Goal: Task Accomplishment & Management: Manage account settings

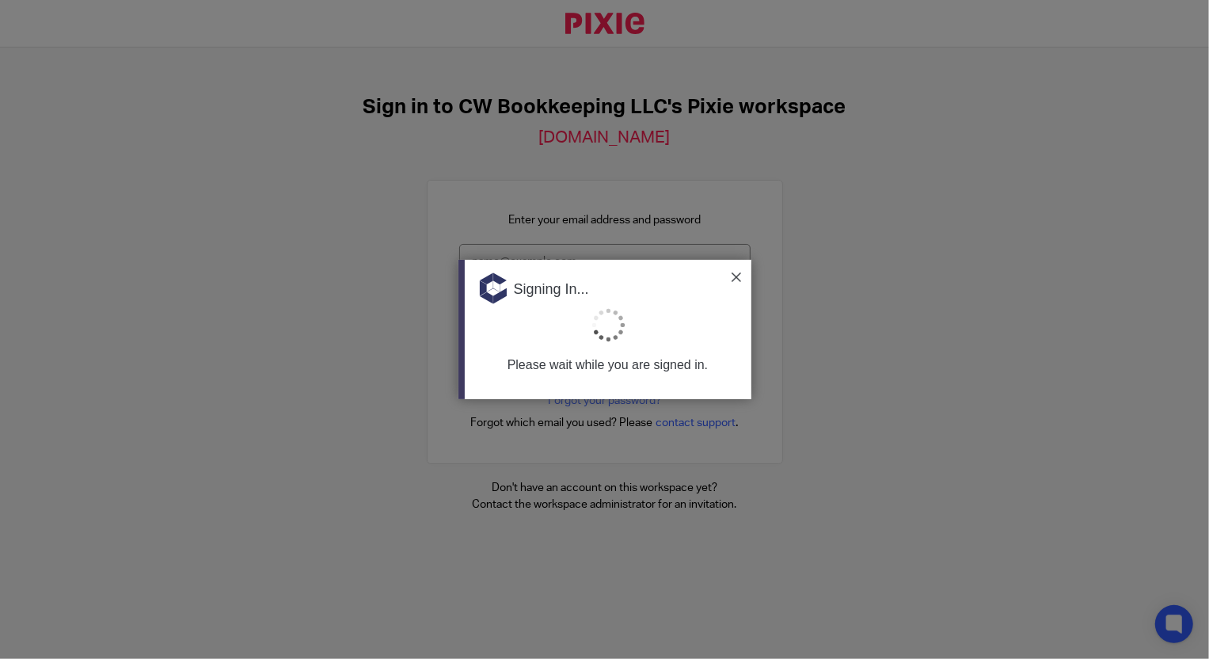
type input "Support@cwbookkeepingservice.com"
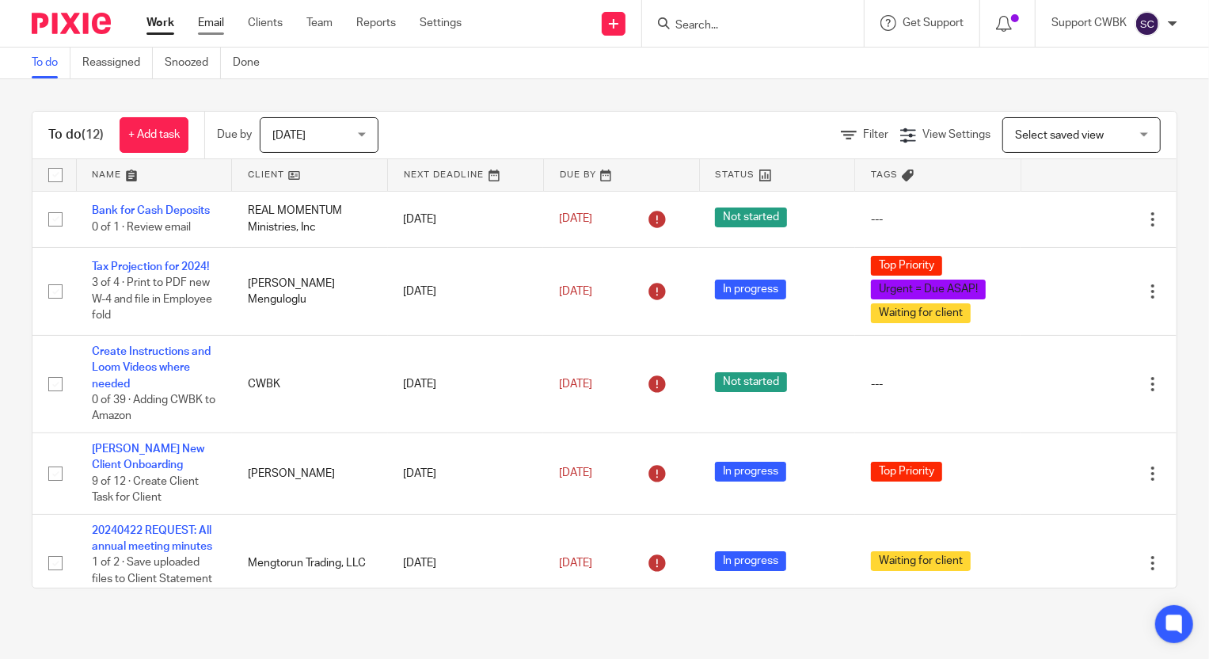
click at [208, 21] on link "Email" at bounding box center [211, 23] width 26 height 16
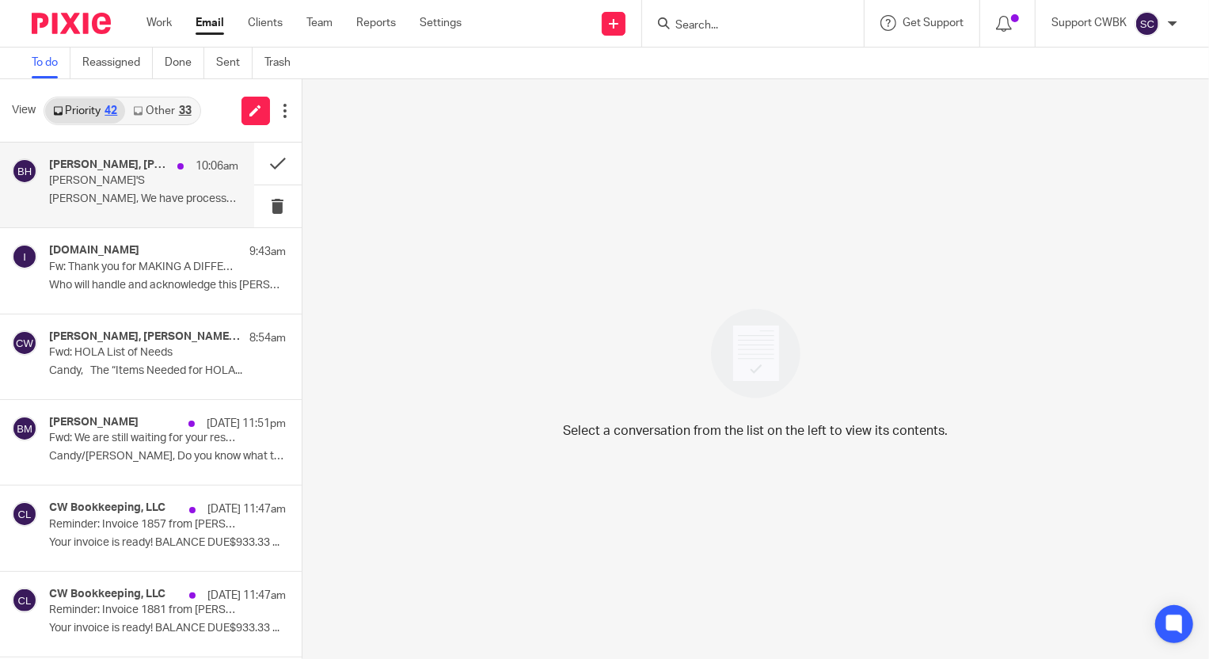
click at [76, 182] on p "SANDRA'S" at bounding box center [124, 180] width 151 height 13
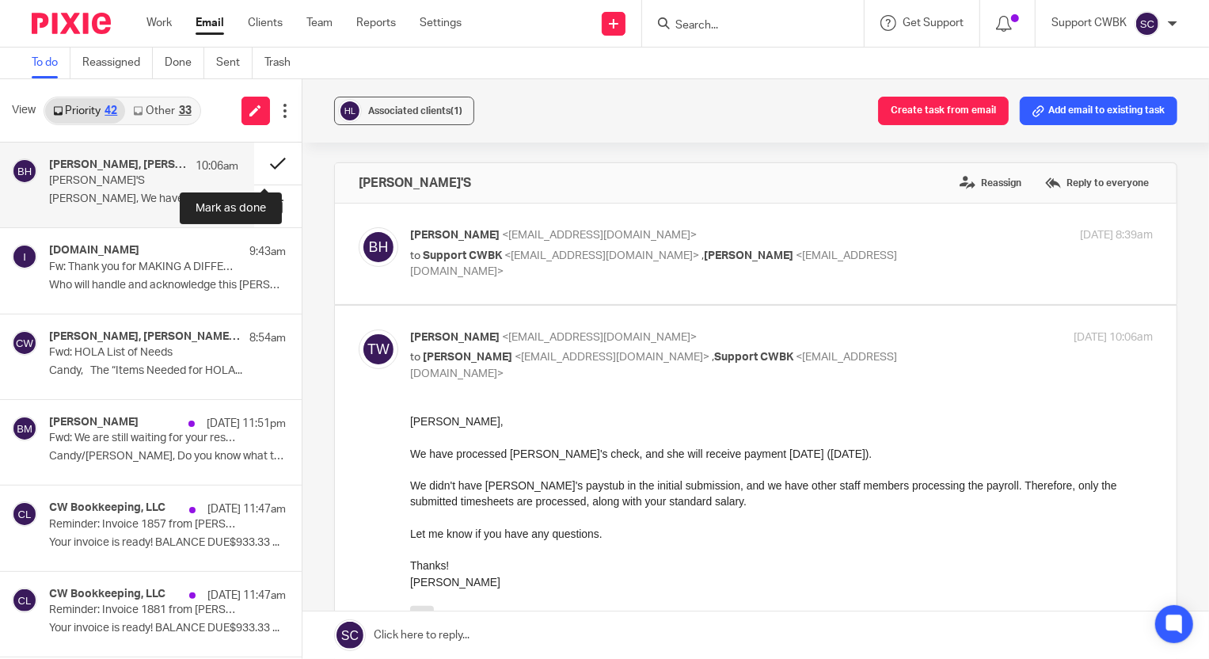
click at [264, 162] on button at bounding box center [278, 164] width 48 height 42
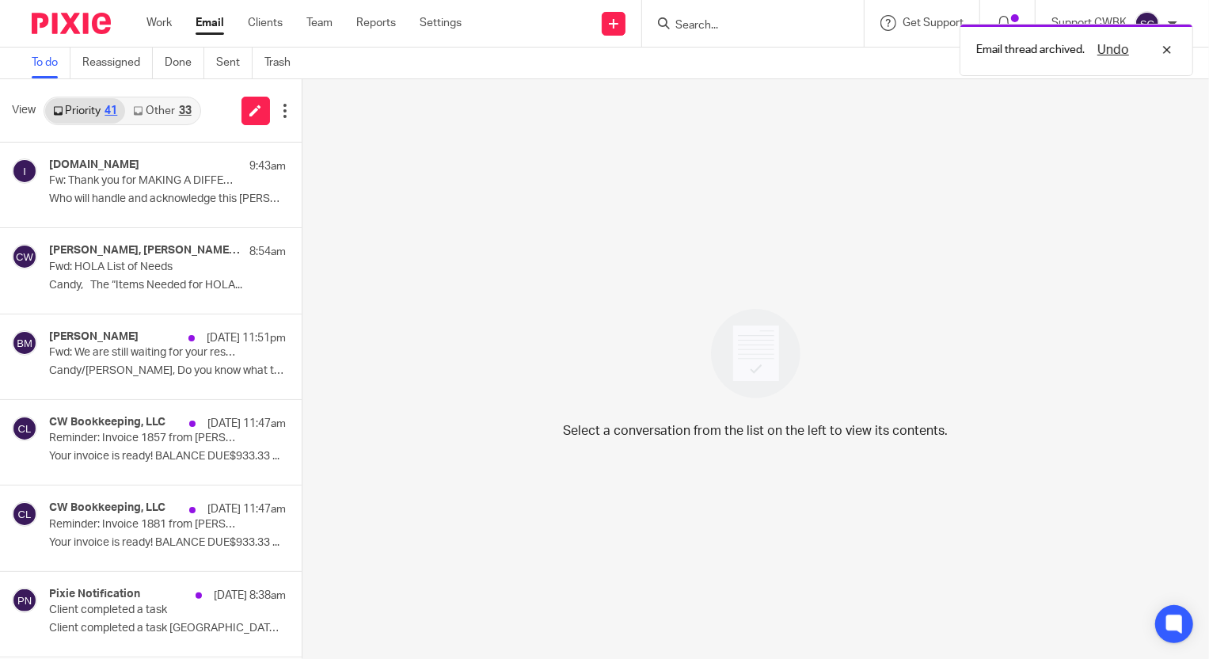
click at [149, 120] on link "Other 33" at bounding box center [162, 110] width 74 height 25
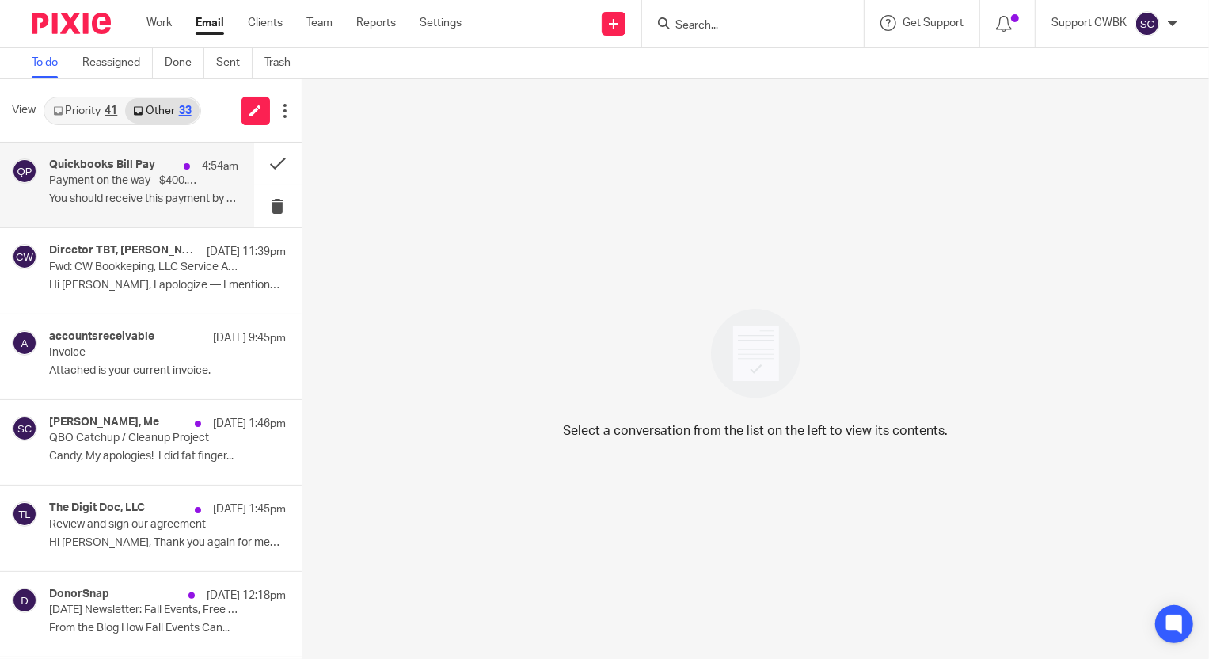
click at [103, 181] on p "Payment on the way - $400.00 from WEAVER HOLDINGS LLC." at bounding box center [124, 180] width 151 height 13
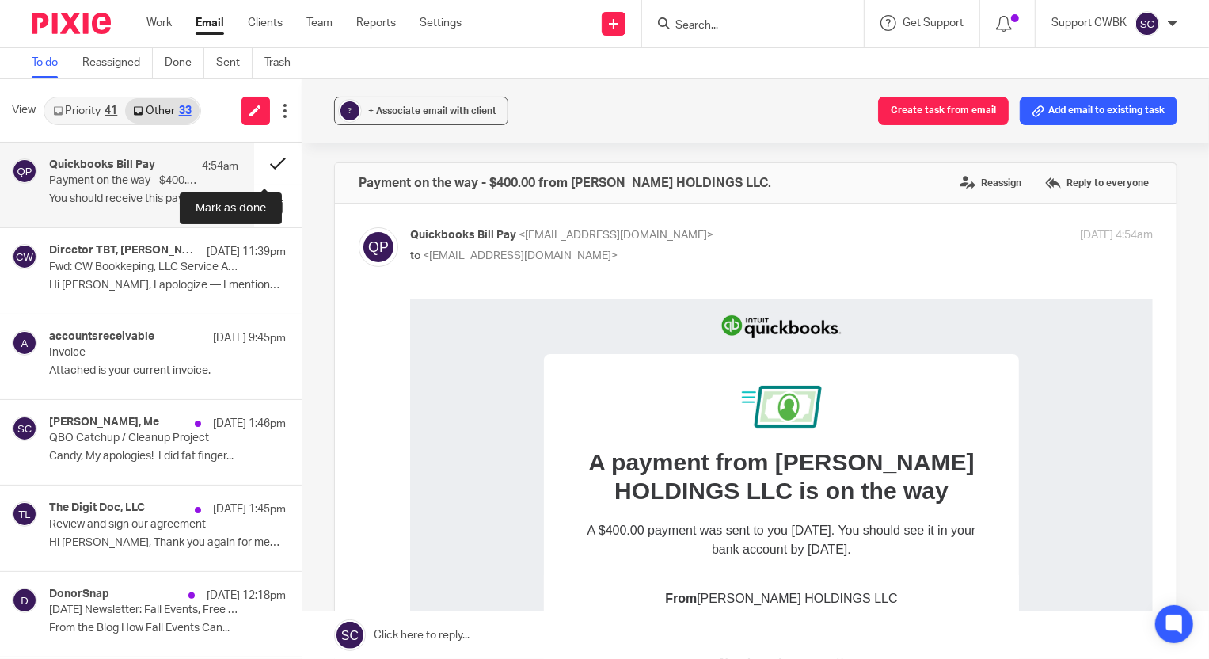
click at [273, 159] on button at bounding box center [278, 164] width 48 height 42
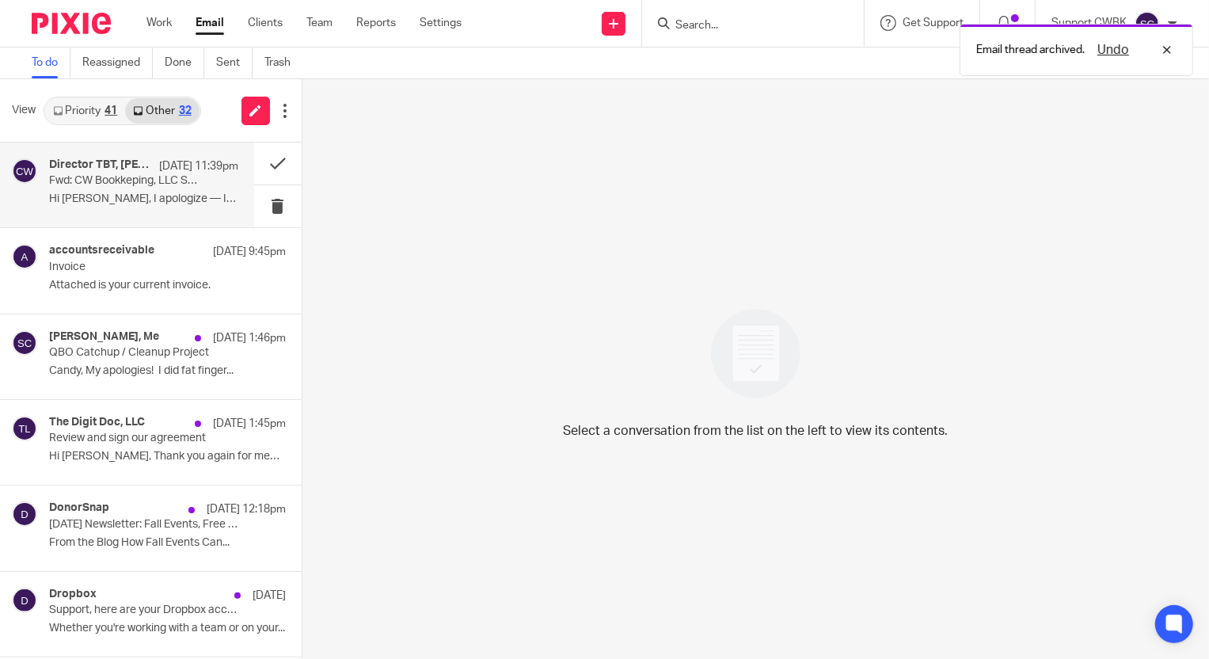
click at [78, 187] on p "Fwd: CW Bookkeping, LLC Service Agreement" at bounding box center [124, 180] width 151 height 13
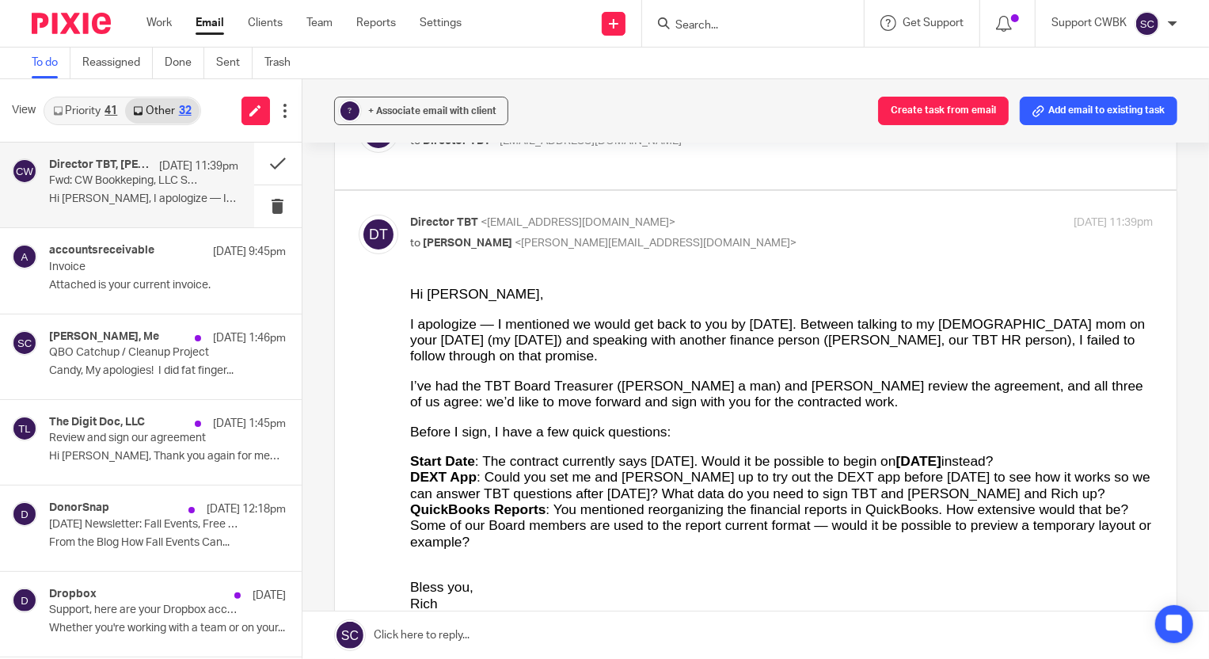
scroll to position [215, 0]
click at [79, 114] on link "Priority 41" at bounding box center [85, 110] width 80 height 25
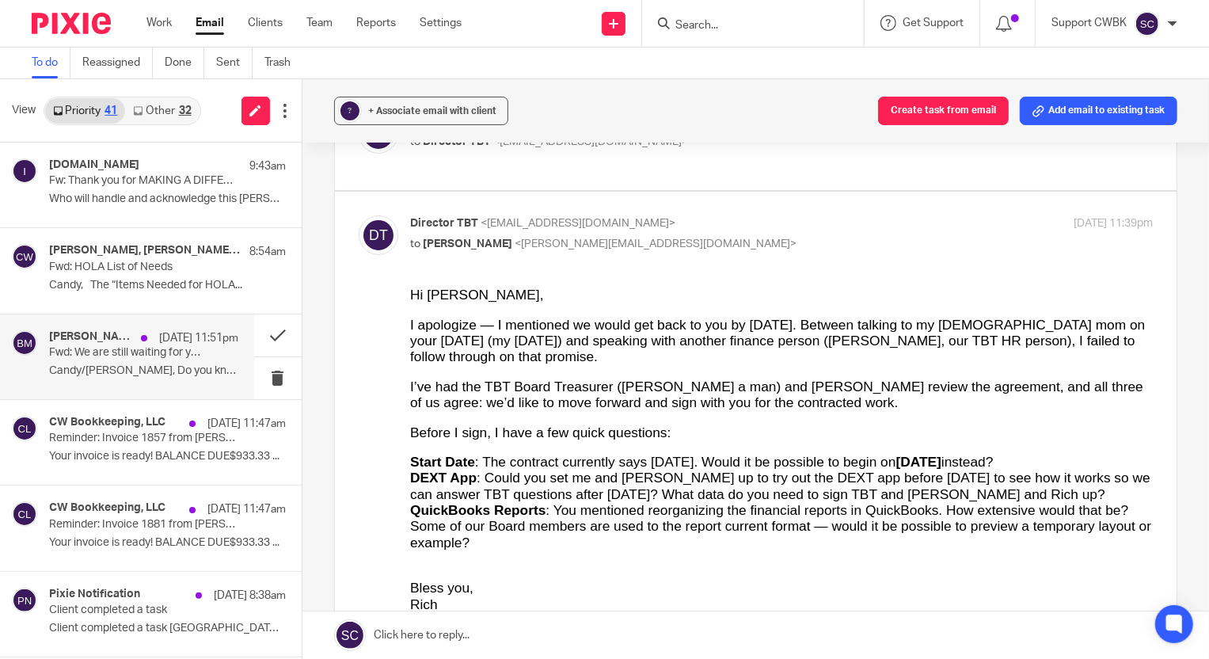
click at [87, 373] on p "Candy/[PERSON_NAME], Do you know what this is? Thx ..." at bounding box center [143, 370] width 189 height 13
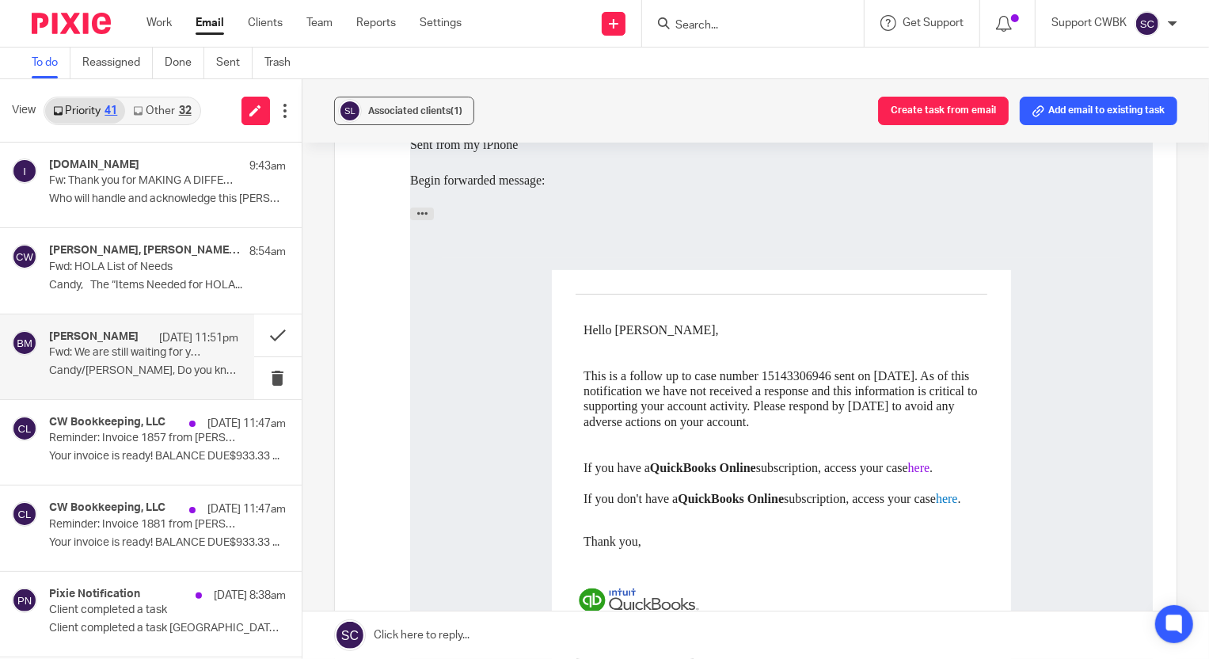
click at [915, 466] on link "here" at bounding box center [919, 466] width 22 height 13
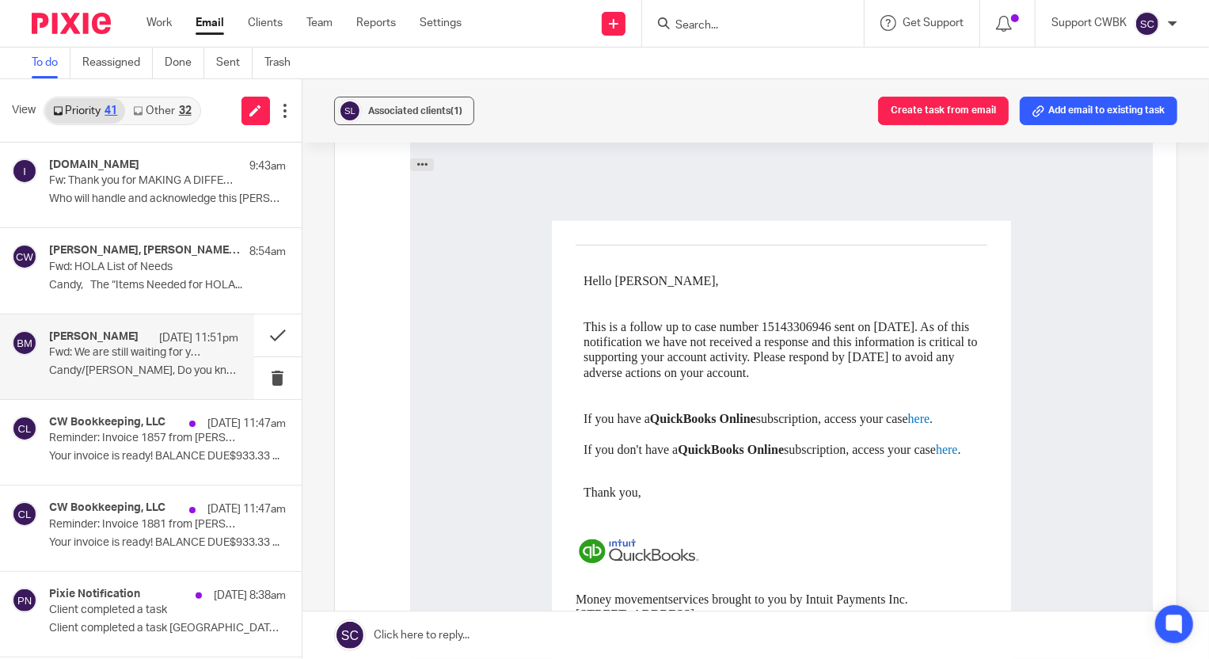
scroll to position [287, 0]
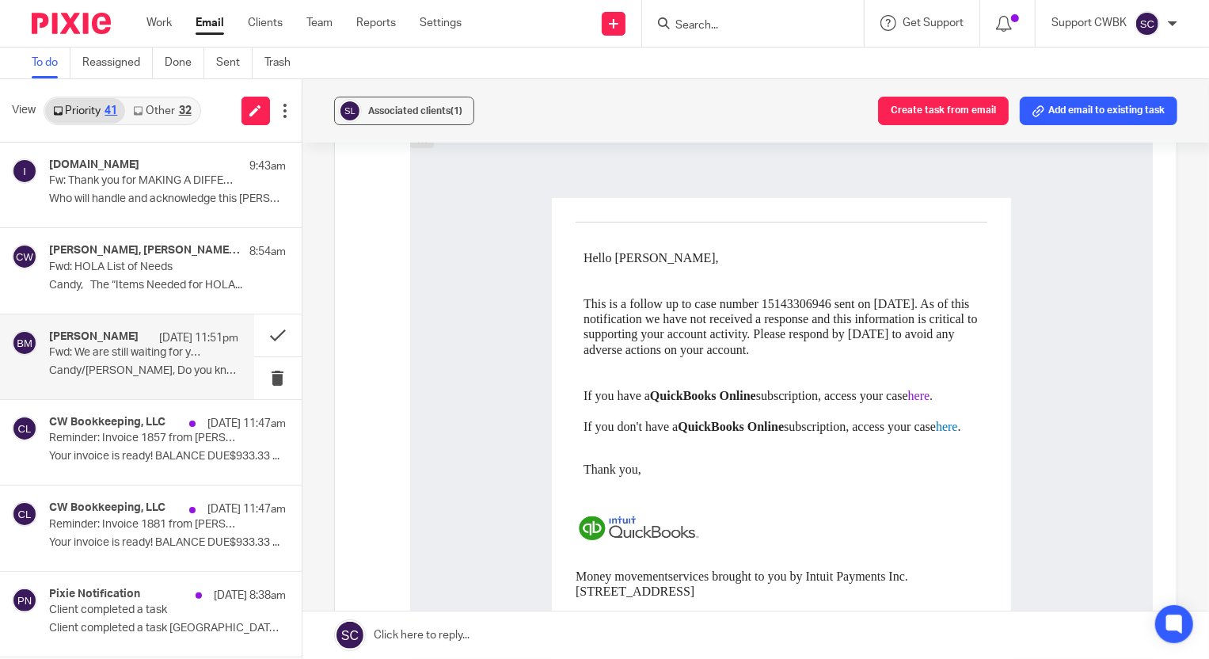
click at [919, 394] on link "here" at bounding box center [919, 395] width 22 height 13
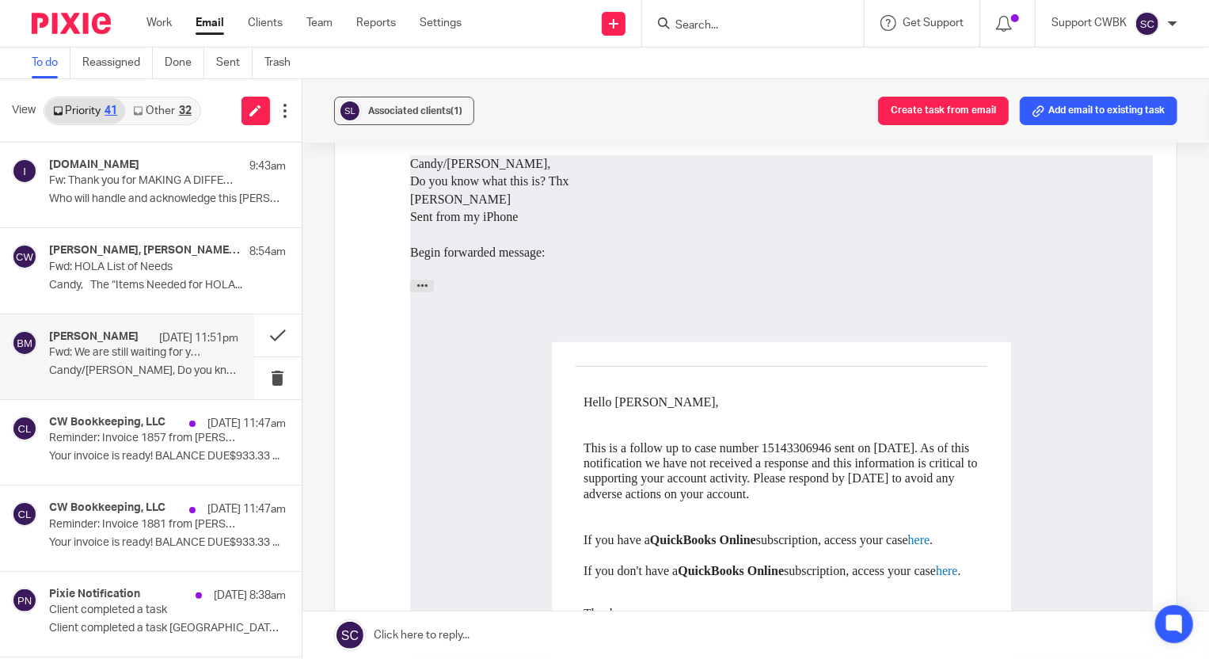
scroll to position [215, 0]
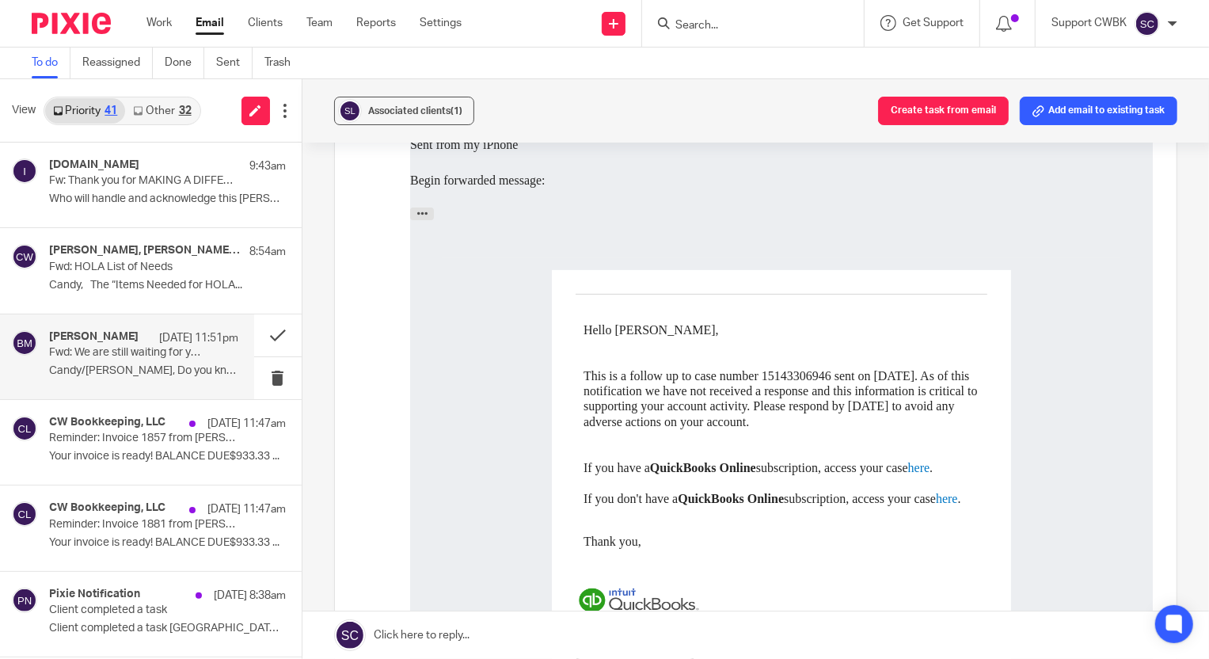
click at [158, 109] on link "Other 32" at bounding box center [162, 110] width 74 height 25
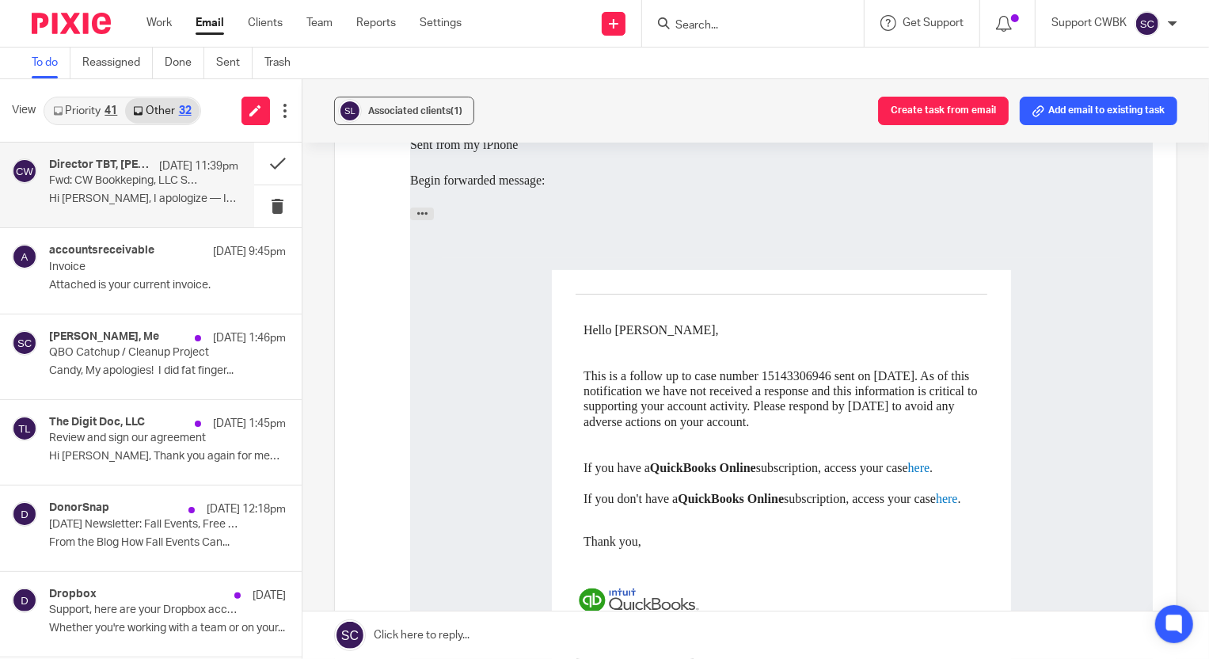
click at [78, 181] on p "Fwd: CW Bookkeping, LLC Service Agreement" at bounding box center [124, 180] width 151 height 13
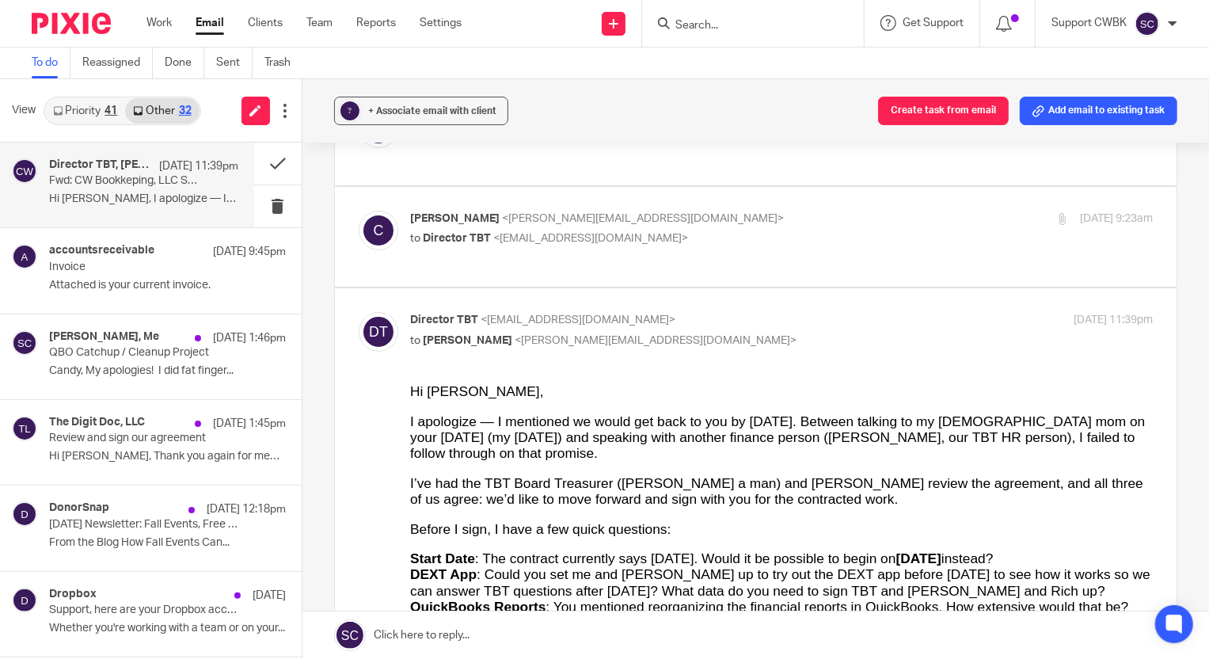
scroll to position [143, 0]
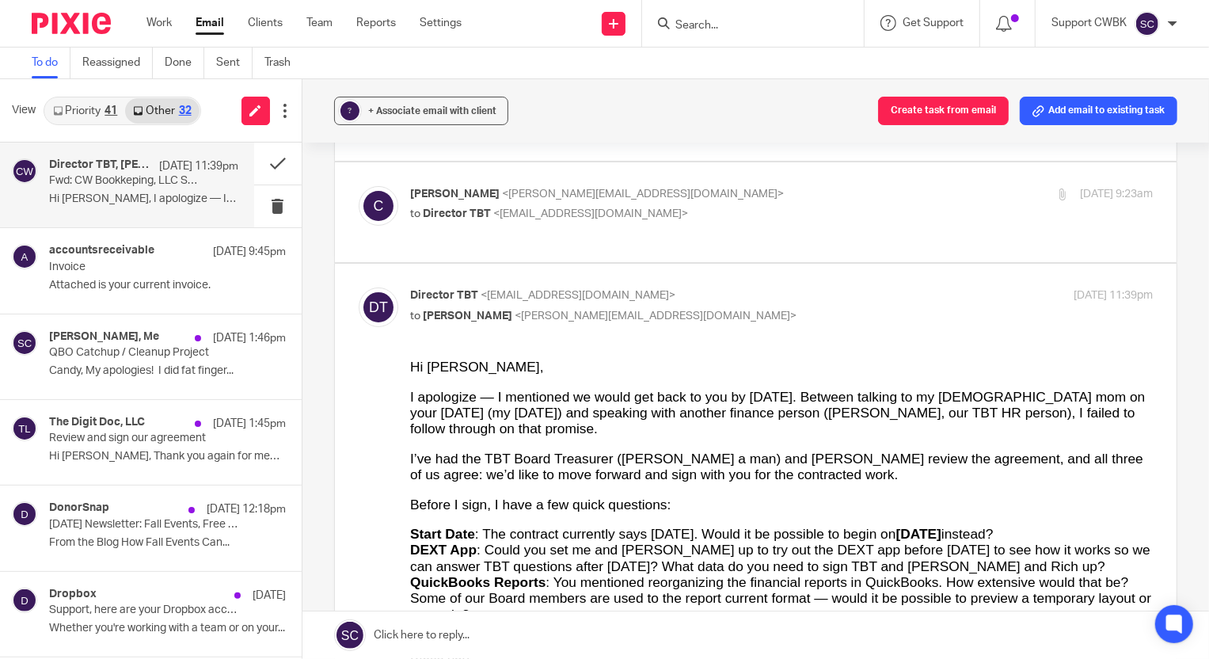
click at [60, 111] on icon at bounding box center [58, 111] width 10 height 10
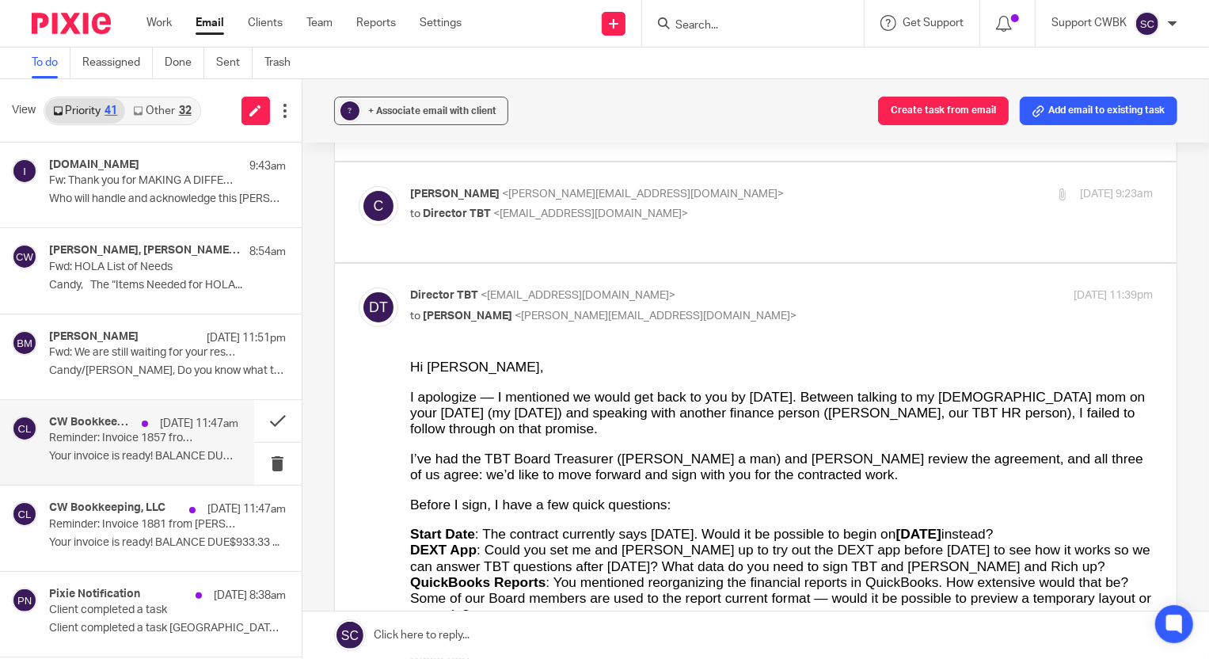
click at [101, 444] on p "Reminder: Invoice 1857 from Candance Weaver Bookkeeping" at bounding box center [124, 438] width 151 height 13
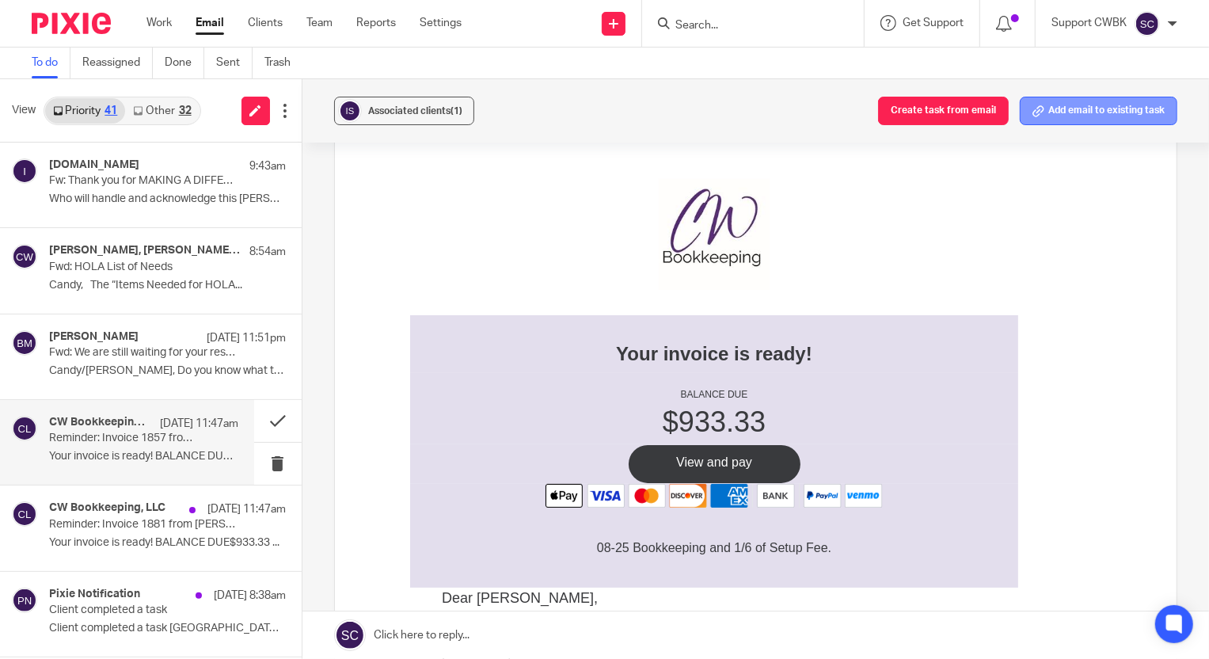
click at [1082, 113] on button "Add email to existing task" at bounding box center [1099, 111] width 158 height 29
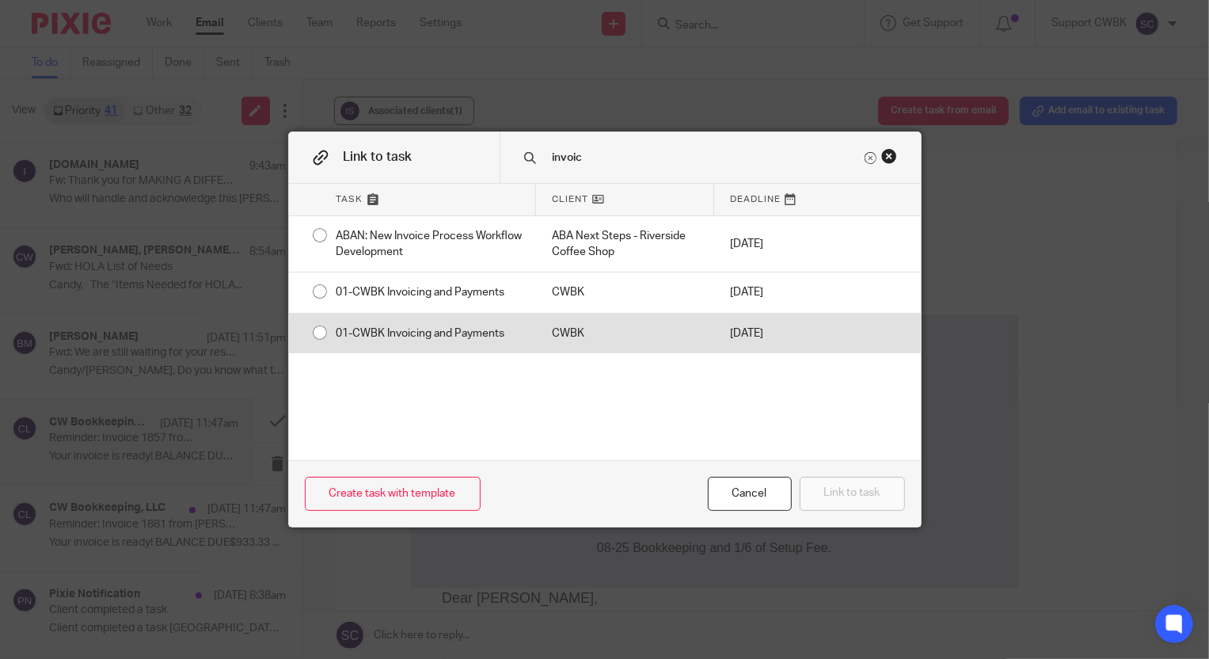
type input "invoic"
click at [494, 328] on div "01-CWBK Invoicing and Payments" at bounding box center [428, 334] width 215 height 40
radio input "true"
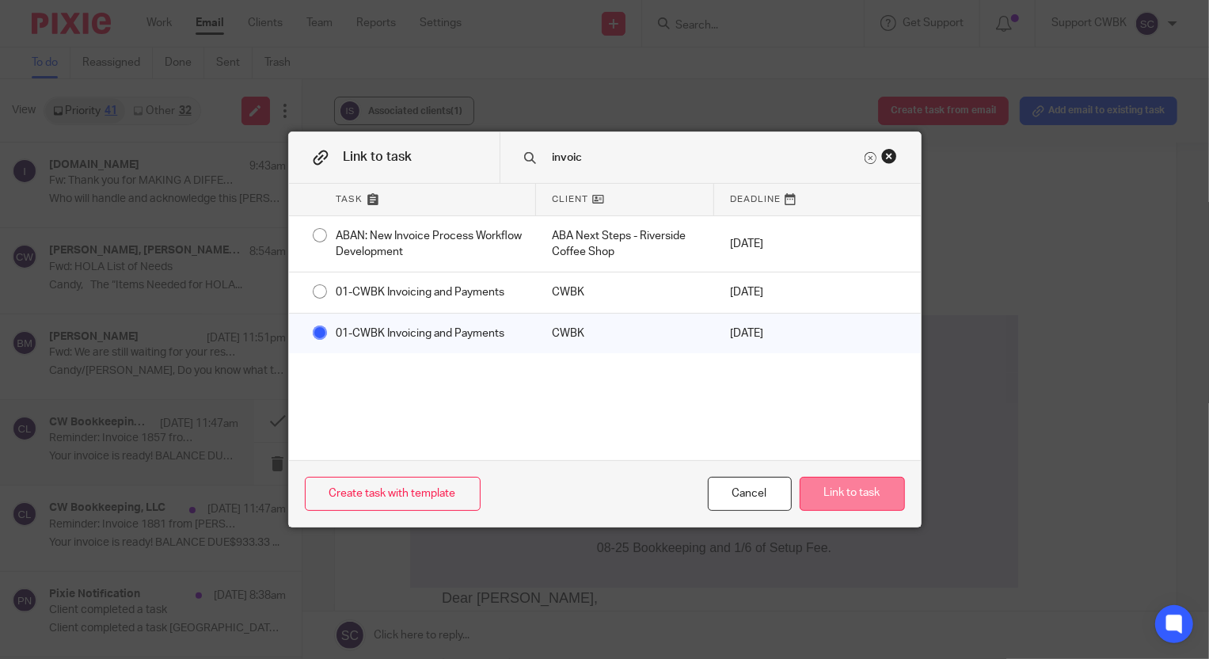
click at [845, 495] on button "Link to task" at bounding box center [852, 494] width 105 height 34
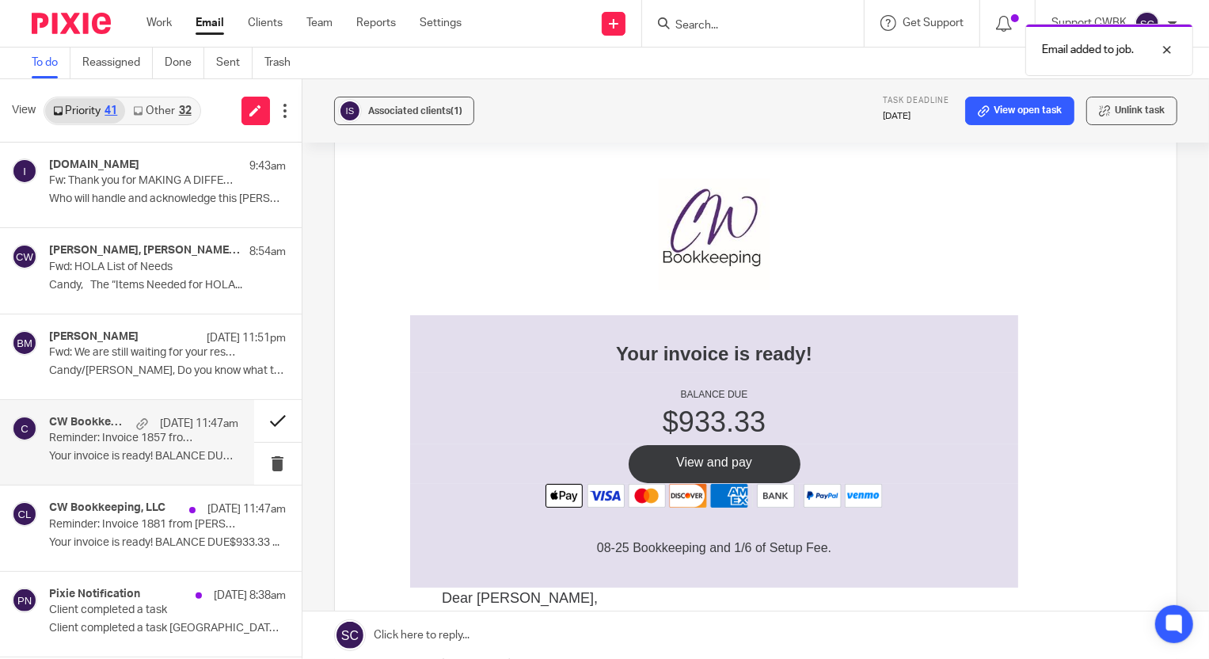
scroll to position [0, 0]
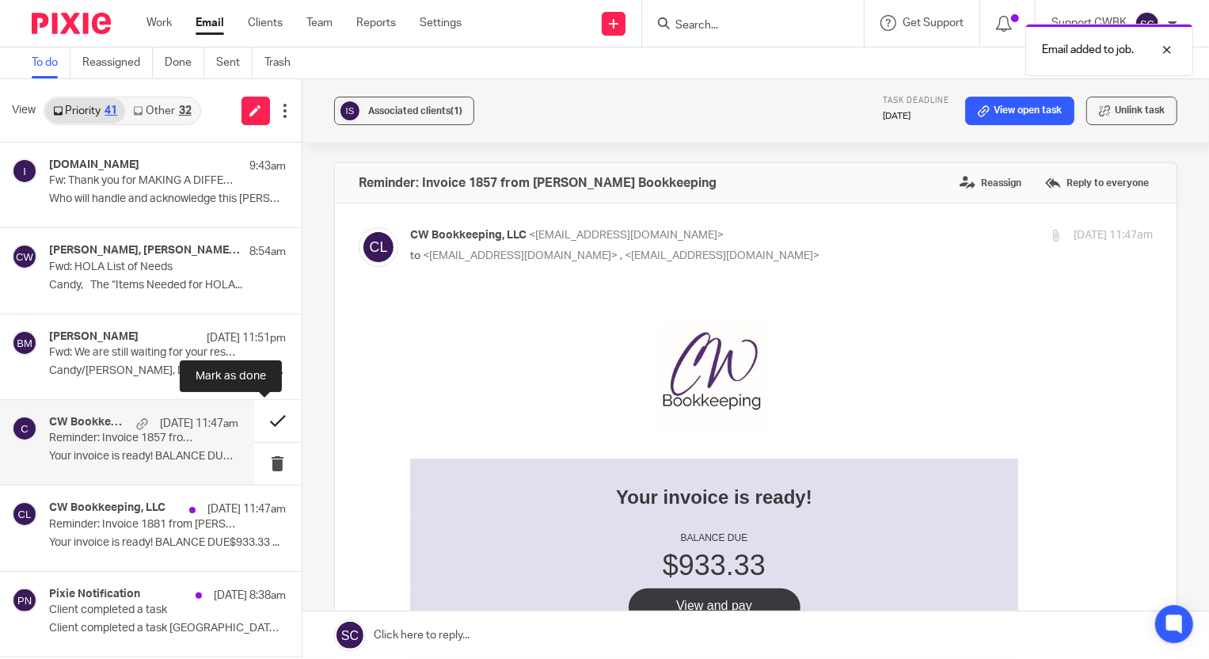
click at [261, 420] on button at bounding box center [278, 421] width 48 height 42
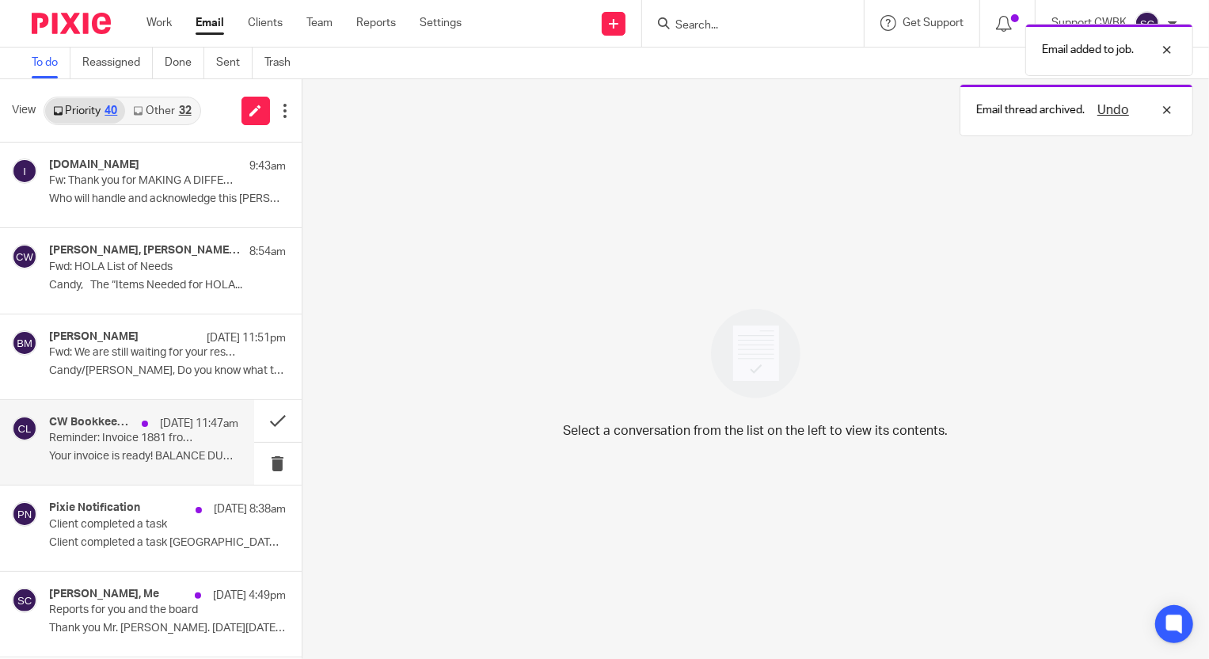
click at [55, 455] on p "Your invoice is ready! BALANCE DUE$933.33 ..." at bounding box center [143, 456] width 189 height 13
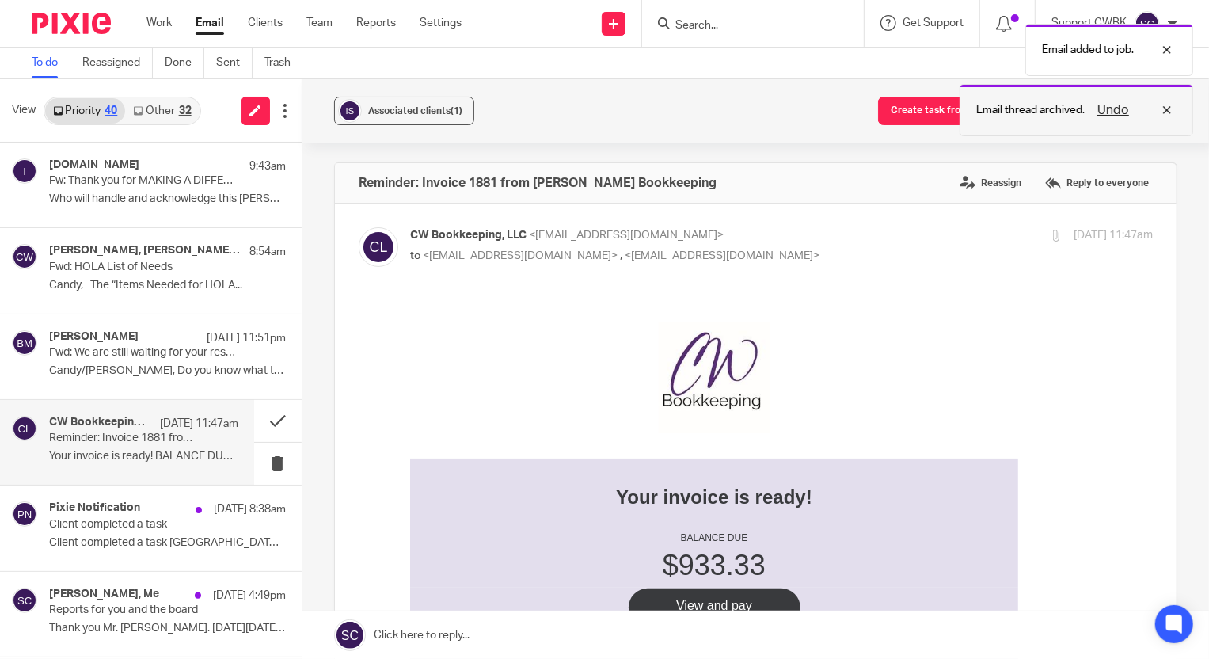
click at [1167, 108] on div "Undo" at bounding box center [1131, 110] width 92 height 19
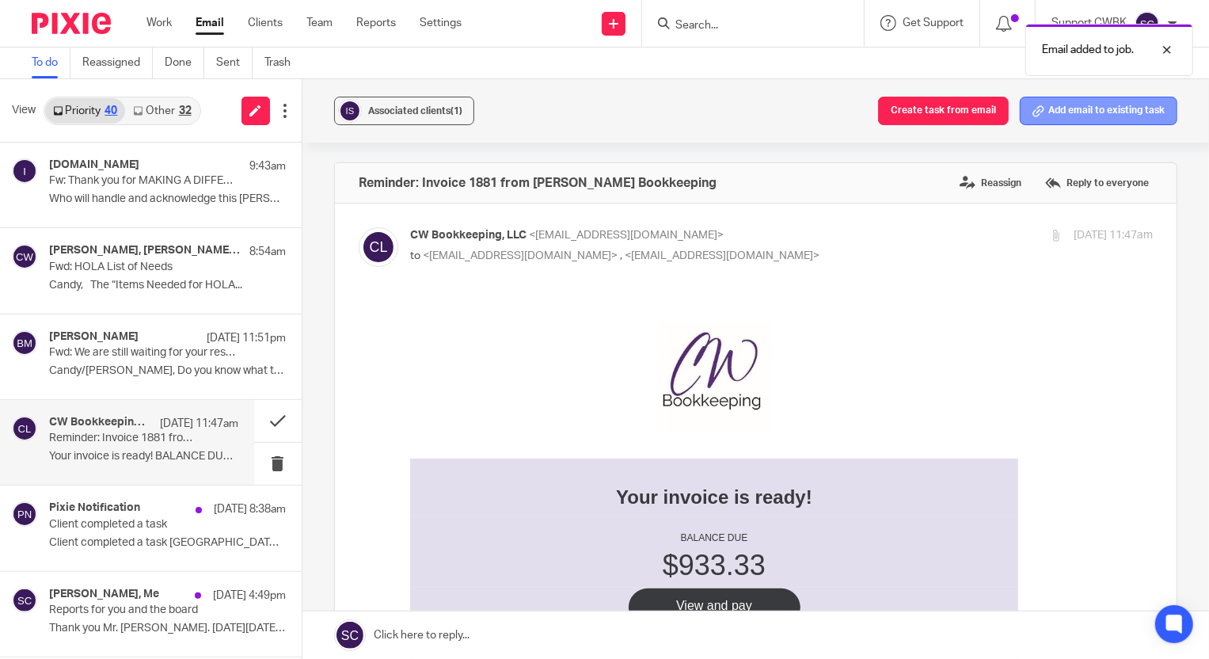
click at [1114, 113] on button "Add email to existing task" at bounding box center [1099, 111] width 158 height 29
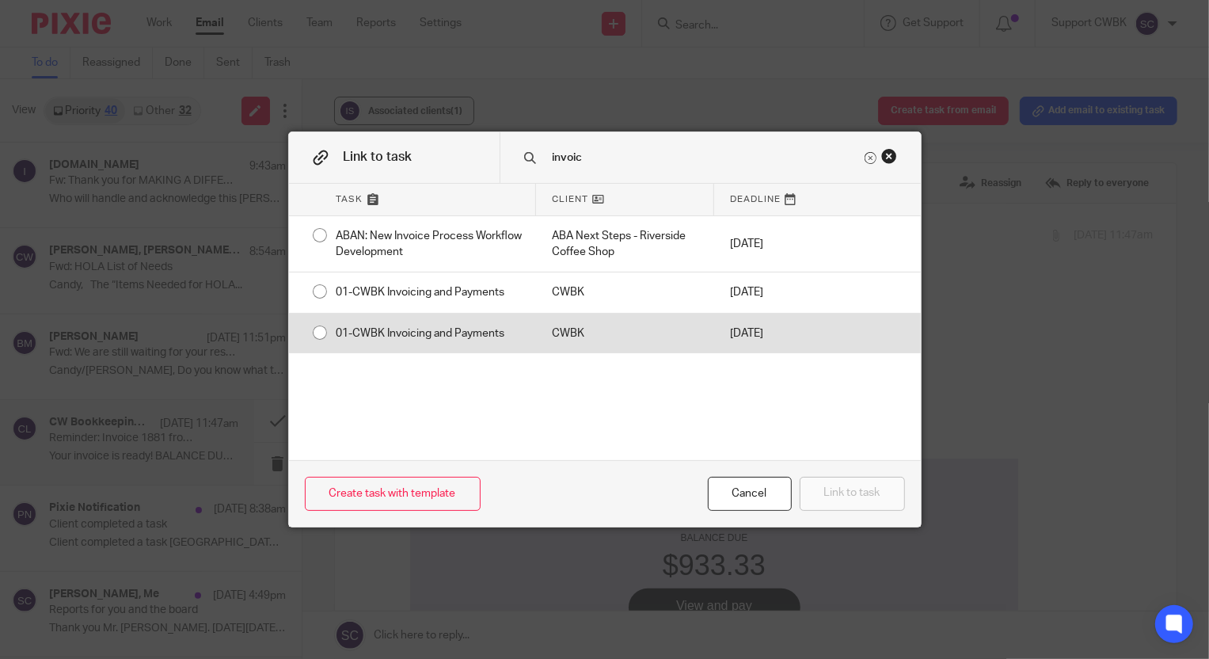
type input "invoic"
click at [642, 332] on div "CWBK" at bounding box center [625, 334] width 178 height 40
radio input "true"
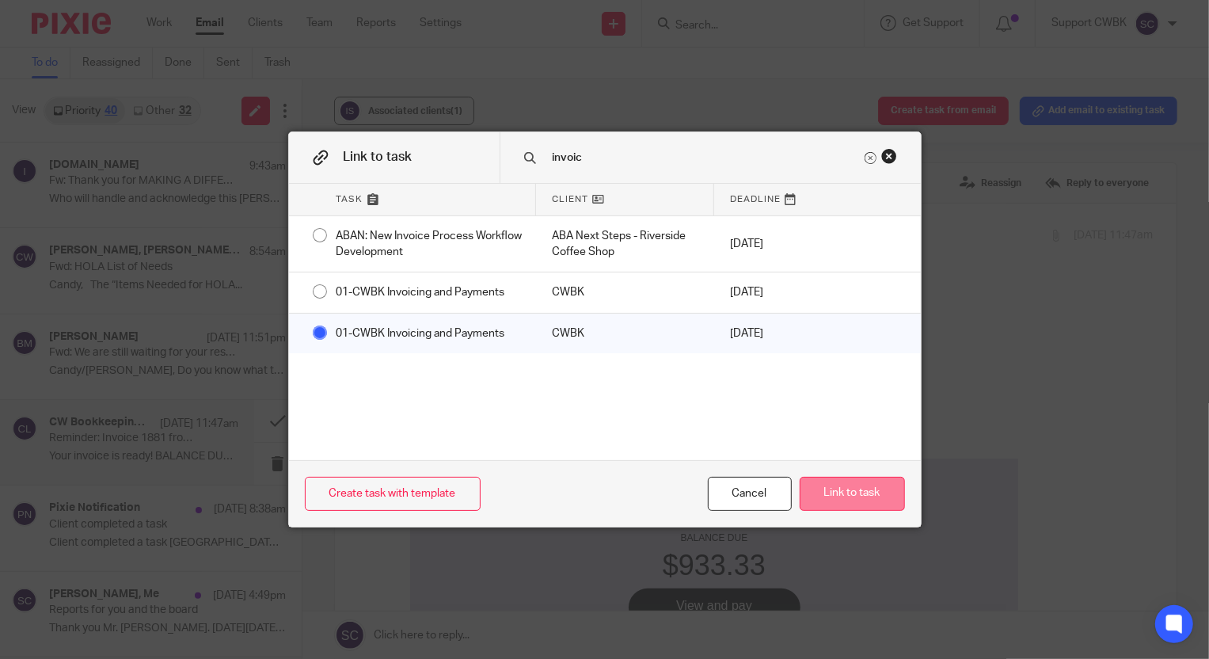
click at [828, 491] on button "Link to task" at bounding box center [852, 494] width 105 height 34
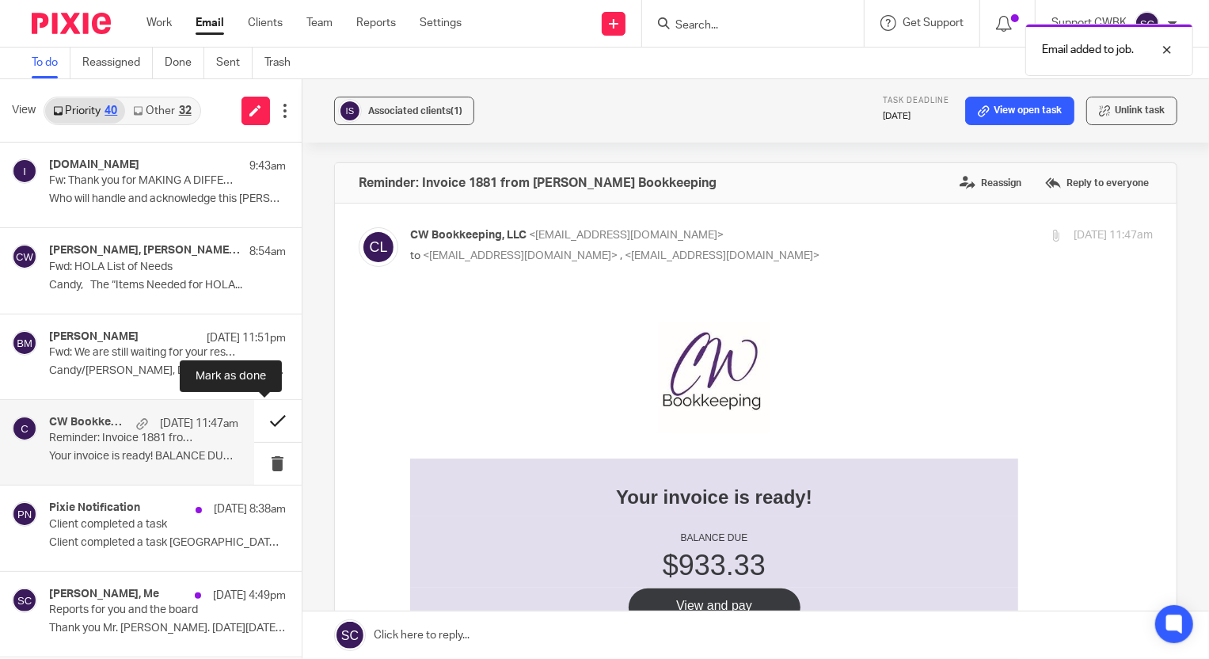
click at [261, 420] on button at bounding box center [278, 421] width 48 height 42
click at [266, 420] on button at bounding box center [278, 421] width 48 height 42
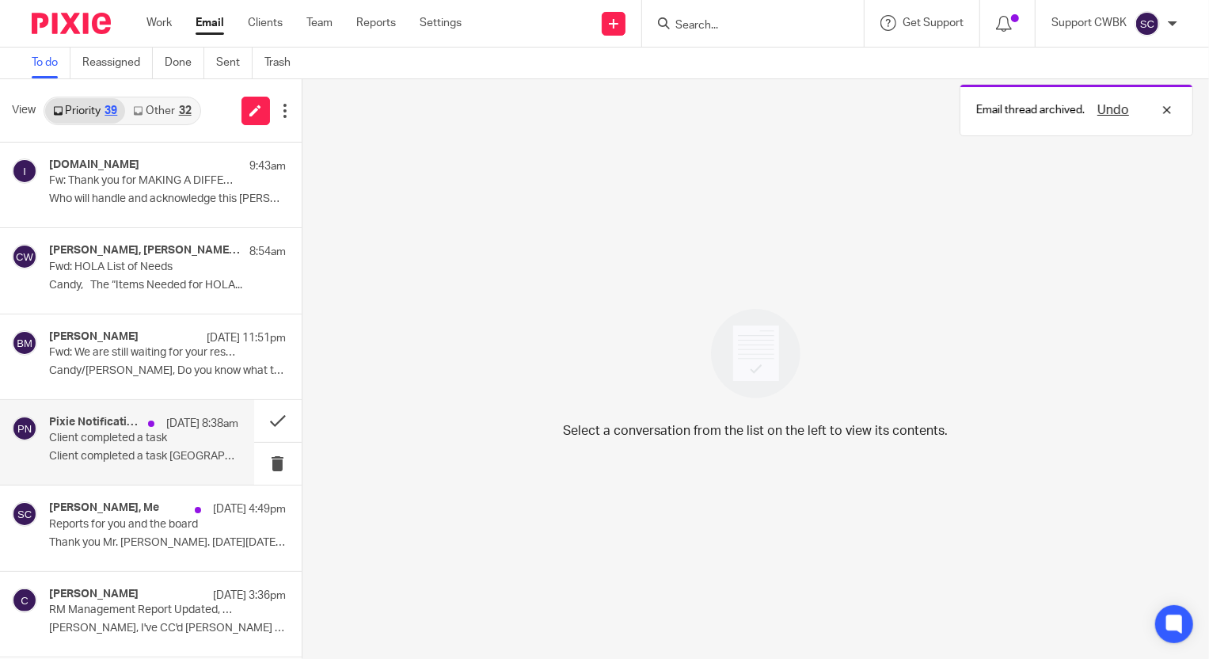
click at [105, 432] on p "Client completed a task" at bounding box center [124, 438] width 151 height 13
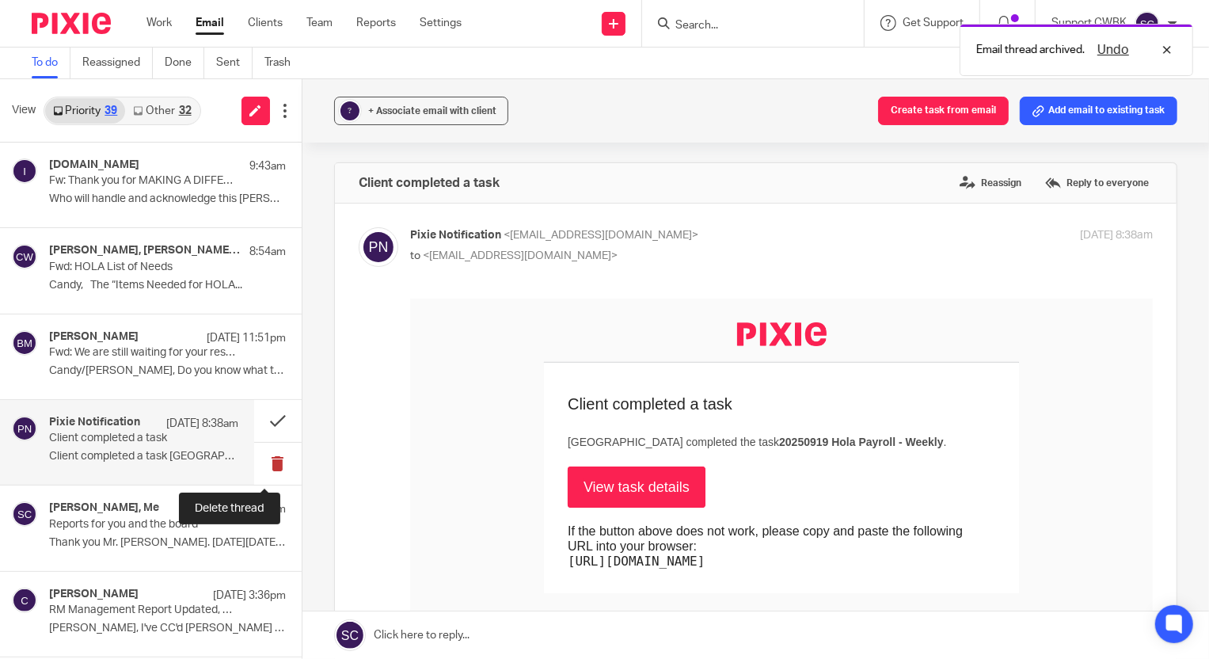
click at [262, 456] on button at bounding box center [278, 464] width 48 height 42
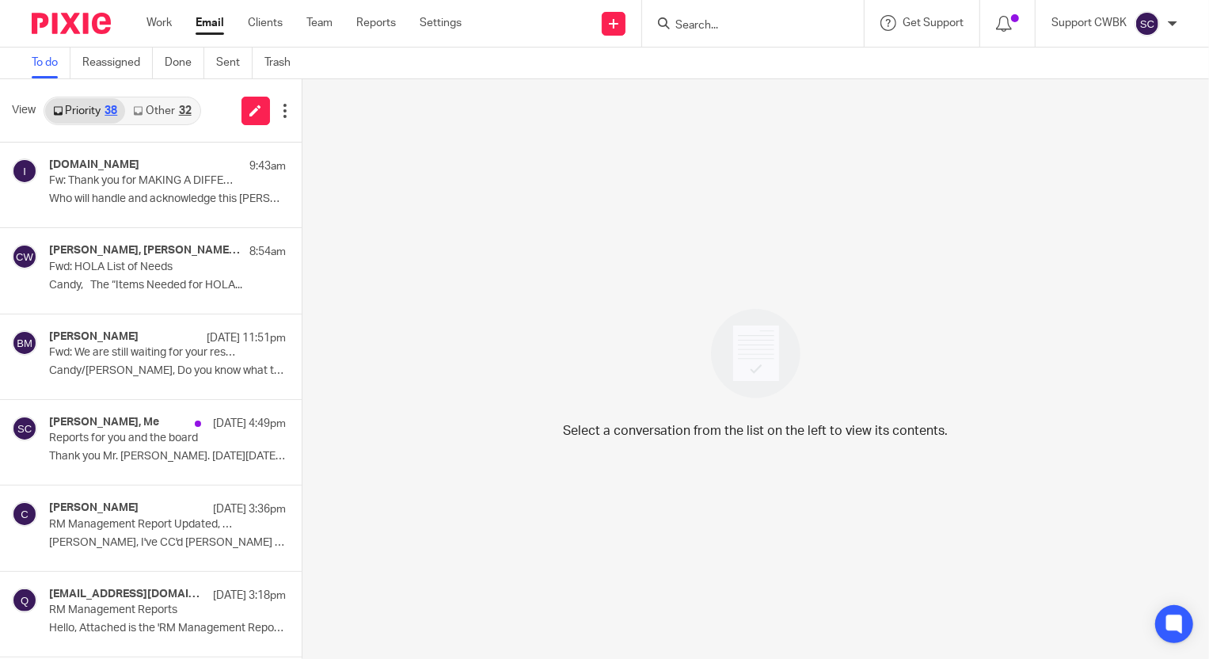
drag, startPoint x: 246, startPoint y: 13, endPoint x: 535, endPoint y: 16, distance: 289.1
click at [537, 16] on div "Send new email Create task Add client Request signature Get Support Contact Sup…" at bounding box center [847, 23] width 724 height 47
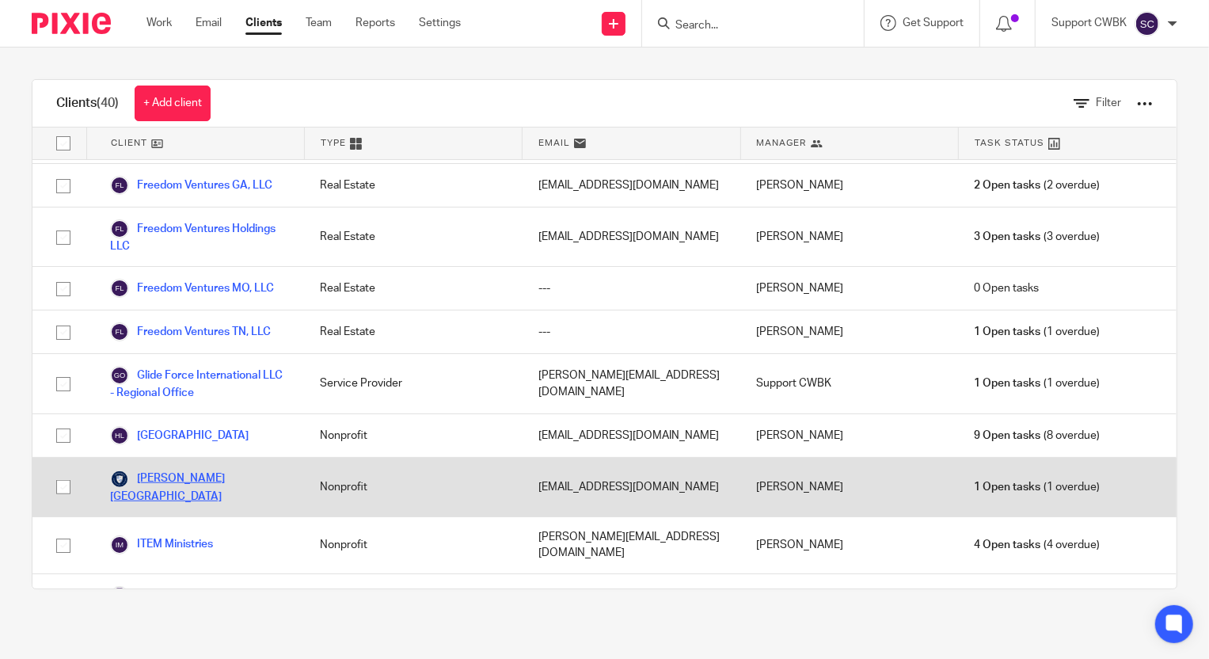
scroll to position [792, 0]
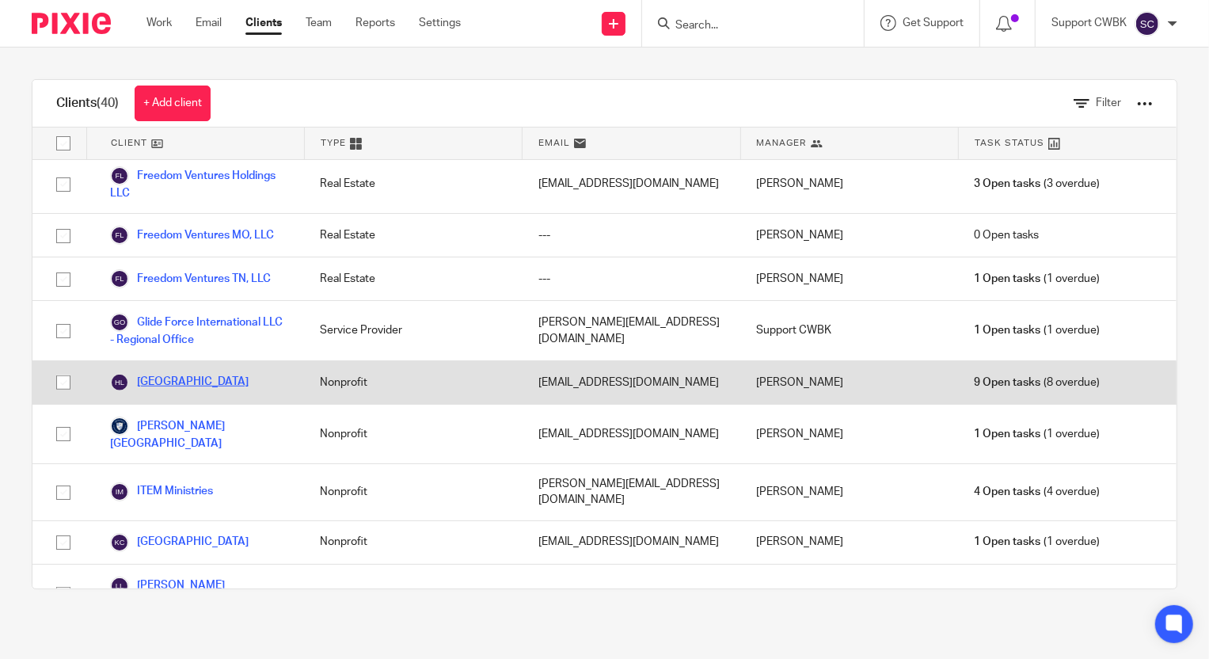
click at [181, 373] on link "[GEOGRAPHIC_DATA]" at bounding box center [179, 382] width 139 height 19
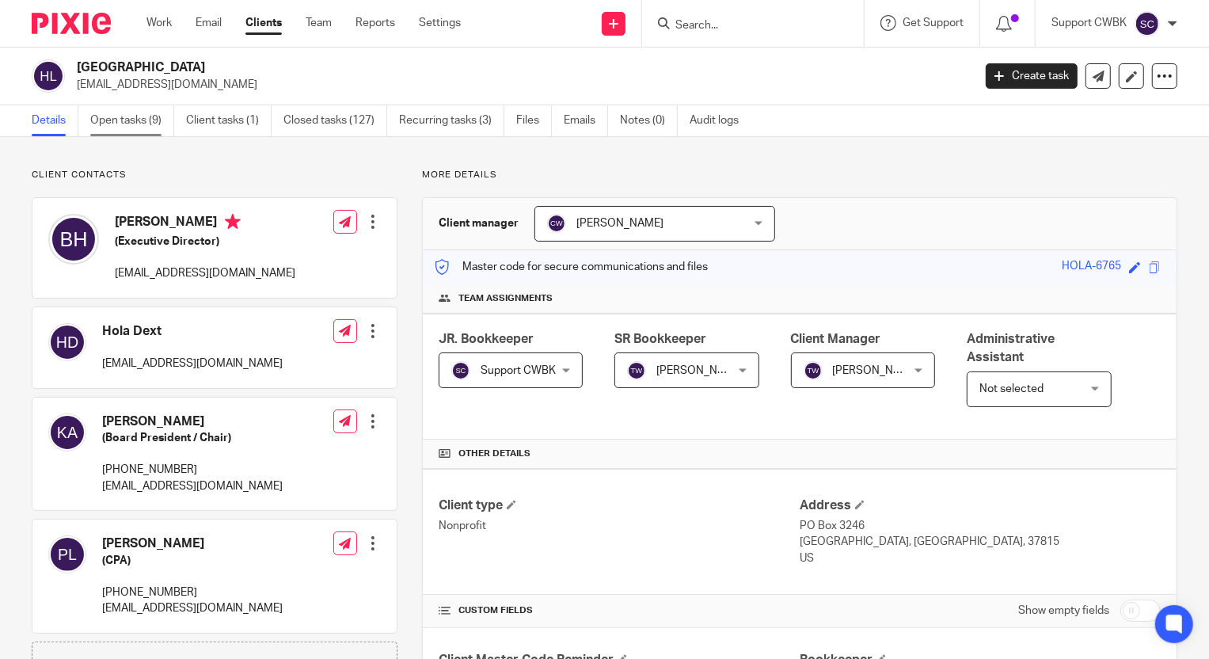
click at [117, 124] on link "Open tasks (9)" at bounding box center [132, 120] width 84 height 31
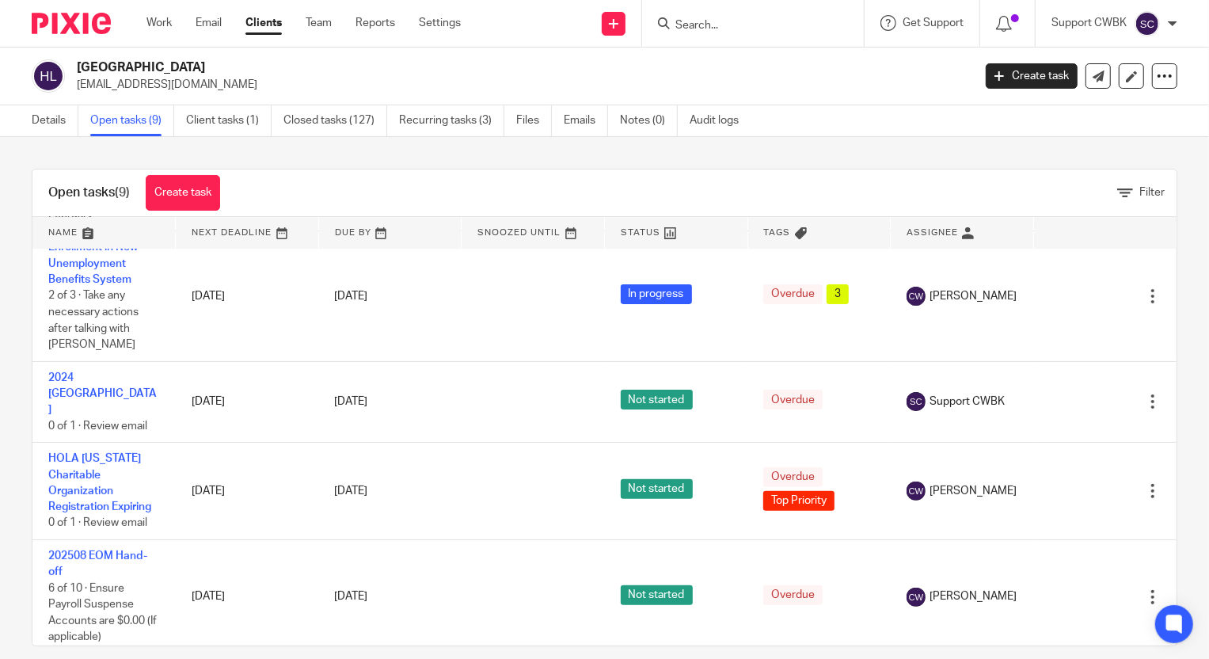
scroll to position [429, 0]
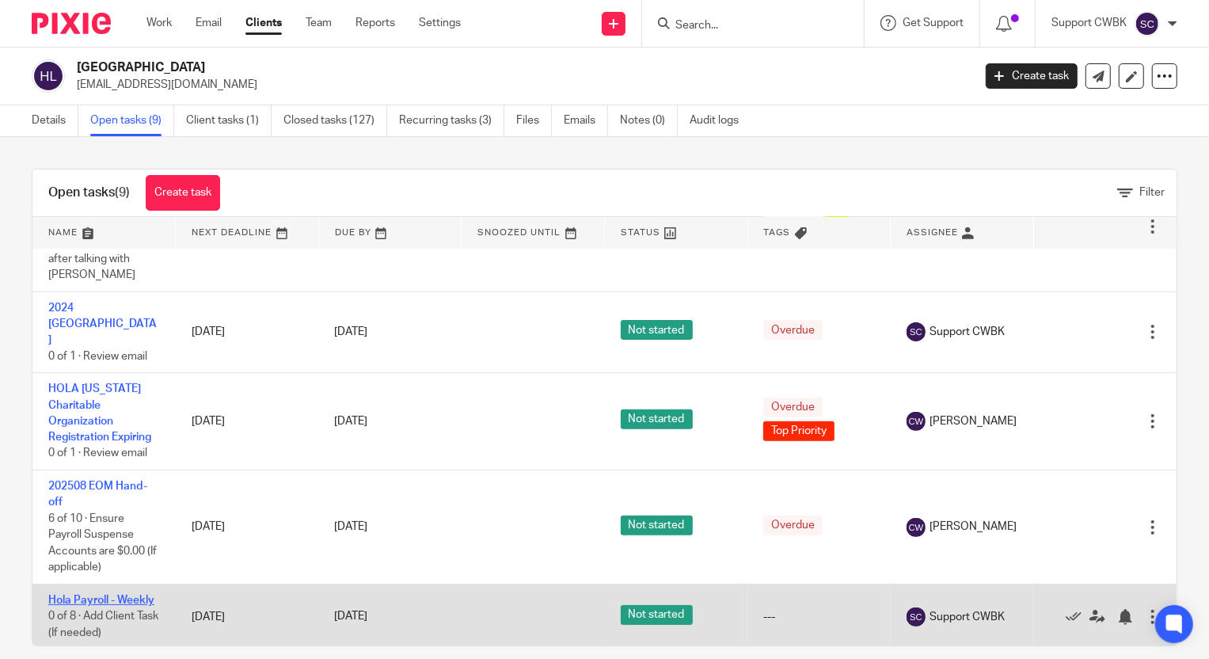
click at [96, 595] on link "Hola Payroll - Weekly" at bounding box center [101, 600] width 106 height 11
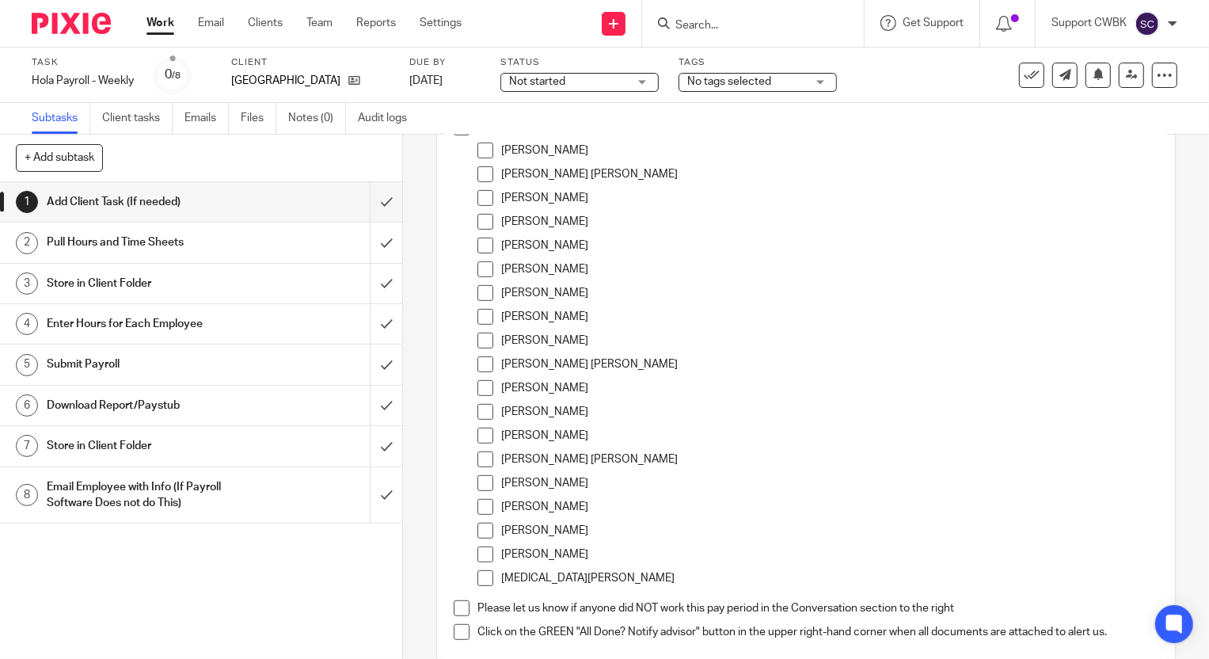
scroll to position [641, 0]
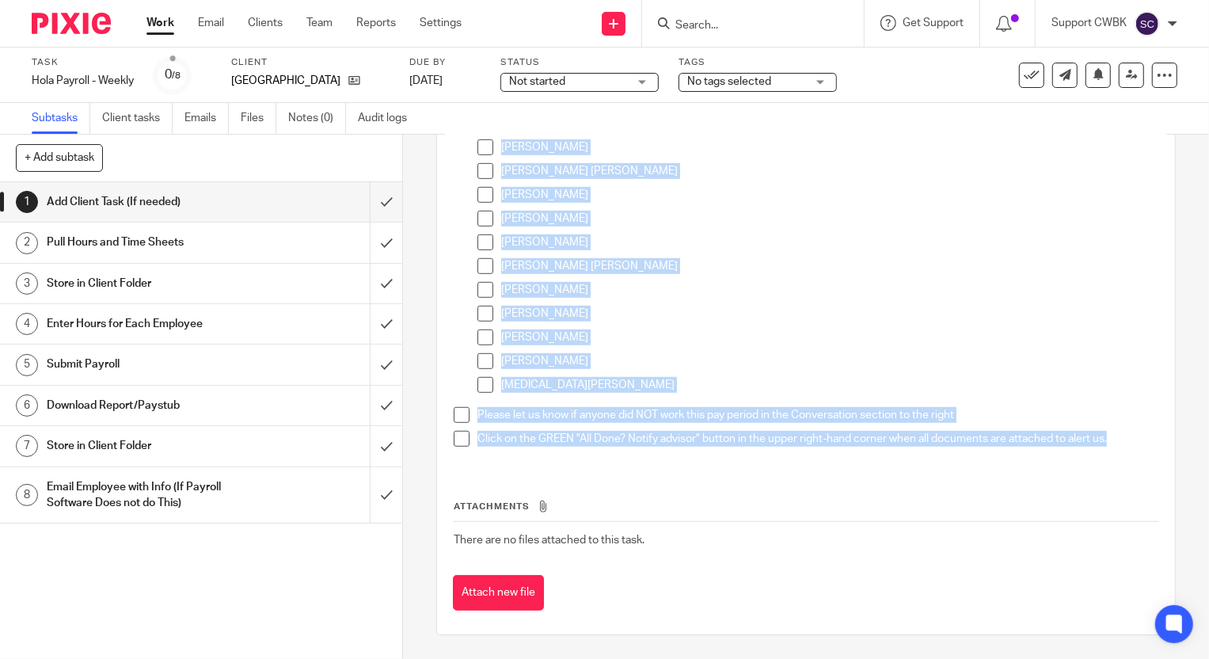
drag, startPoint x: 473, startPoint y: 306, endPoint x: 1129, endPoint y: 447, distance: 671.6
click at [1129, 447] on ul "Attach all payroll documents for this week's payroll here. Specific to the i-9 …" at bounding box center [806, 56] width 704 height 797
copy ul "Attach all payroll documents for this week's payroll here. Specific to the i-9 …"
click at [126, 115] on link "Client tasks" at bounding box center [137, 118] width 70 height 31
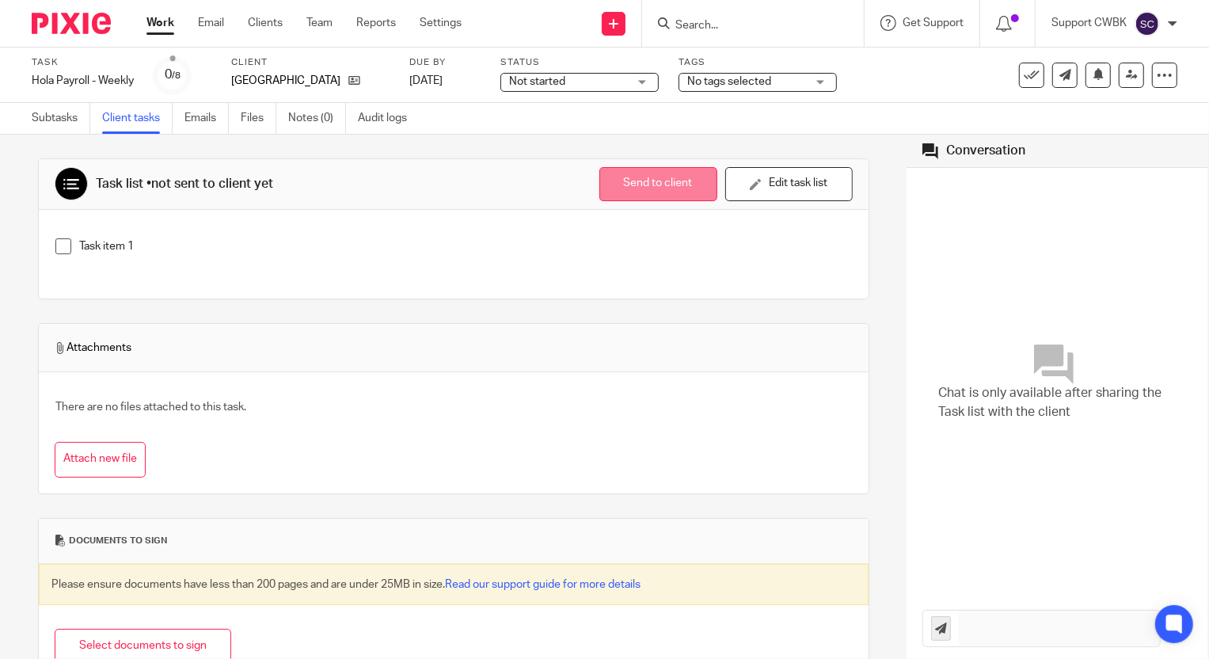
click at [618, 185] on button "Send to client" at bounding box center [658, 184] width 118 height 34
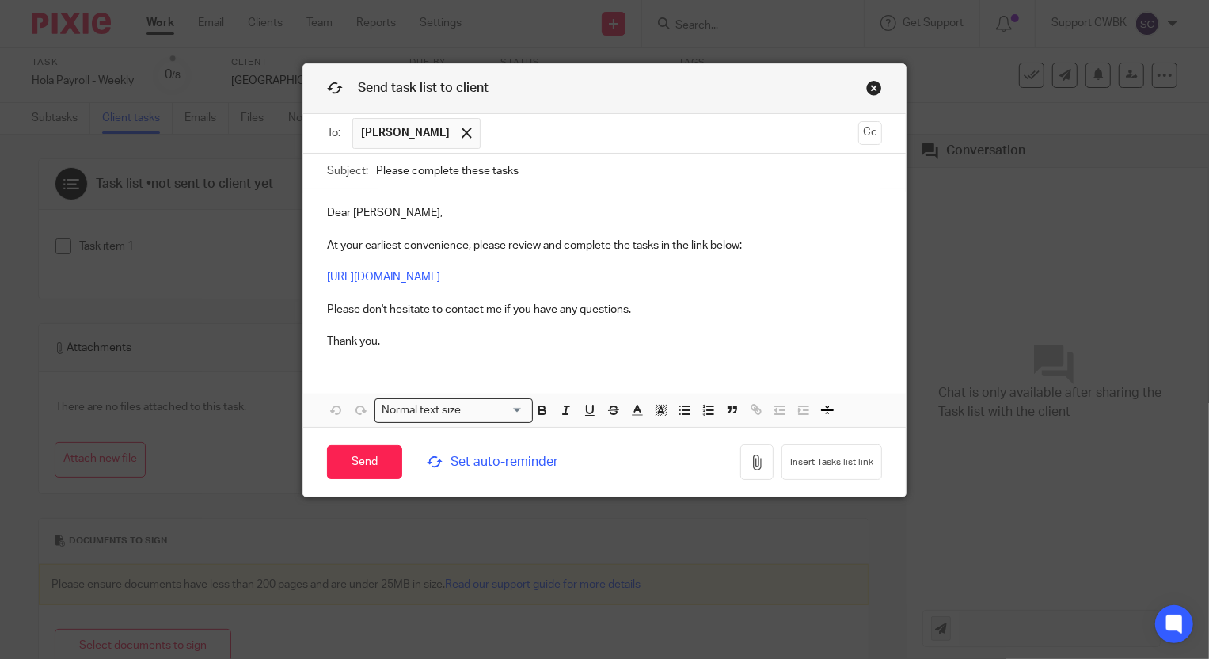
click at [867, 83] on link "Close this dialog window" at bounding box center [874, 90] width 16 height 21
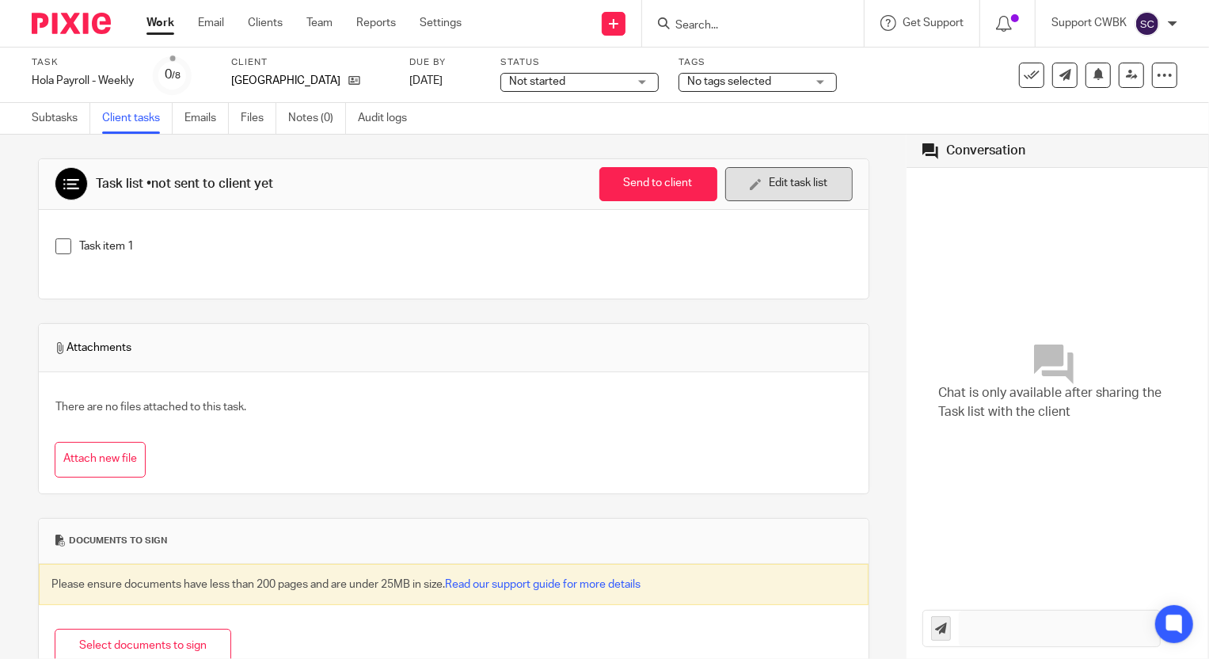
click at [750, 185] on icon "button" at bounding box center [756, 184] width 12 height 12
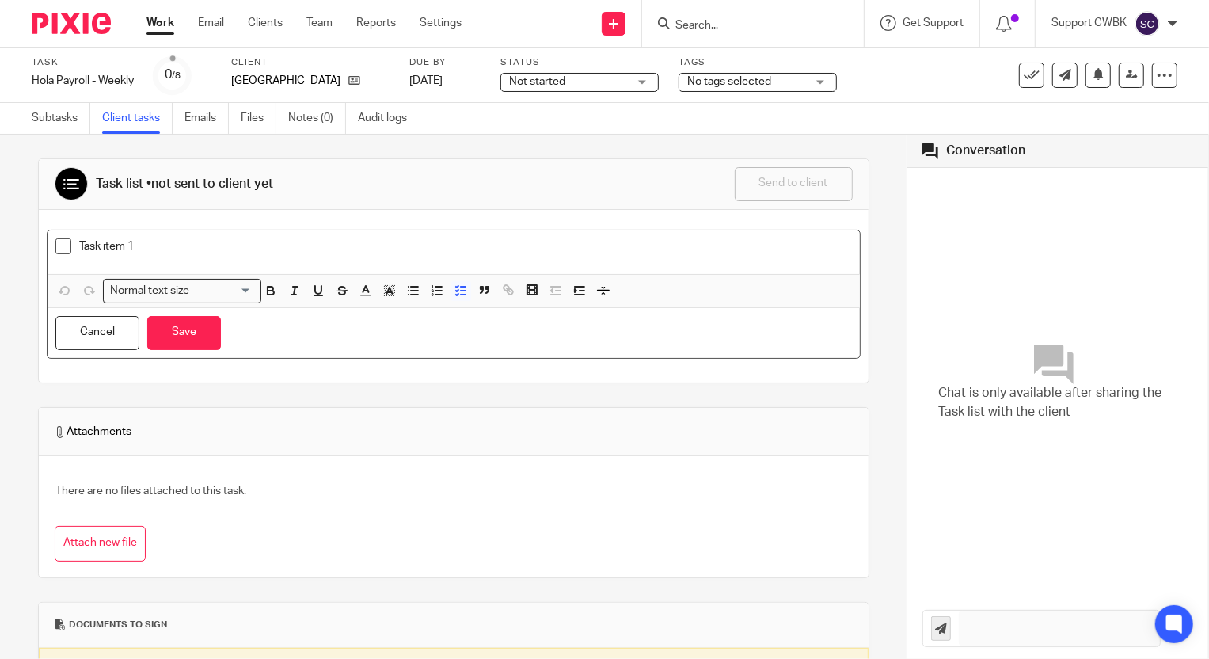
click at [169, 245] on p "Task item 1" at bounding box center [465, 246] width 773 height 16
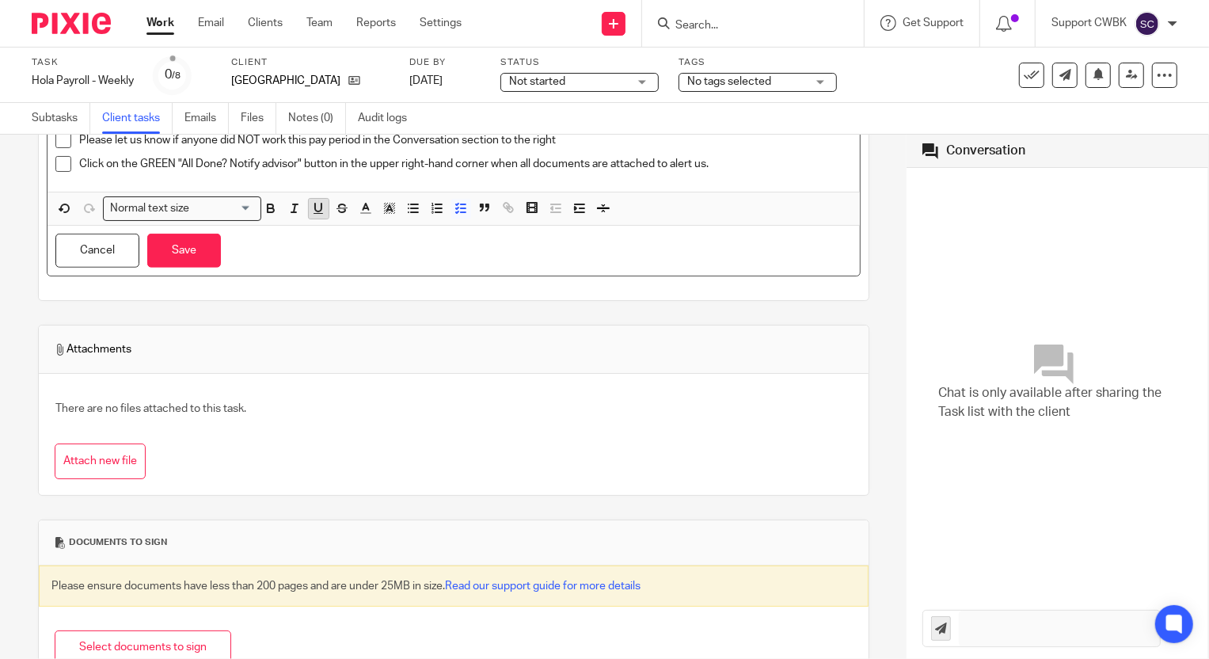
scroll to position [863, 0]
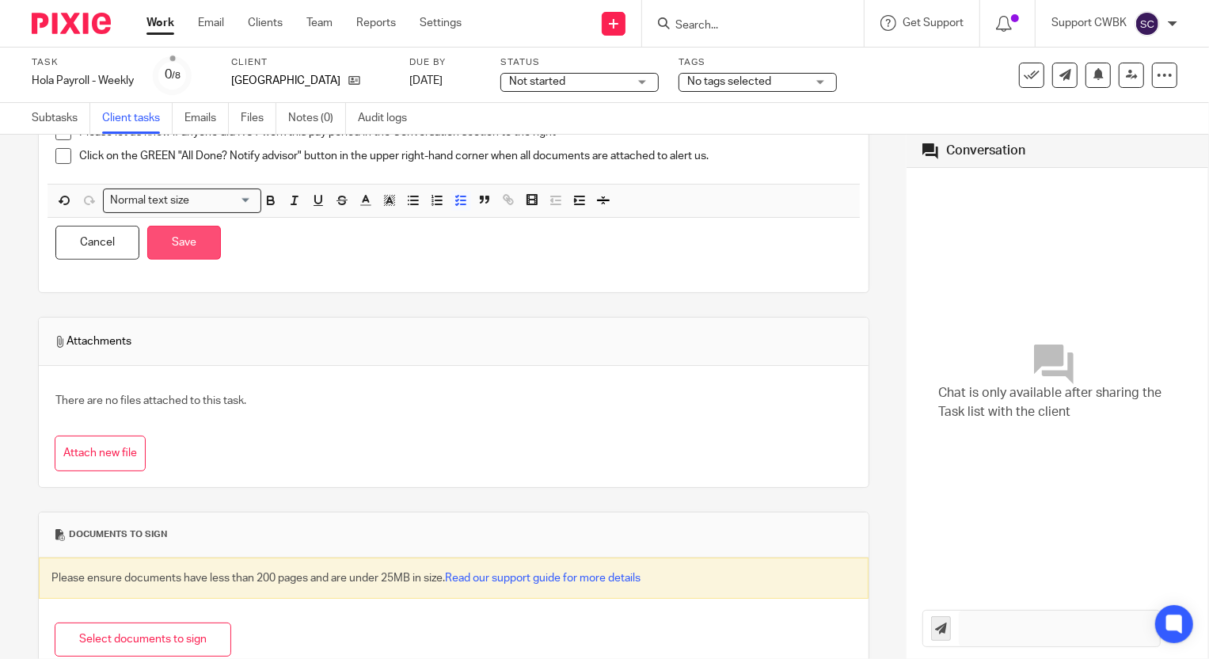
click at [182, 238] on button "Save" at bounding box center [184, 243] width 74 height 34
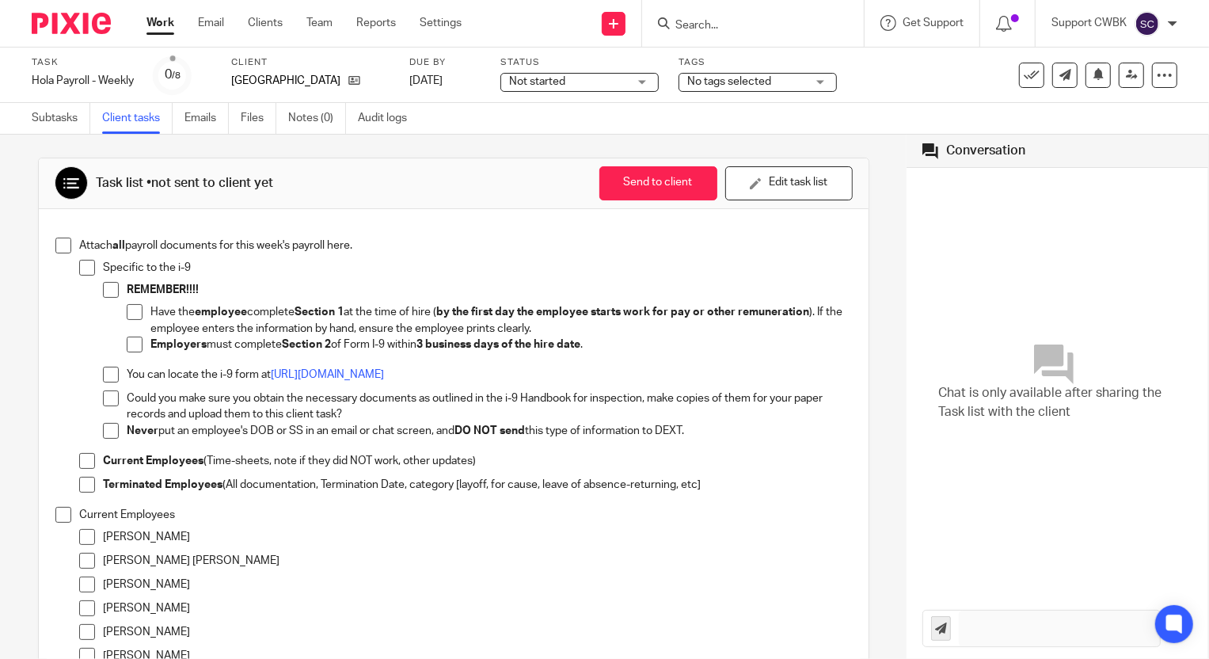
scroll to position [0, 0]
click at [637, 190] on button "Send to client" at bounding box center [658, 184] width 118 height 34
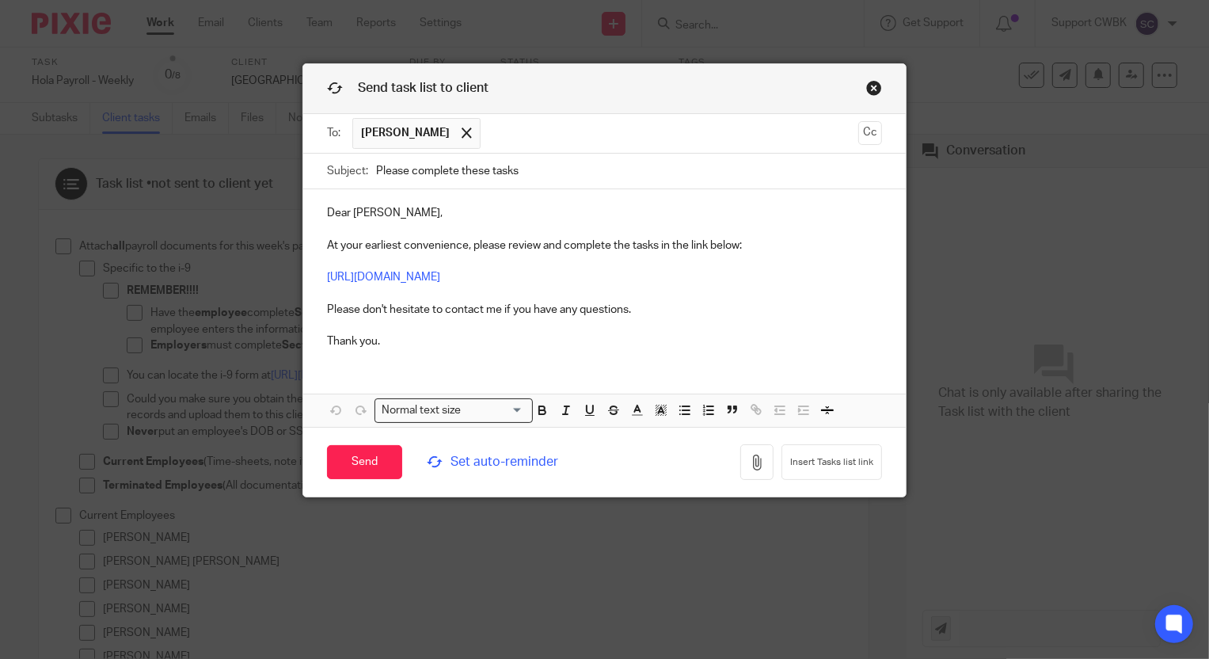
click at [485, 173] on input "Please complete these tasks" at bounding box center [629, 172] width 507 height 36
type input "Please complete these payroll tasks"
click at [354, 451] on input "Send" at bounding box center [364, 462] width 75 height 34
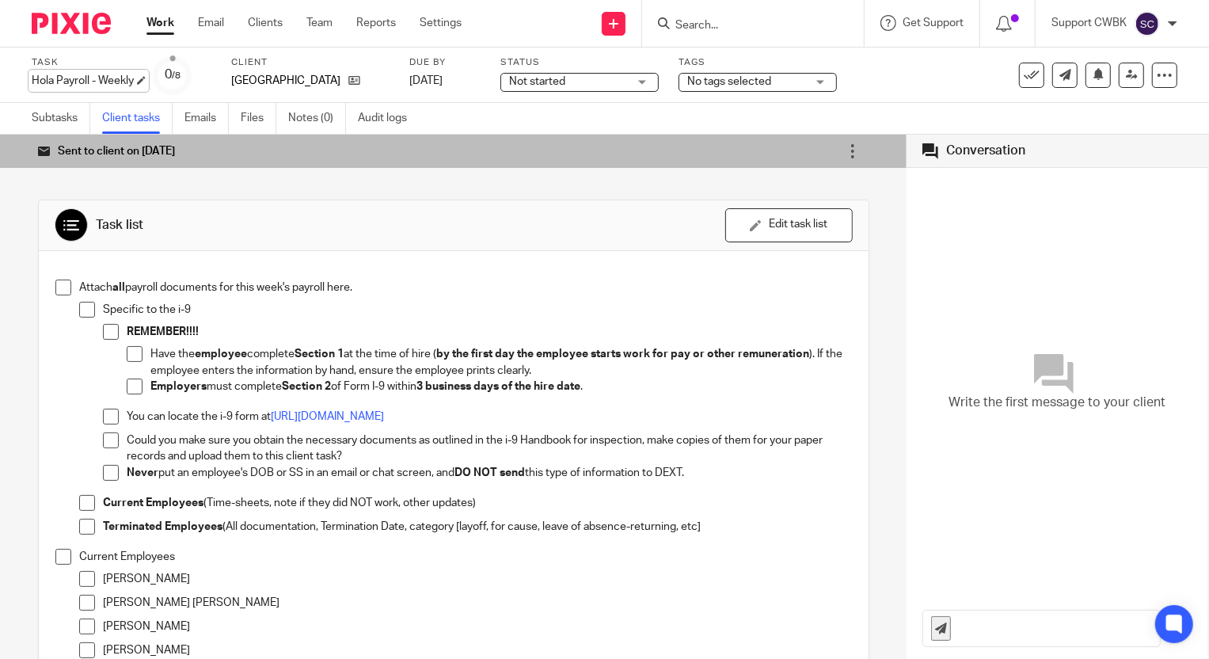
click at [32, 78] on div "Hola Payroll - Weekly Save Hola Payroll - Weekly" at bounding box center [83, 81] width 102 height 16
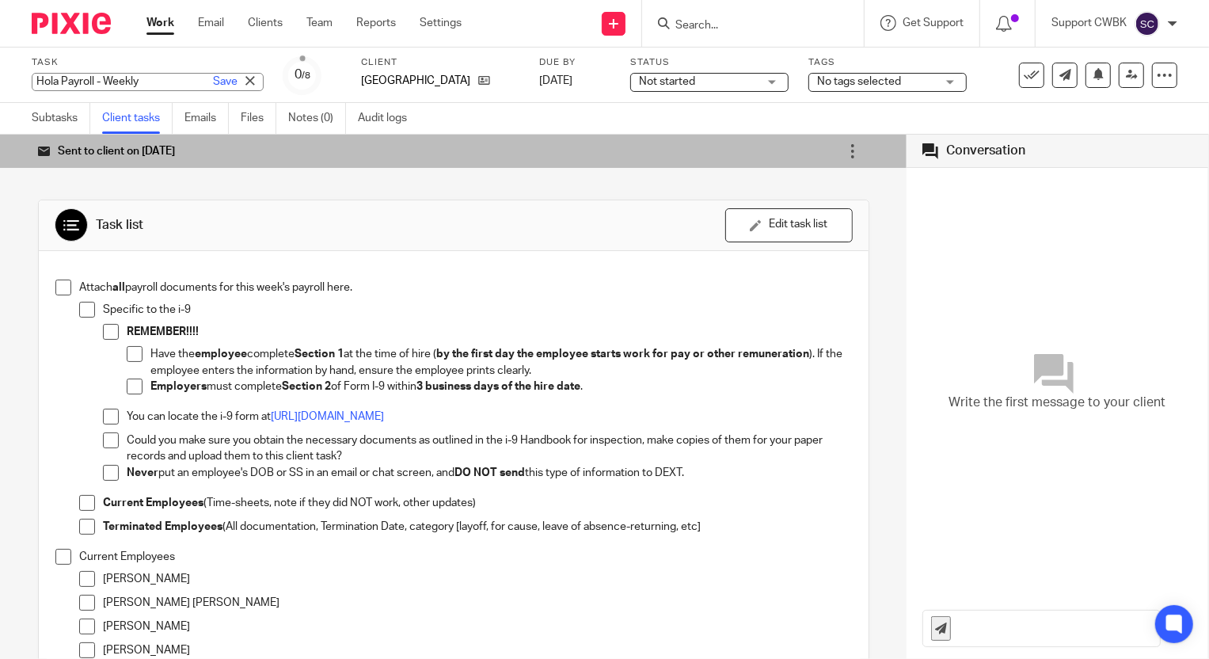
click at [37, 81] on input "Hola Payroll - Weekly" at bounding box center [148, 82] width 232 height 18
type input "20250926 Hola Payroll - Weekly"
click at [213, 82] on link "Save" at bounding box center [225, 82] width 25 height 16
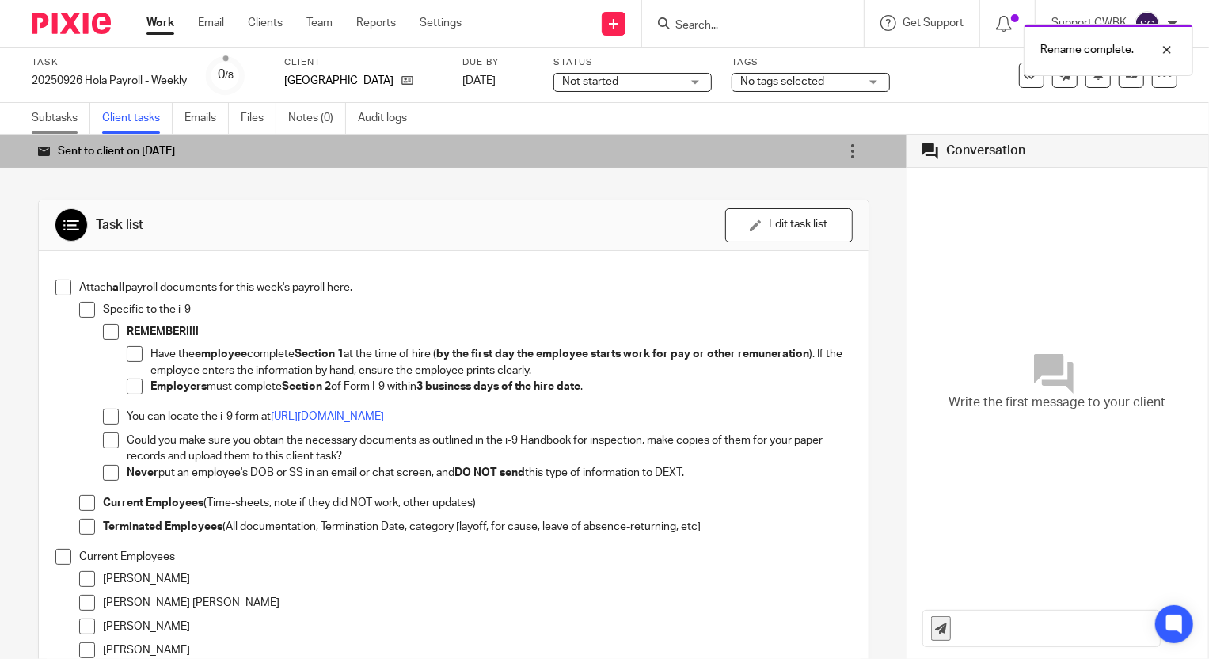
click at [48, 110] on link "Subtasks" at bounding box center [61, 118] width 59 height 31
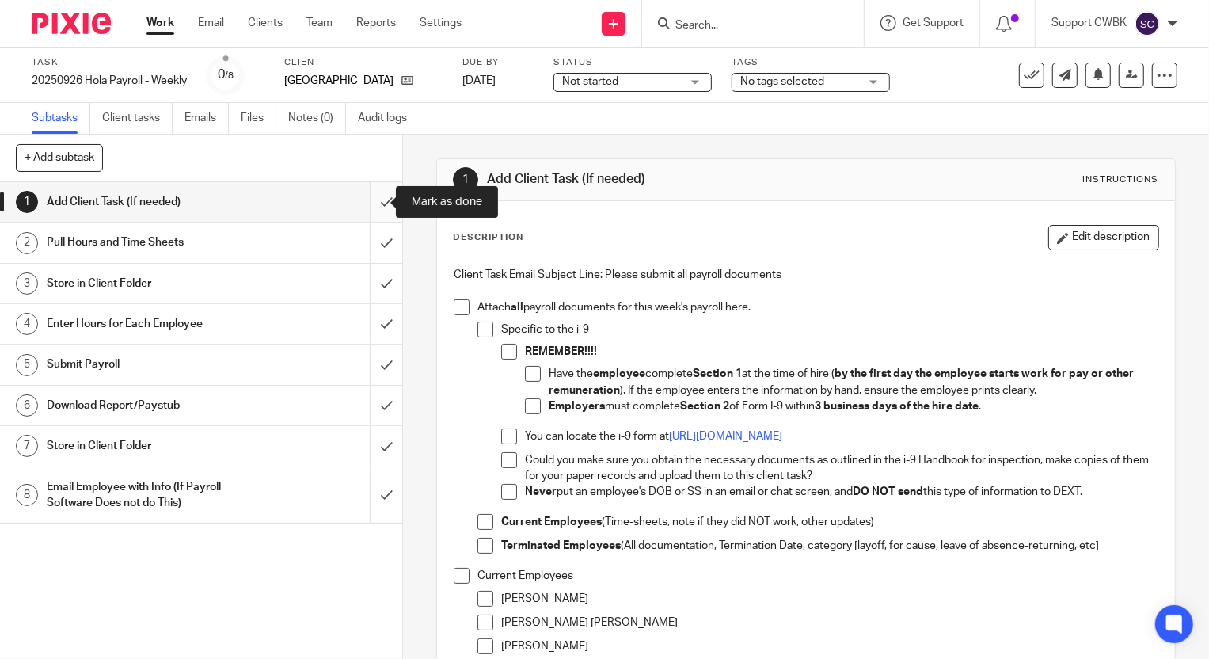
click at [370, 200] on input "submit" at bounding box center [201, 202] width 402 height 40
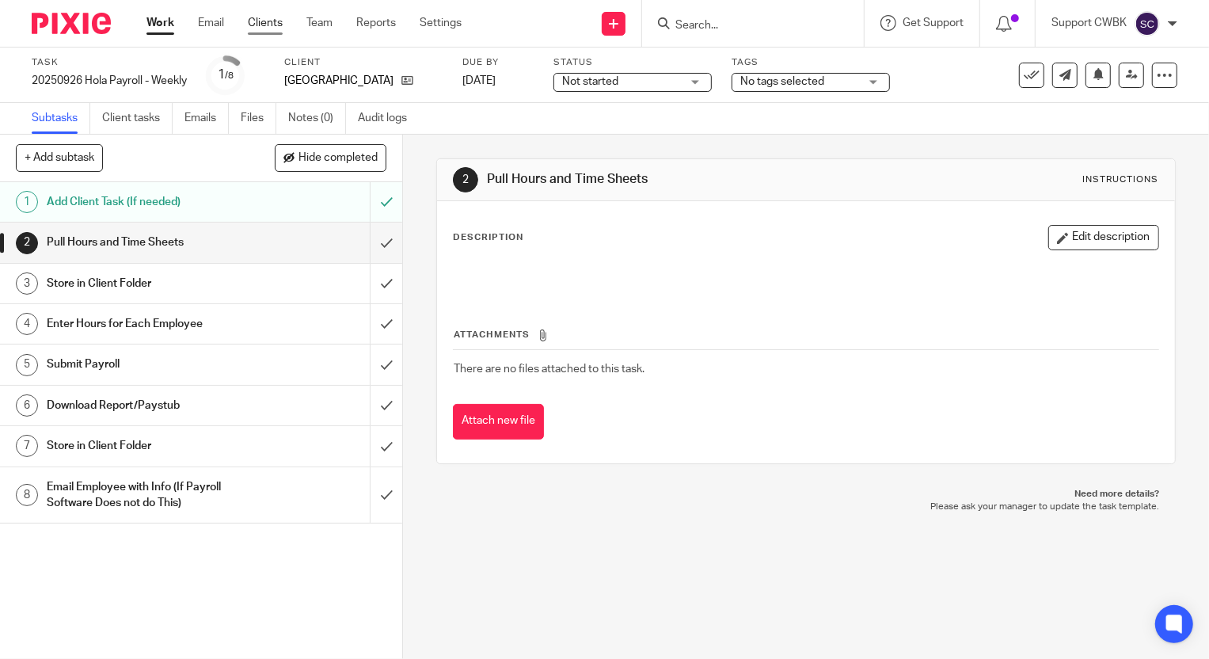
click at [277, 22] on link "Clients" at bounding box center [265, 23] width 35 height 16
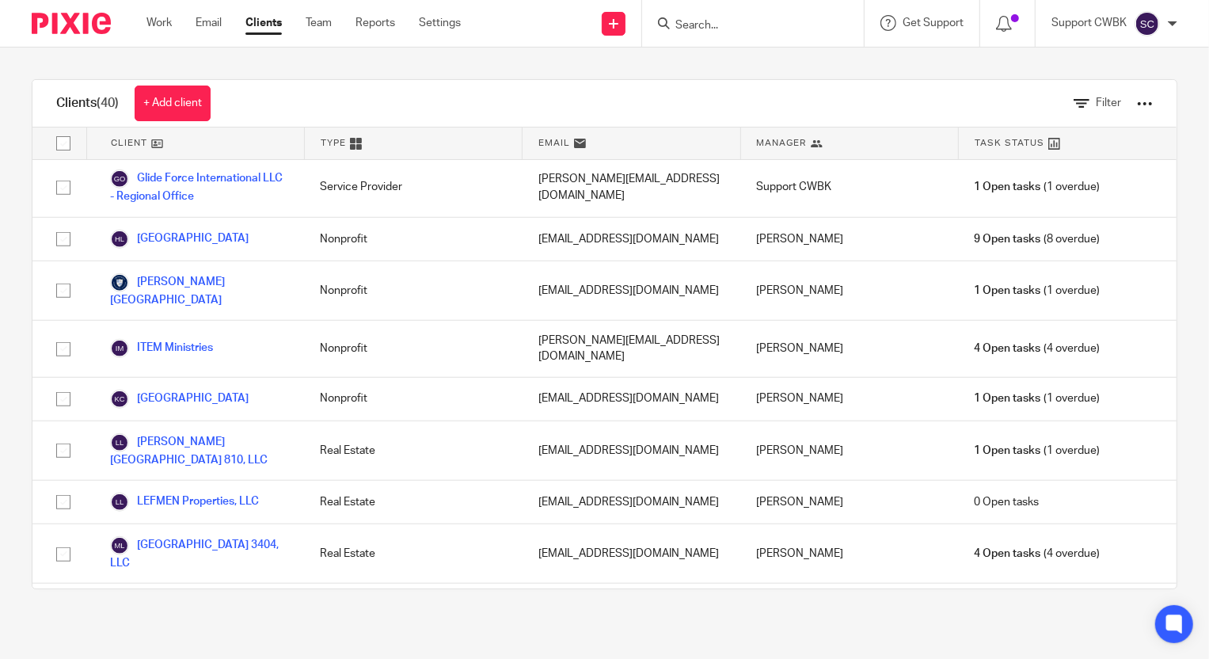
scroll to position [1007, 0]
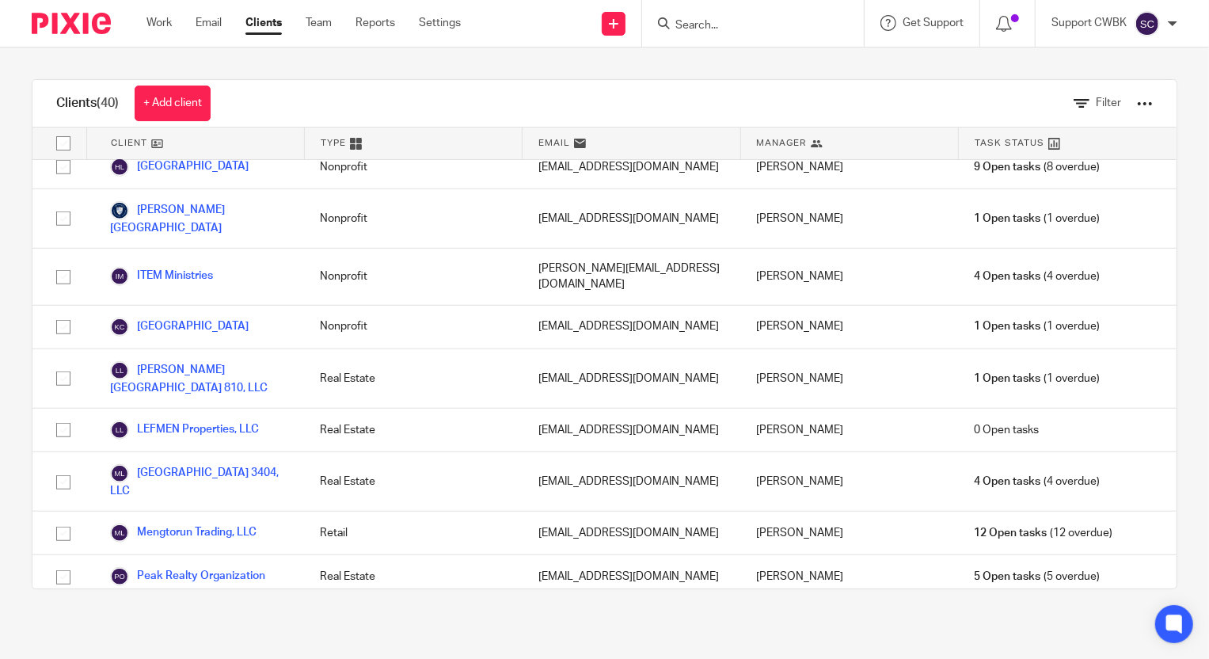
click at [196, 523] on link "Mengtorun Trading, LLC" at bounding box center [183, 532] width 146 height 19
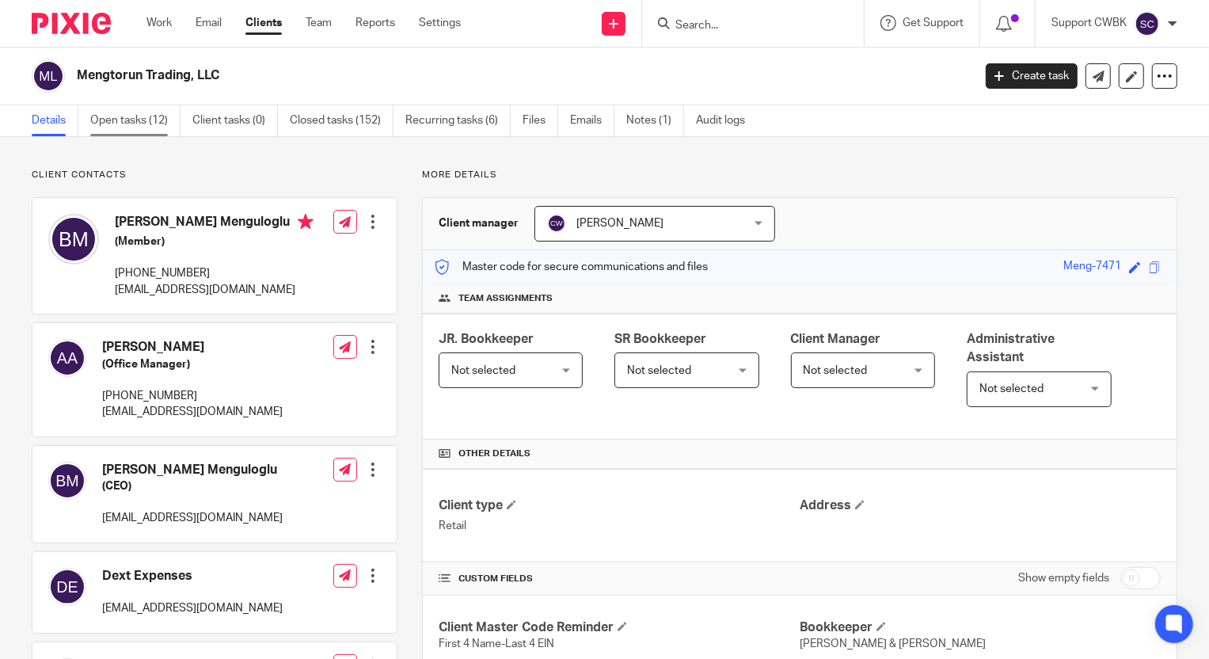
click at [131, 124] on link "Open tasks (12)" at bounding box center [135, 120] width 90 height 31
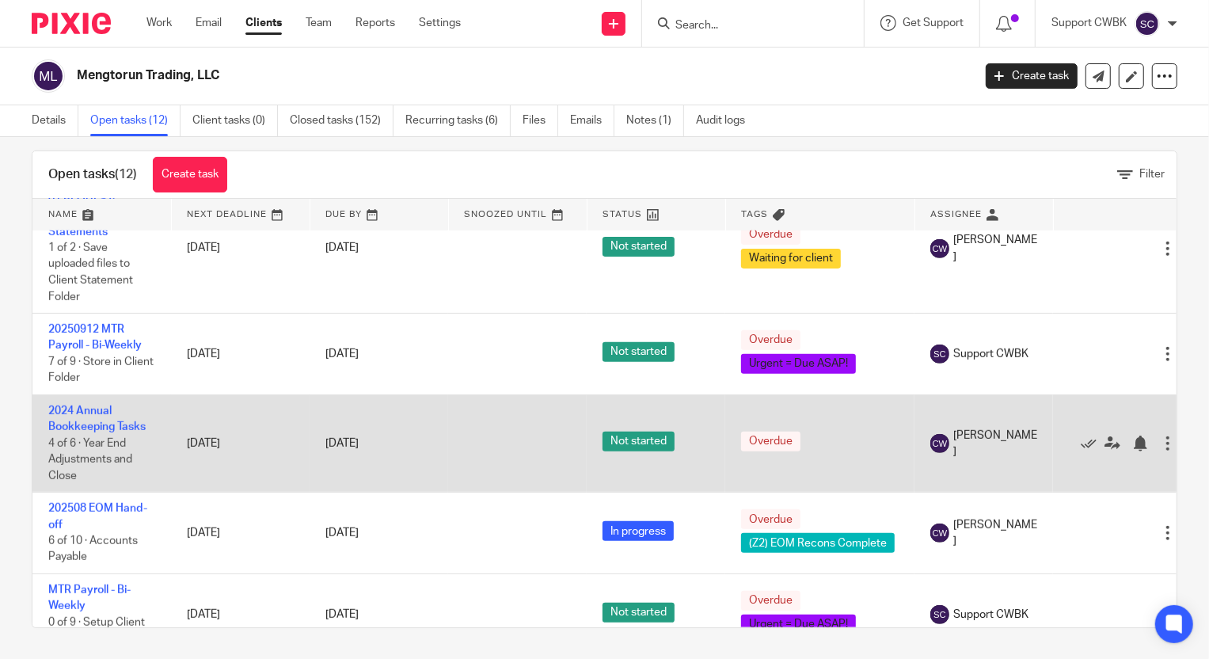
scroll to position [911, 0]
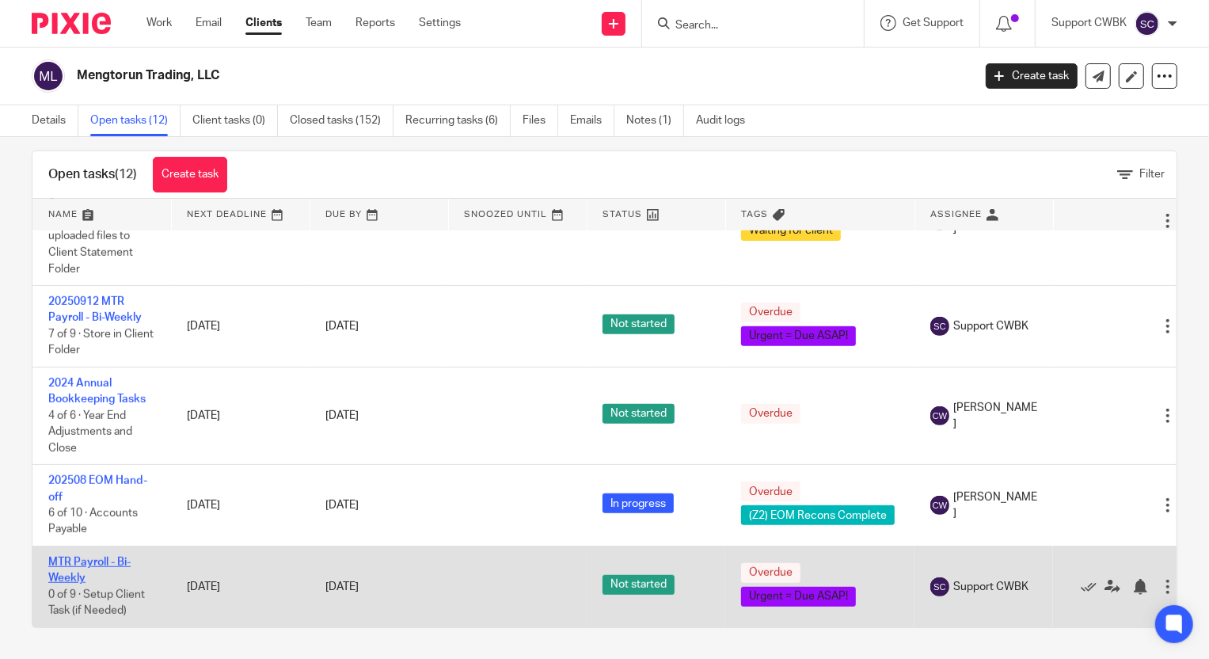
click at [80, 557] on link "MTR Payroll - Bi-Weekly" at bounding box center [89, 570] width 82 height 27
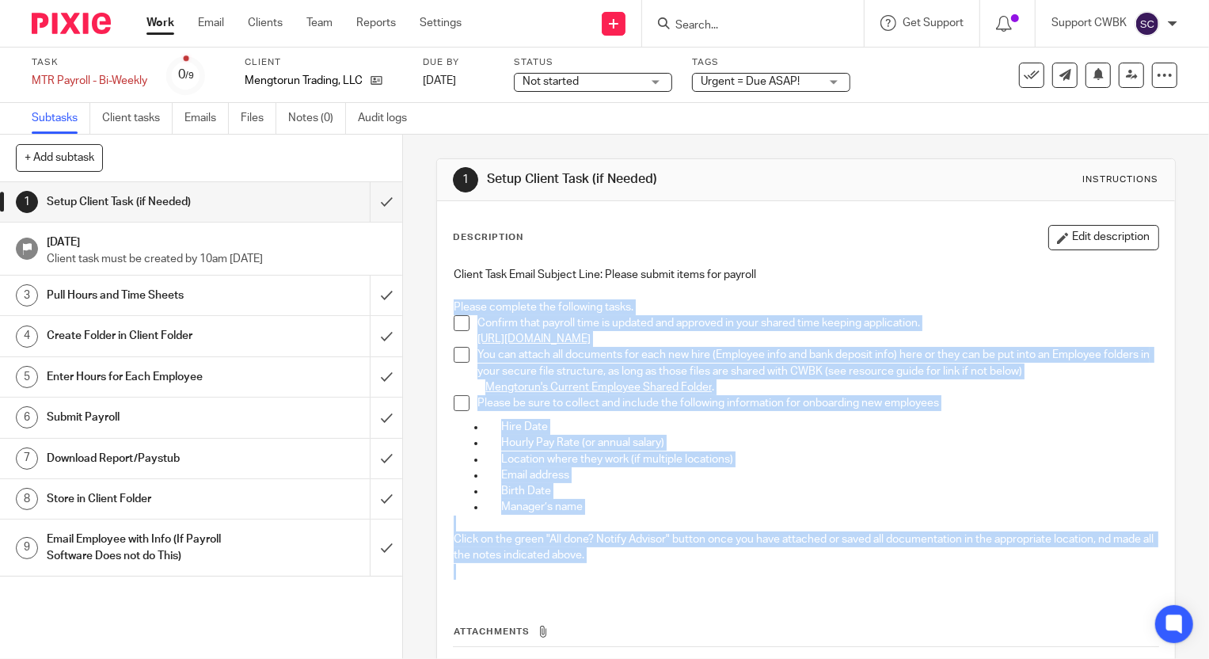
drag, startPoint x: 447, startPoint y: 306, endPoint x: 918, endPoint y: 571, distance: 540.7
click at [918, 571] on div "Client Task Email Subject Line: Please submit items for payroll Please complete…" at bounding box center [806, 425] width 720 height 333
copy div "Please complete the following tasks. Confirm that payroll time is updated and a…"
click at [142, 114] on link "Client tasks" at bounding box center [137, 118] width 70 height 31
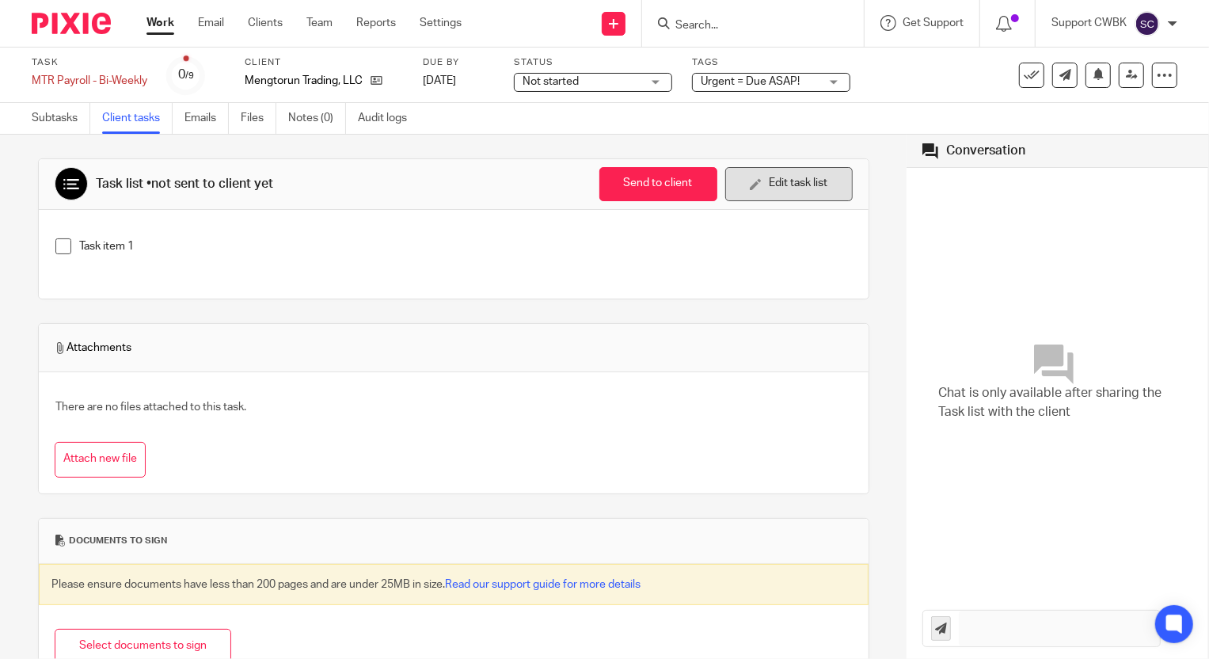
click at [750, 185] on icon "button" at bounding box center [756, 184] width 12 height 12
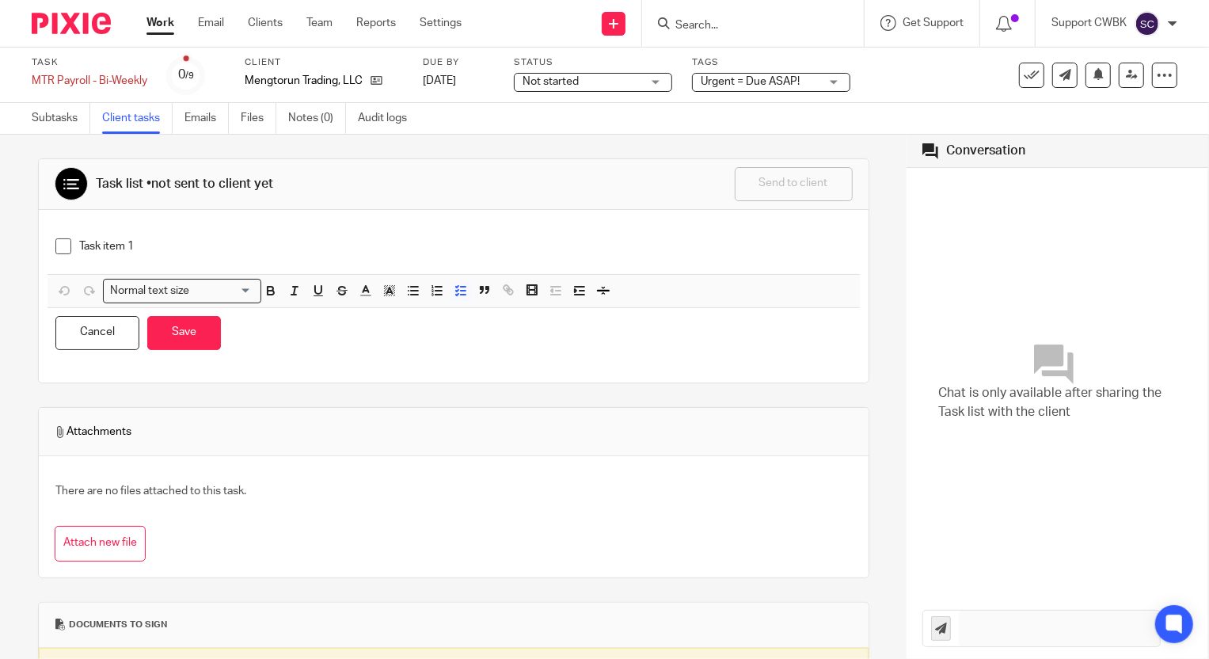
click at [245, 245] on p "Task item 1" at bounding box center [465, 246] width 773 height 16
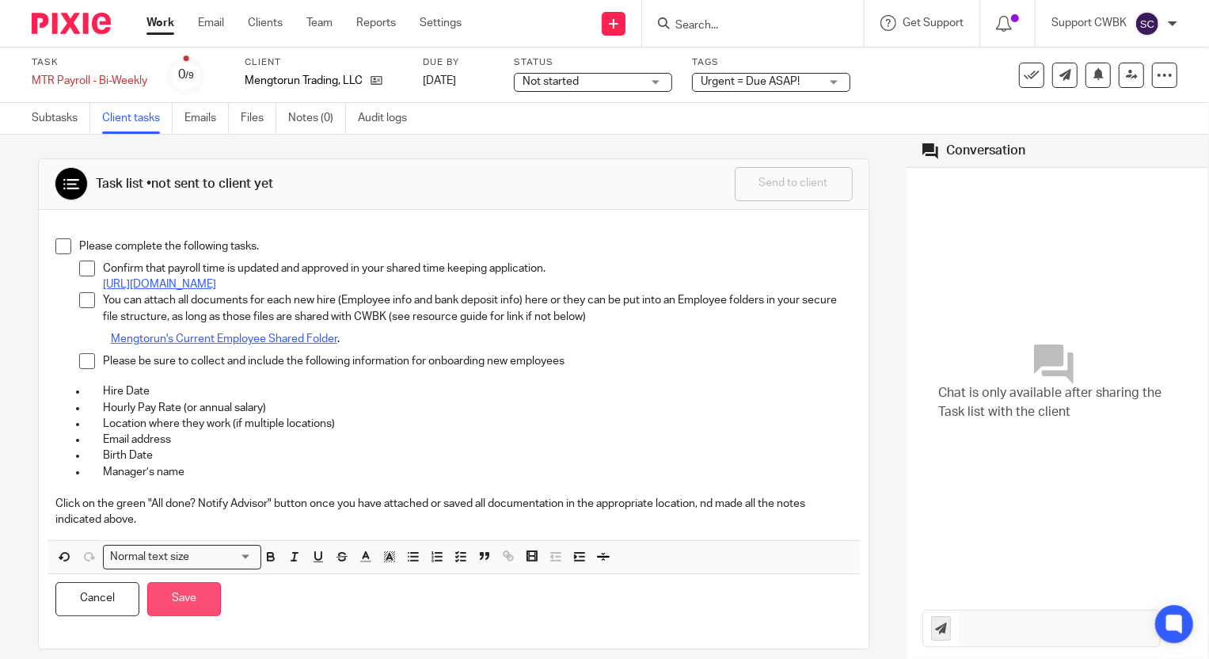
click at [193, 604] on button "Save" at bounding box center [184, 599] width 74 height 34
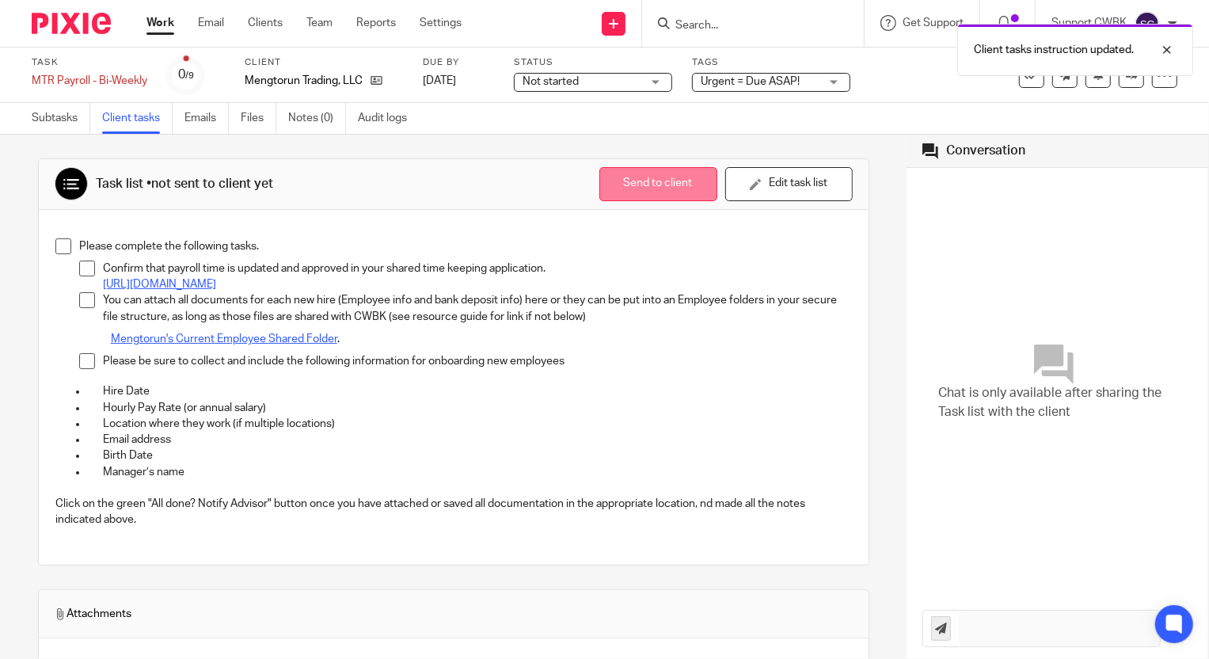
click at [645, 181] on button "Send to client" at bounding box center [658, 184] width 118 height 34
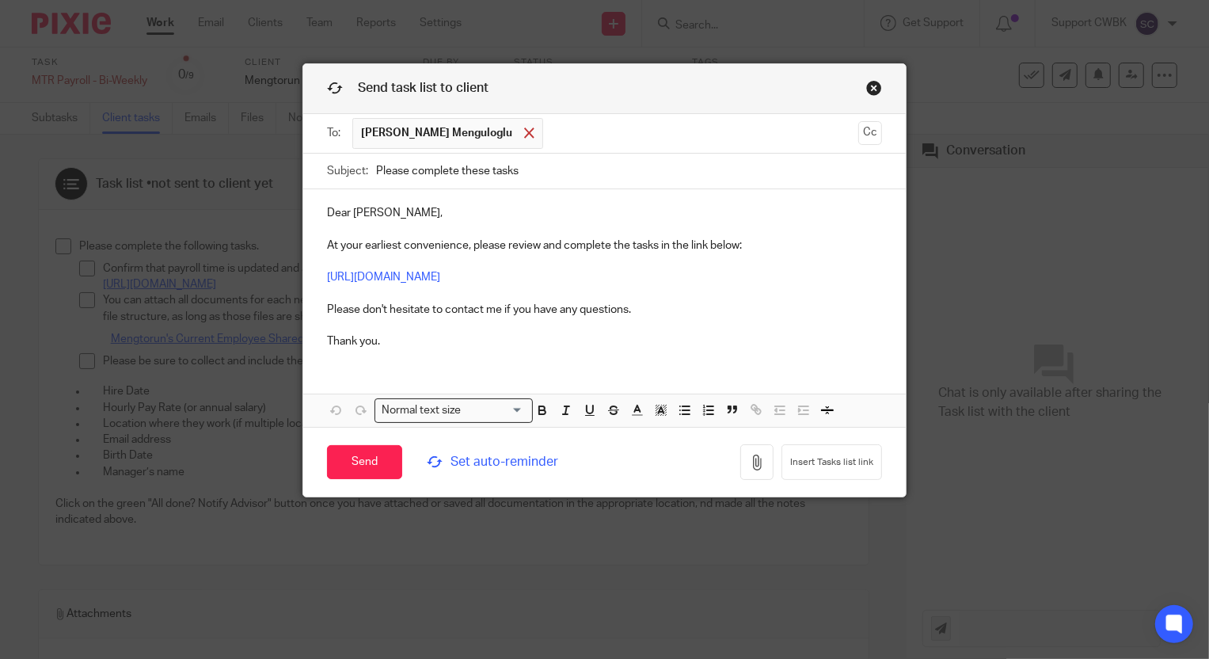
click at [524, 135] on span at bounding box center [529, 132] width 10 height 10
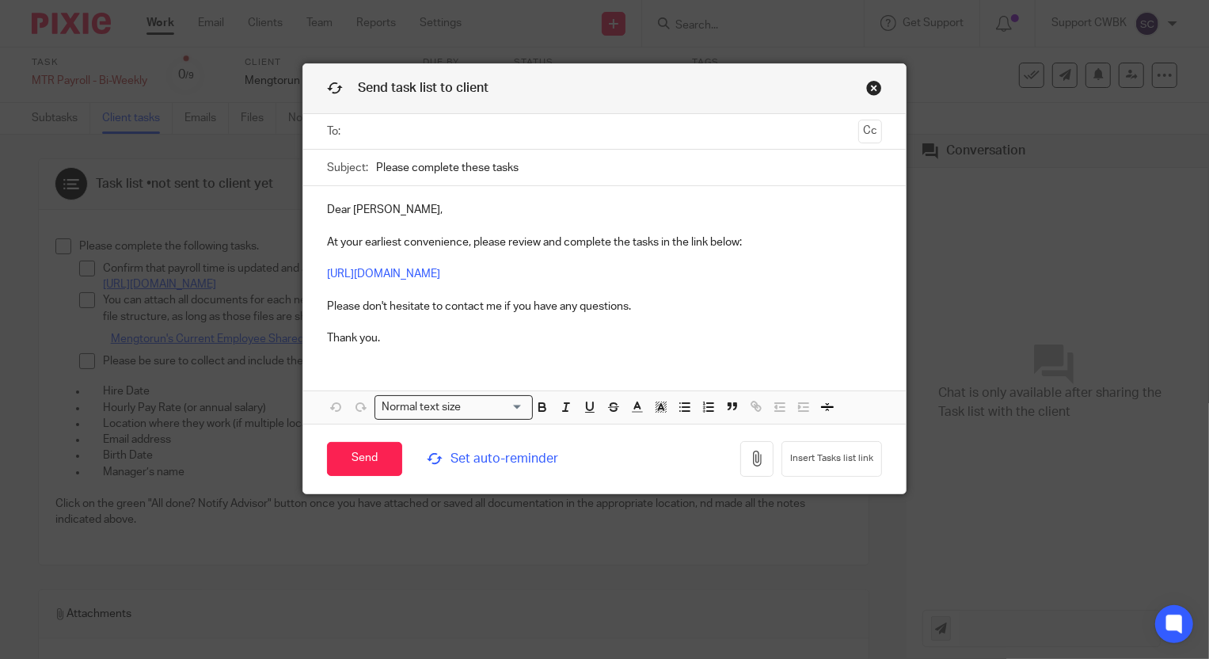
click at [420, 135] on input "text" at bounding box center [604, 132] width 496 height 18
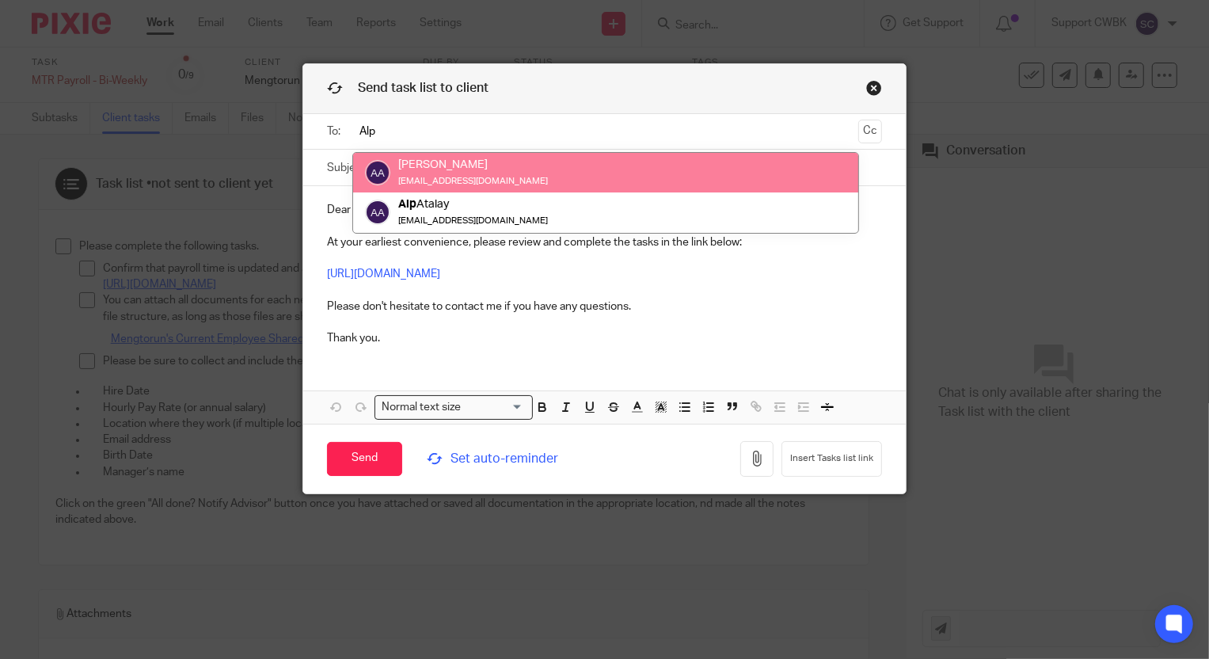
type input "Alp"
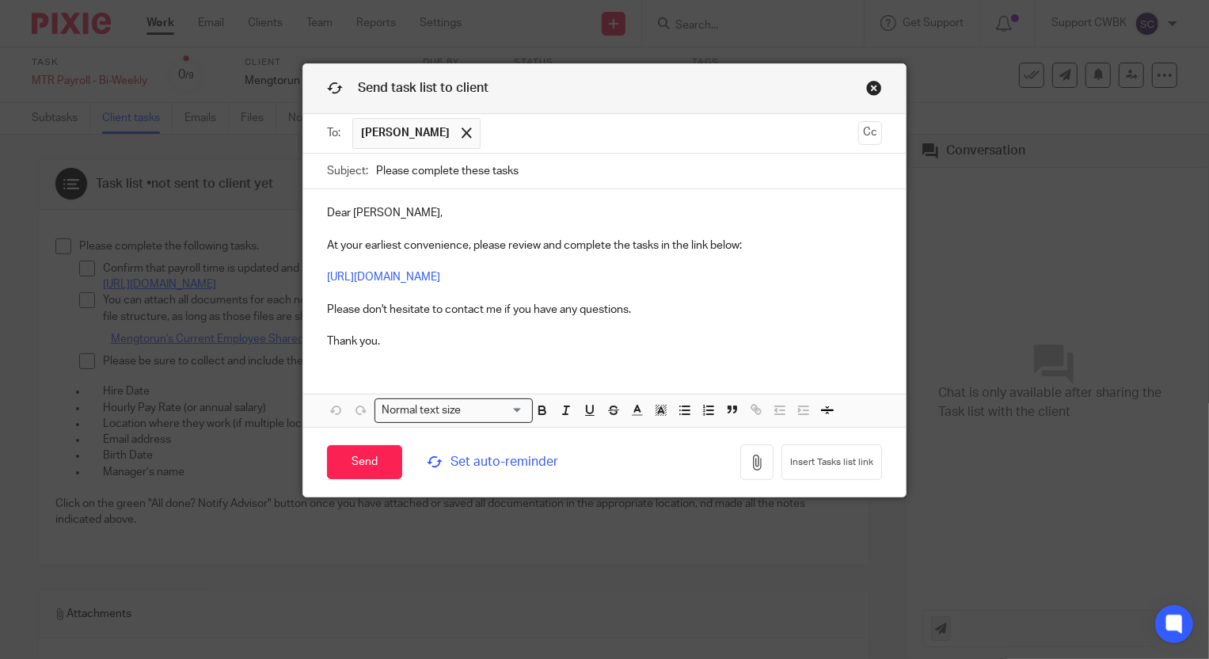
click at [347, 216] on p "Dear Baran, At your earliest convenience, please review and complete the tasks …" at bounding box center [605, 277] width 556 height 144
click at [347, 217] on p "Dear Baran, At your earliest convenience, please review and complete the tasks …" at bounding box center [605, 277] width 556 height 144
click at [348, 217] on p "Dear Baran, At your earliest convenience, please review and complete the tasks …" at bounding box center [605, 277] width 556 height 144
click at [515, 178] on input "Please complete these tasks" at bounding box center [629, 172] width 507 height 36
click at [530, 166] on input "Please complete these tasks" at bounding box center [629, 172] width 507 height 36
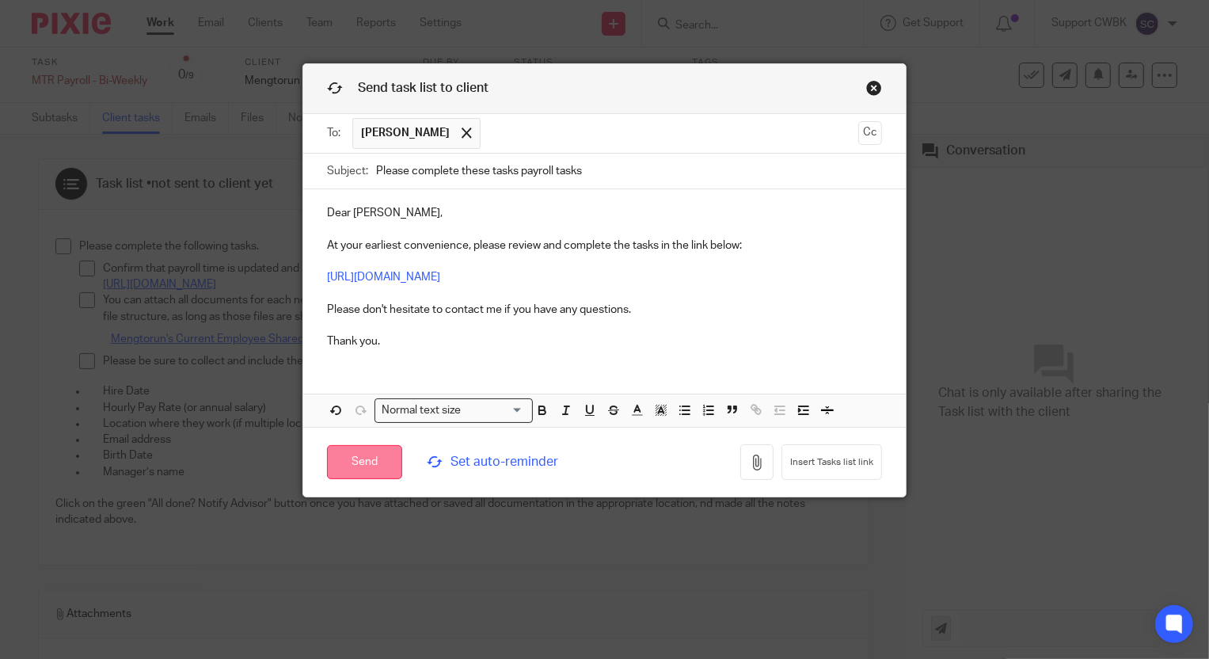
type input "Please complete these tasks payroll tasks"
click at [354, 459] on input "Send" at bounding box center [364, 462] width 75 height 34
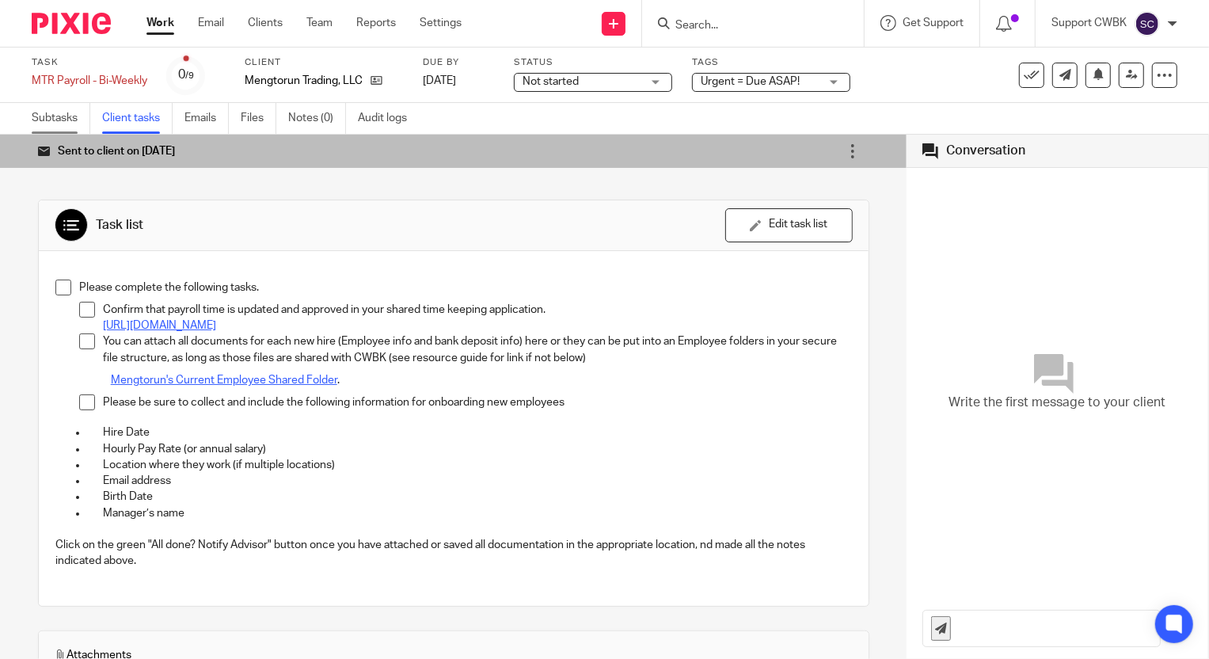
click at [36, 116] on link "Subtasks" at bounding box center [61, 118] width 59 height 31
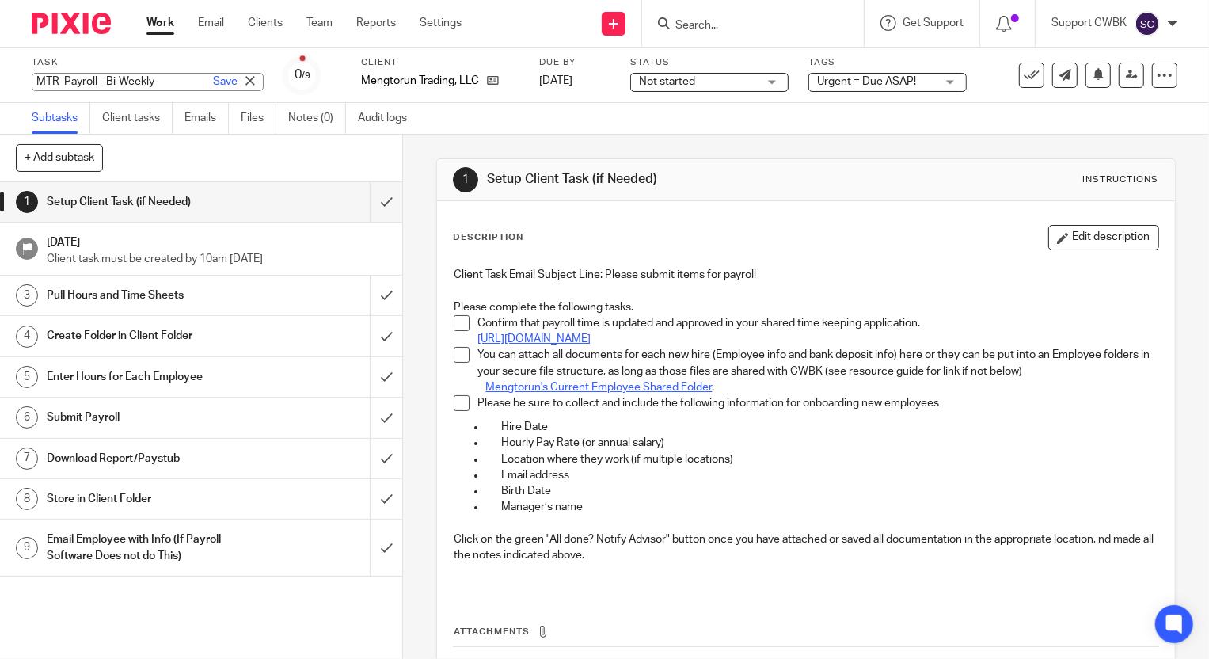
click at [32, 80] on div "MTR Payroll - Bi-Weekly Save MTR Payroll - Bi-Weekly" at bounding box center [148, 82] width 232 height 18
click at [32, 80] on input "MTR Payroll - Bi-Weekly" at bounding box center [148, 82] width 232 height 18
type input "20250926 MTR Payroll - Bi-Weekly"
click at [213, 78] on link "Save" at bounding box center [225, 82] width 25 height 16
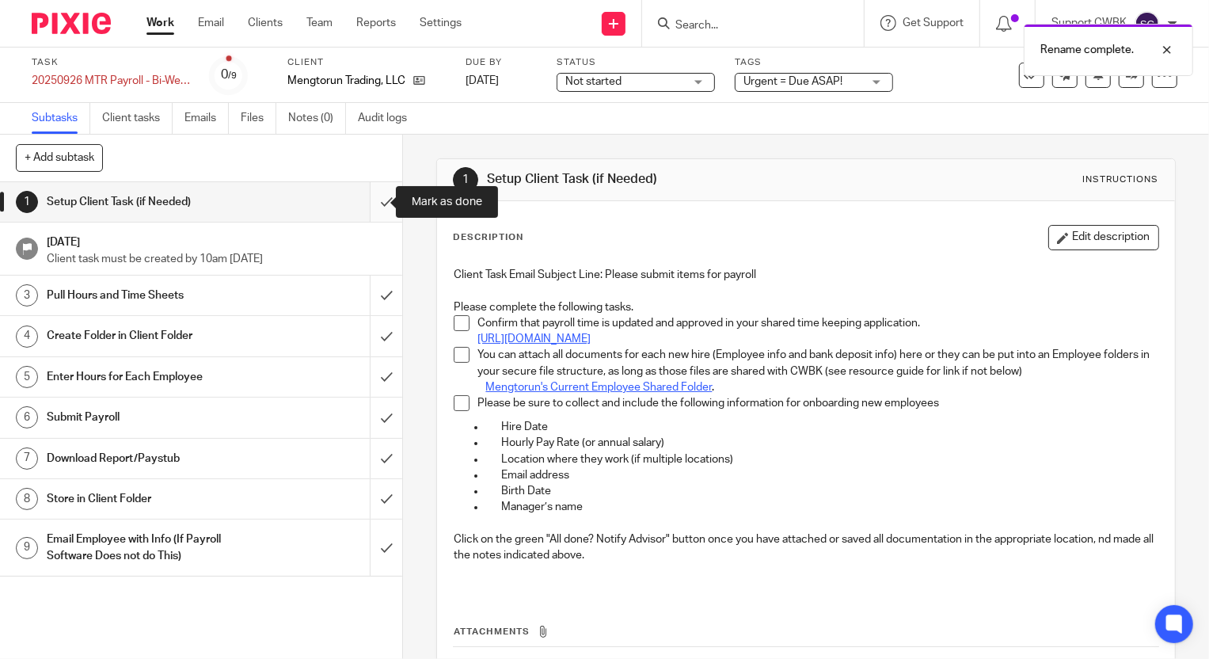
click at [373, 204] on input "submit" at bounding box center [201, 202] width 402 height 40
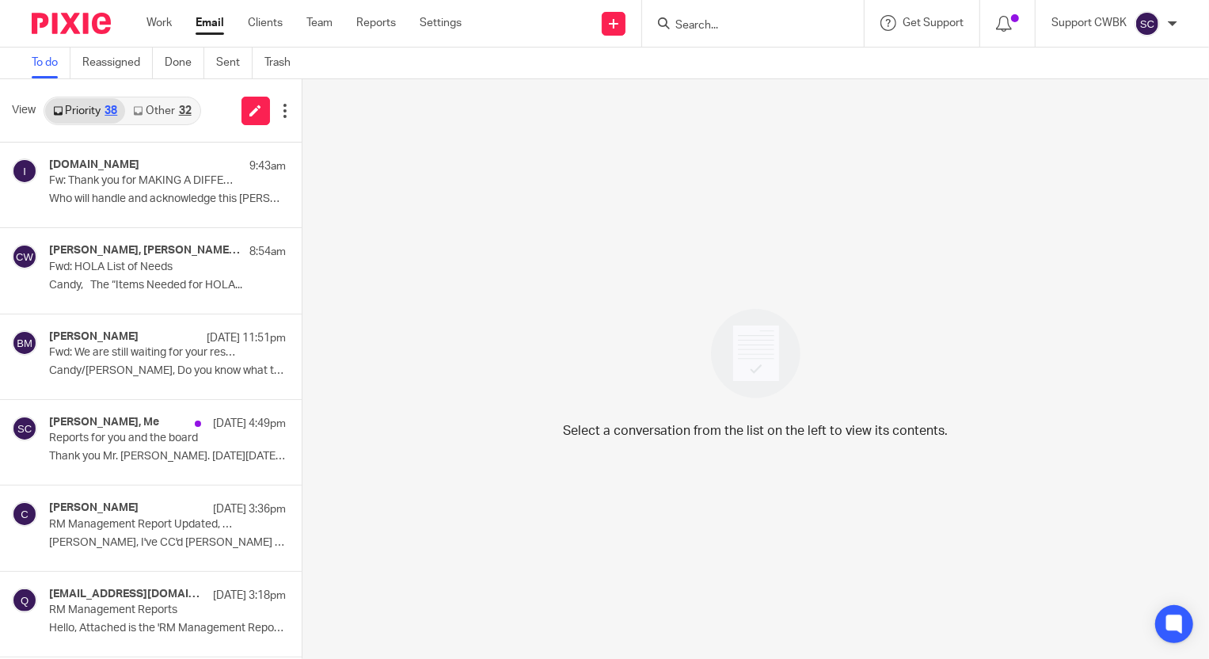
click at [143, 116] on link "Other 32" at bounding box center [162, 110] width 74 height 25
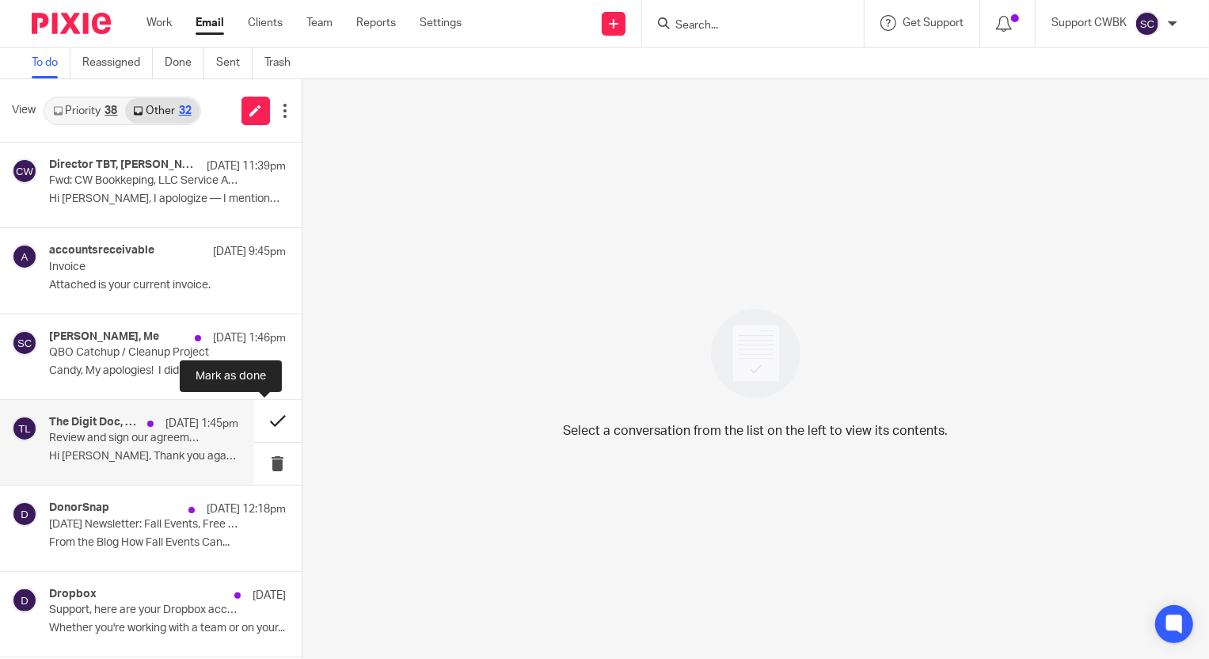
click at [260, 424] on button at bounding box center [278, 421] width 48 height 42
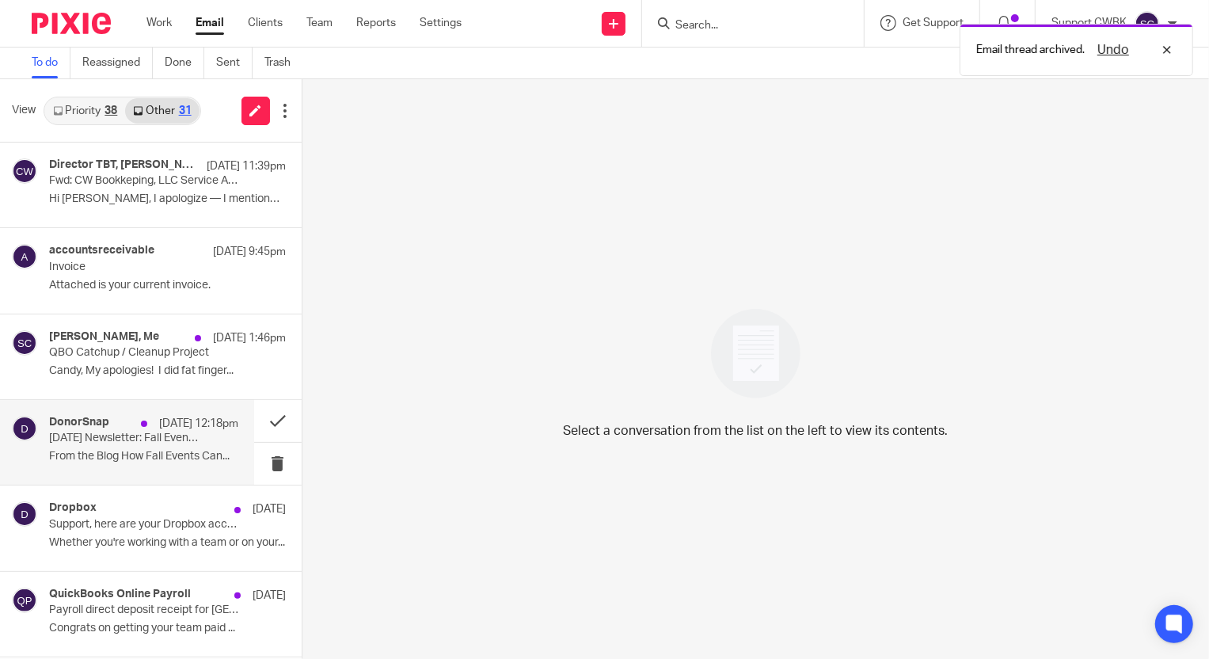
click at [83, 451] on p "From the Blog How Fall Events Can..." at bounding box center [143, 456] width 189 height 13
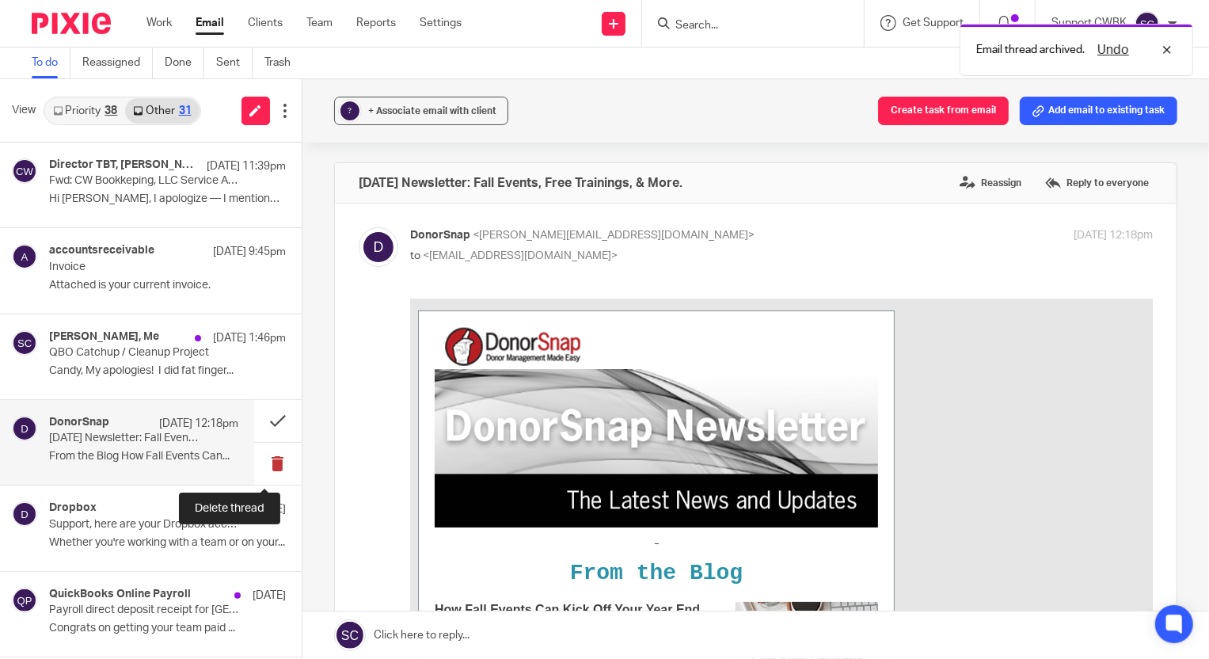
click at [262, 461] on button at bounding box center [278, 464] width 48 height 42
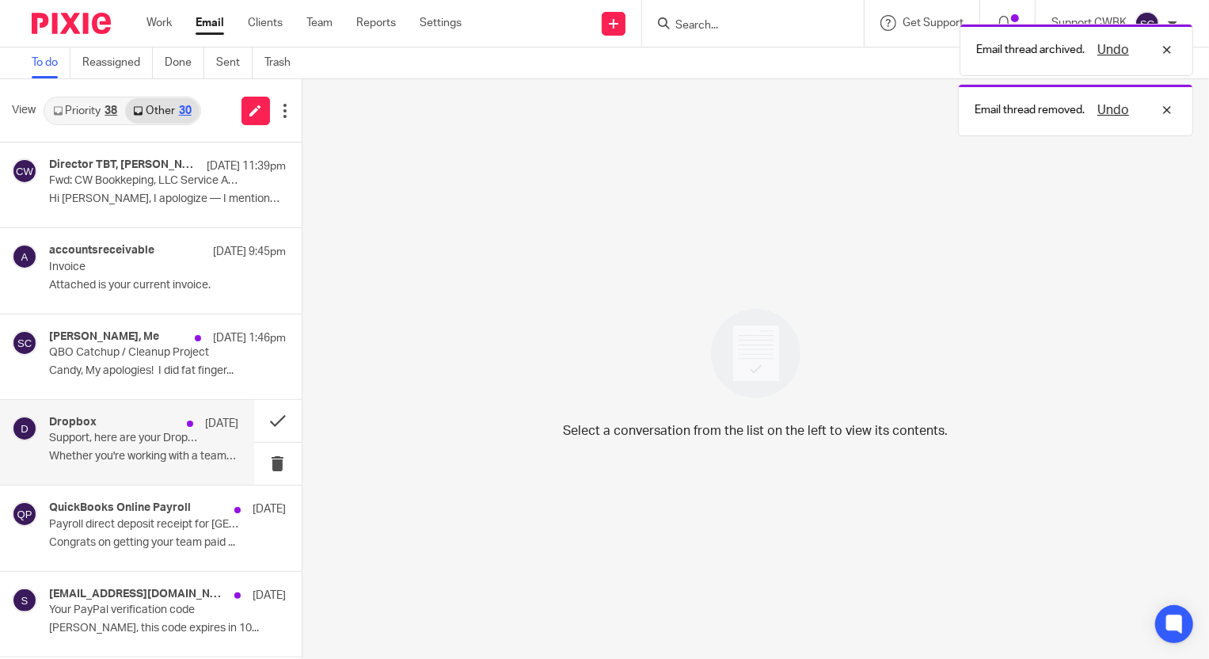
click at [111, 448] on div "Dropbox Sep 19 Support, here are your Dropbox account features Whether you're w…" at bounding box center [143, 442] width 189 height 53
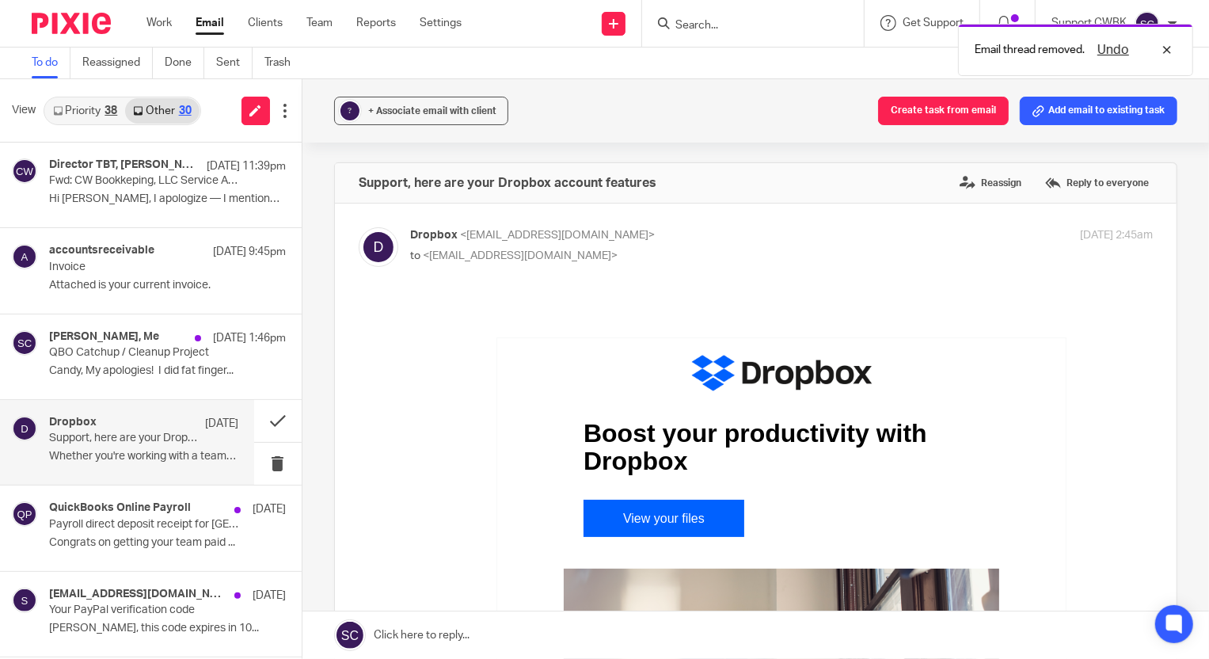
scroll to position [71, 0]
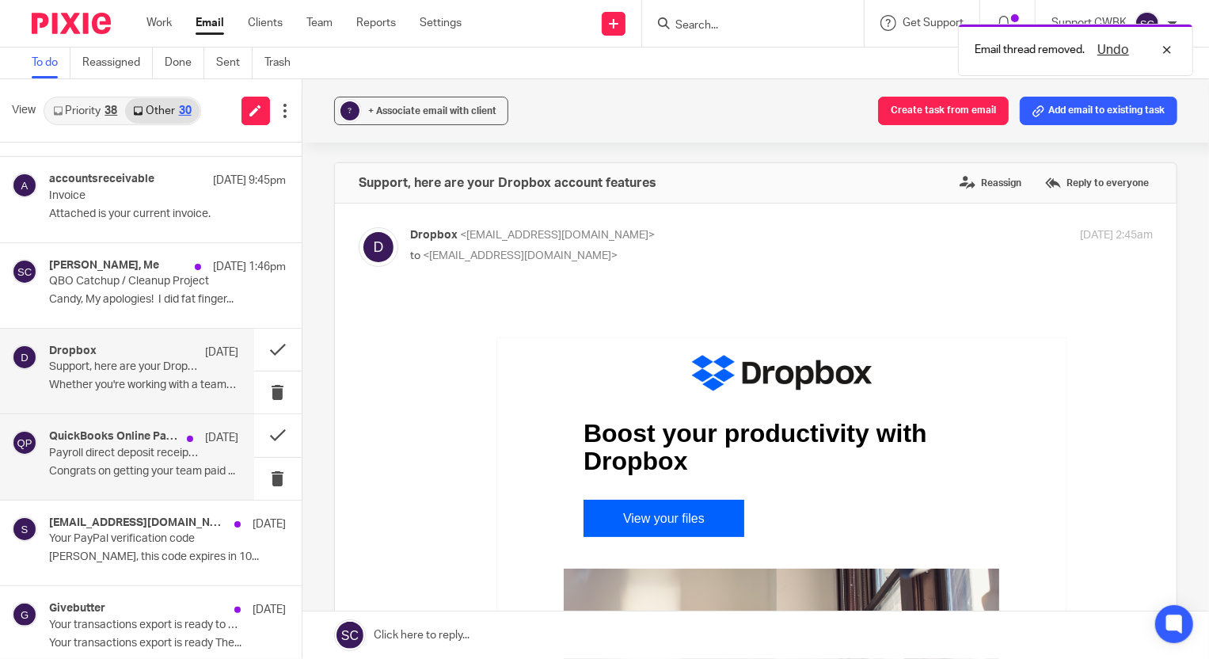
click at [154, 467] on p "Congrats on getting your team paid ..." at bounding box center [143, 471] width 189 height 13
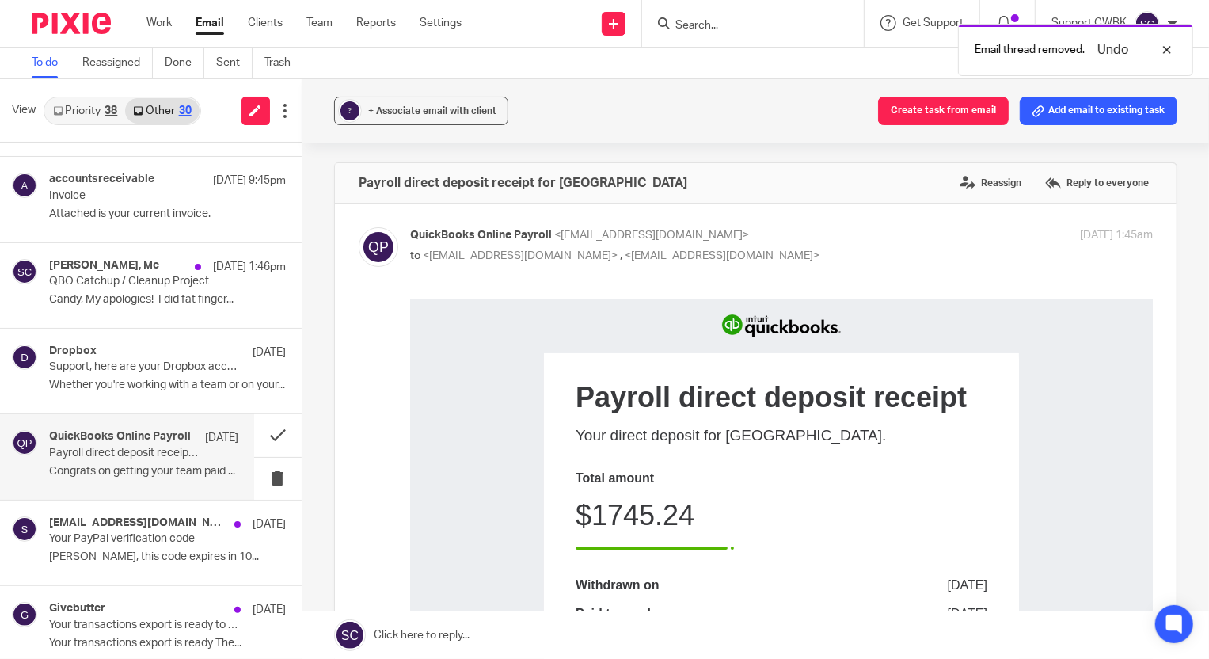
scroll to position [0, 0]
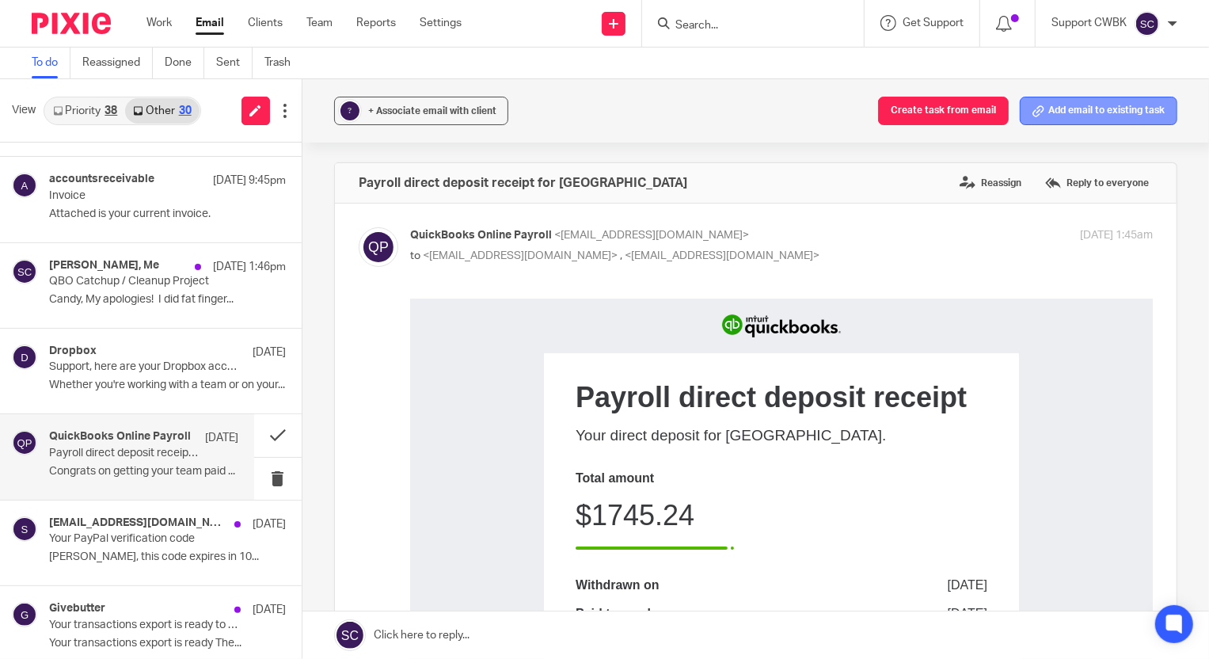
click at [1077, 120] on button "Add email to existing task" at bounding box center [1099, 111] width 158 height 29
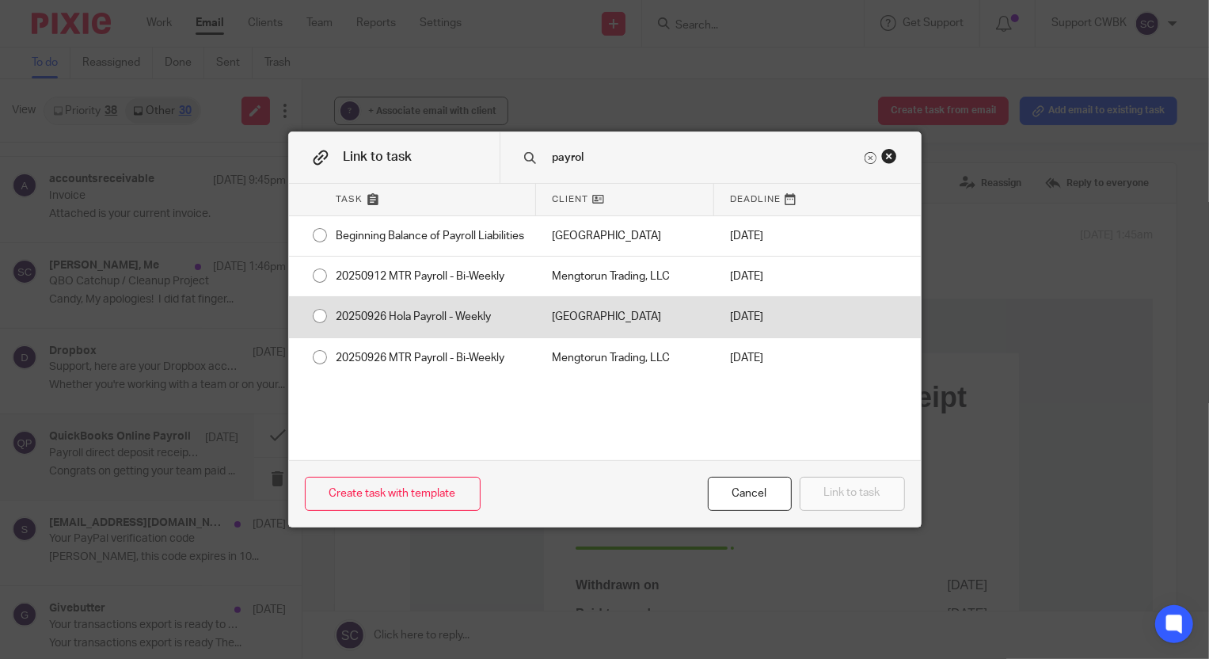
type input "payrol"
click at [570, 333] on div "HOLA Lakeway" at bounding box center [625, 317] width 178 height 40
radio input "true"
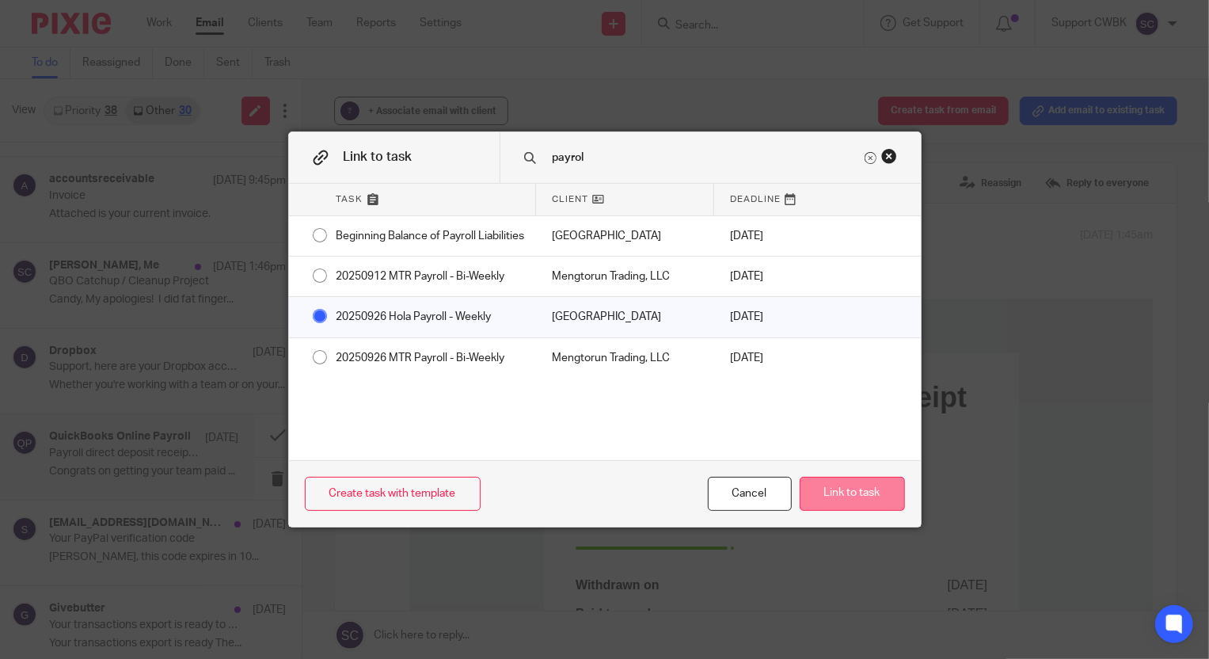
click at [830, 504] on button "Link to task" at bounding box center [852, 494] width 105 height 34
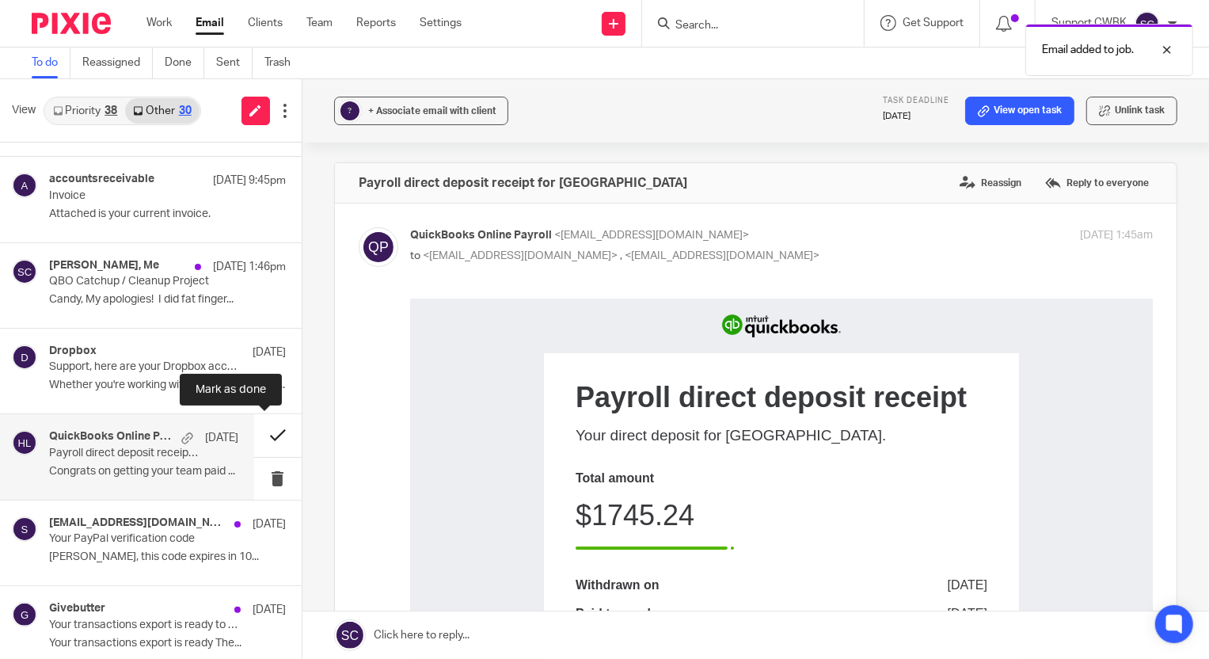
click at [266, 435] on button at bounding box center [278, 435] width 48 height 42
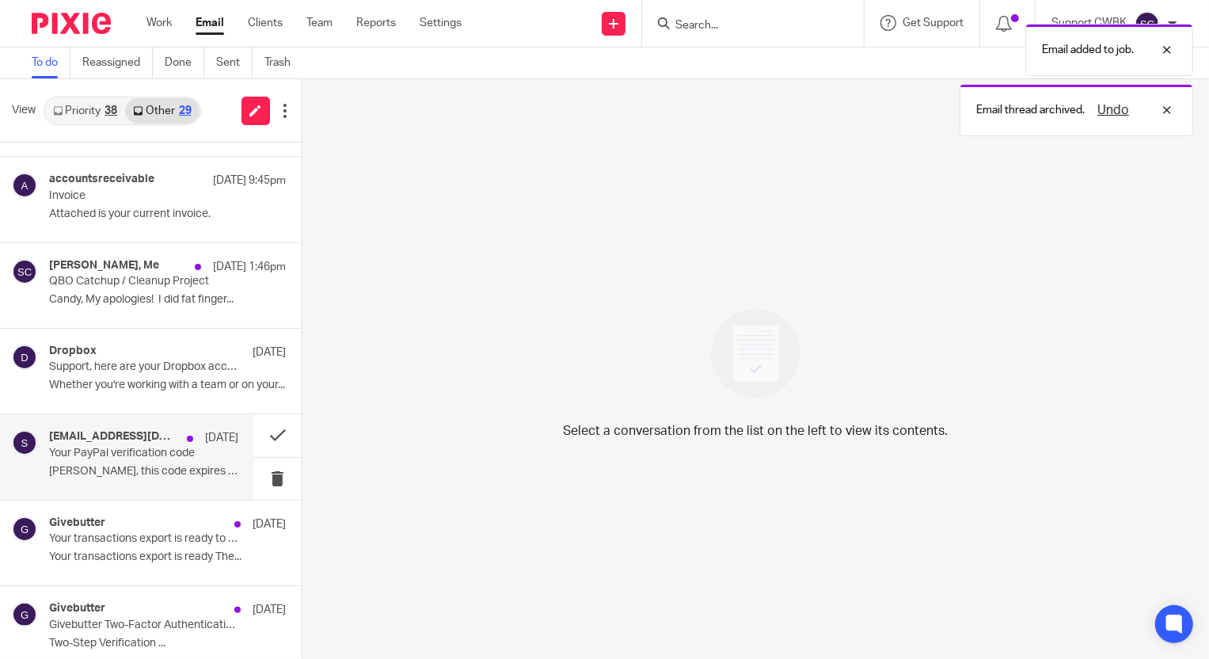
click at [86, 449] on p "Your PayPal verification code" at bounding box center [124, 453] width 151 height 13
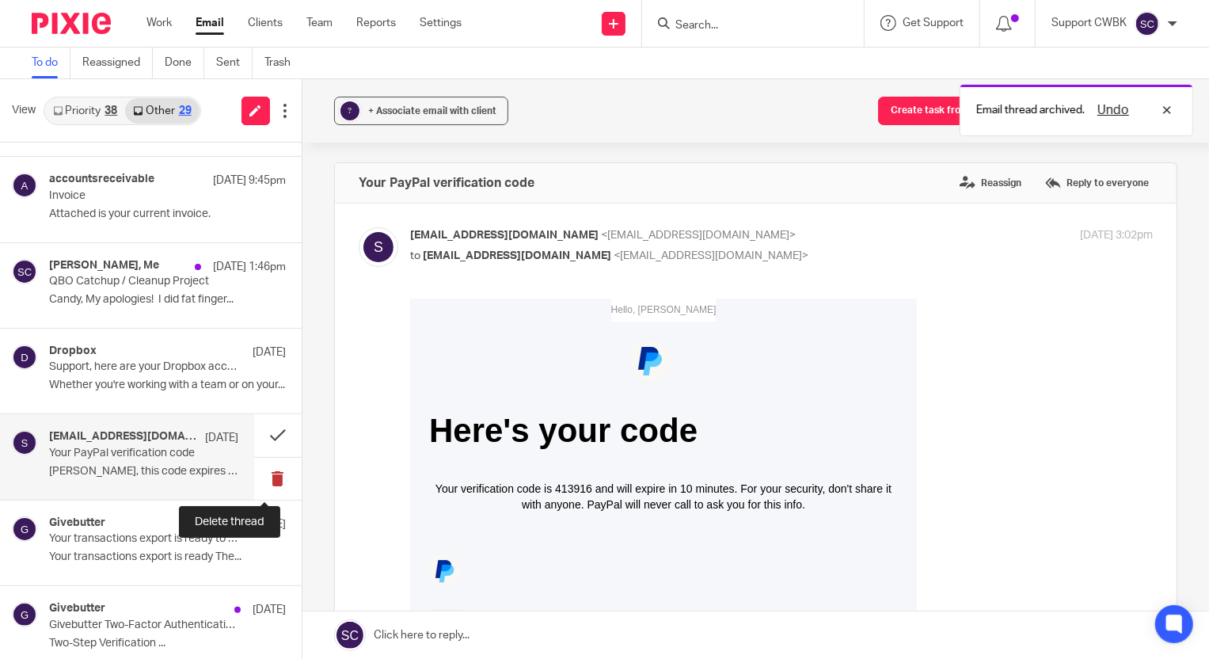
click at [262, 475] on button at bounding box center [278, 479] width 48 height 42
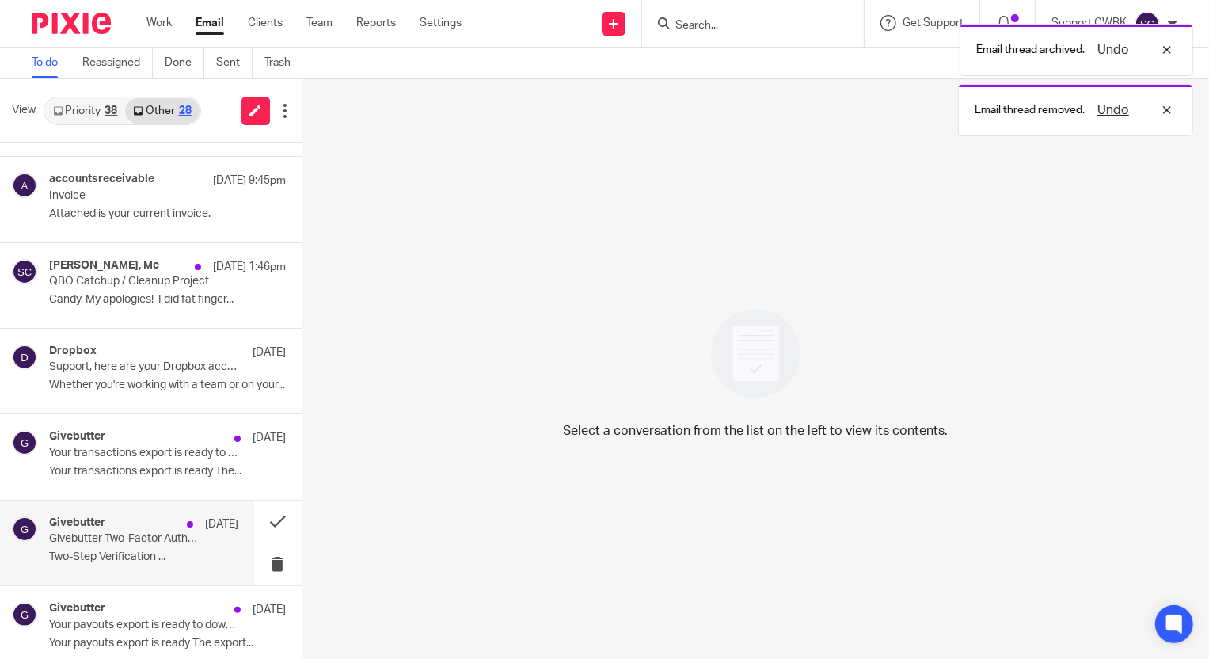
click at [118, 545] on div "Givebutter Sep 18 Givebutter Two-Factor Authentication Code Two-Step Verificati…" at bounding box center [143, 542] width 189 height 53
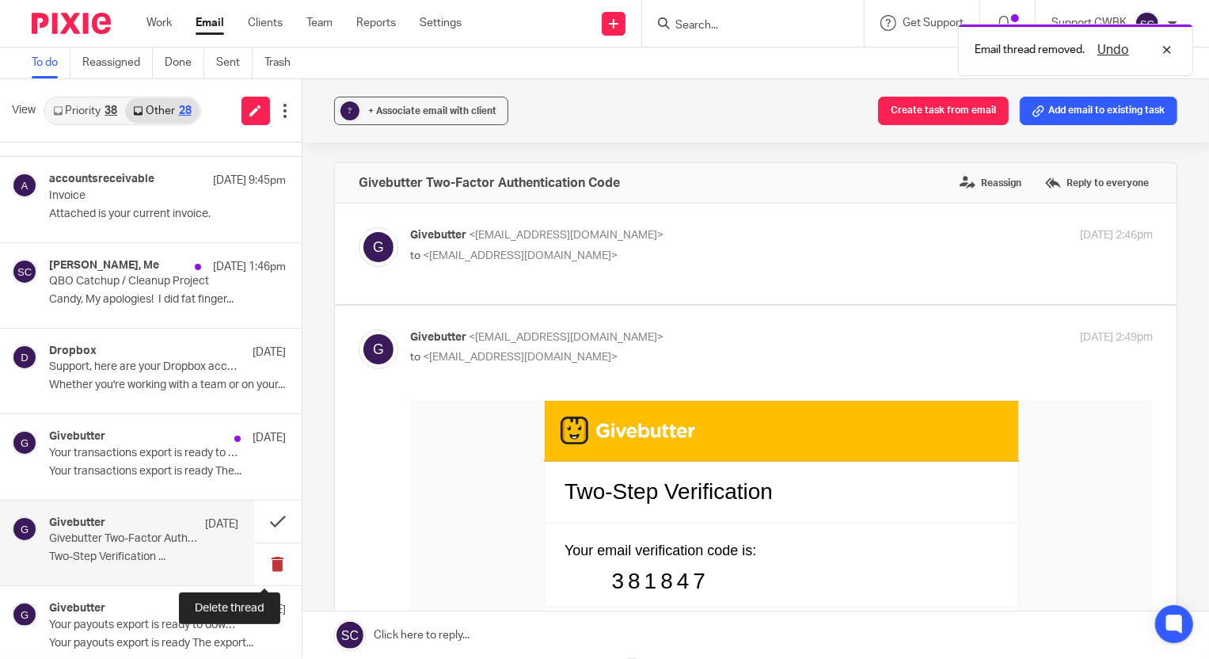
click at [264, 557] on button at bounding box center [278, 564] width 48 height 42
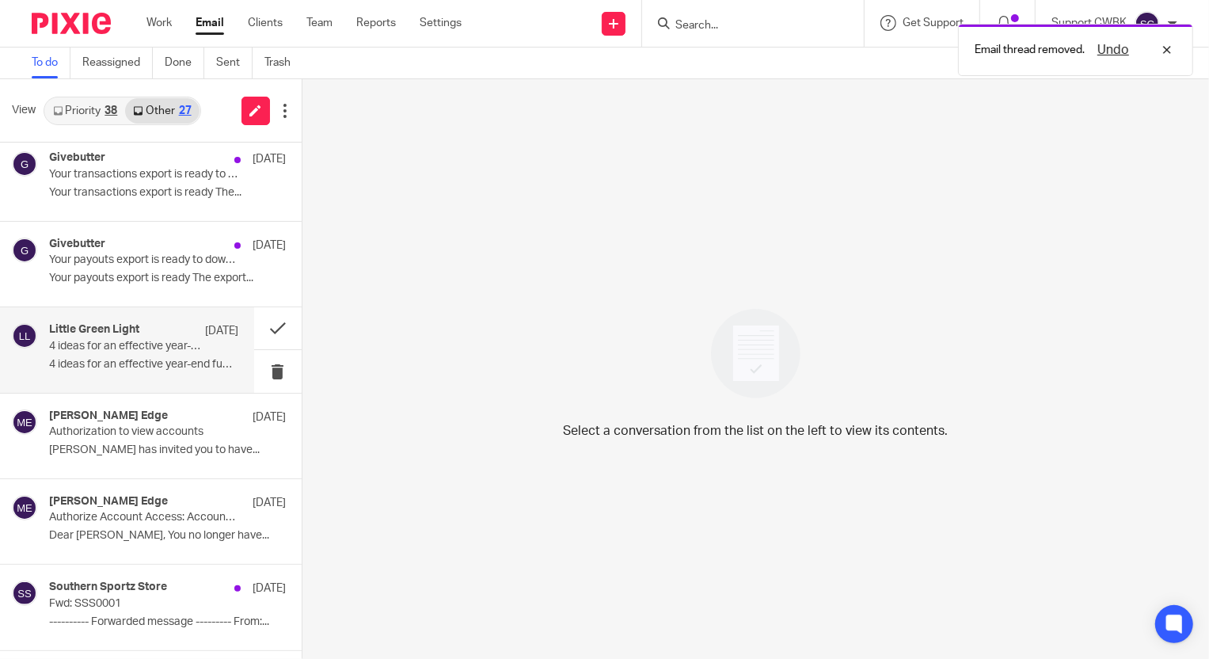
scroll to position [360, 0]
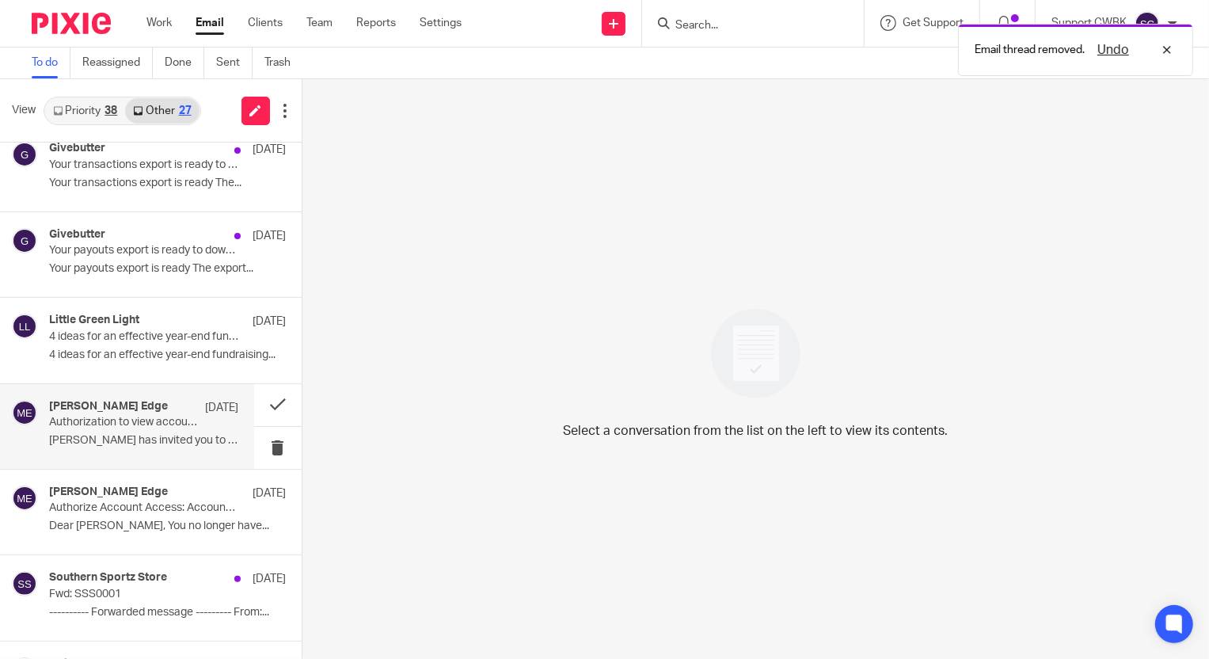
click at [149, 429] on div "Merrill Edge Sep 18 Authorization to view accounts BARAN MENGULOGLU has invited…" at bounding box center [143, 426] width 189 height 53
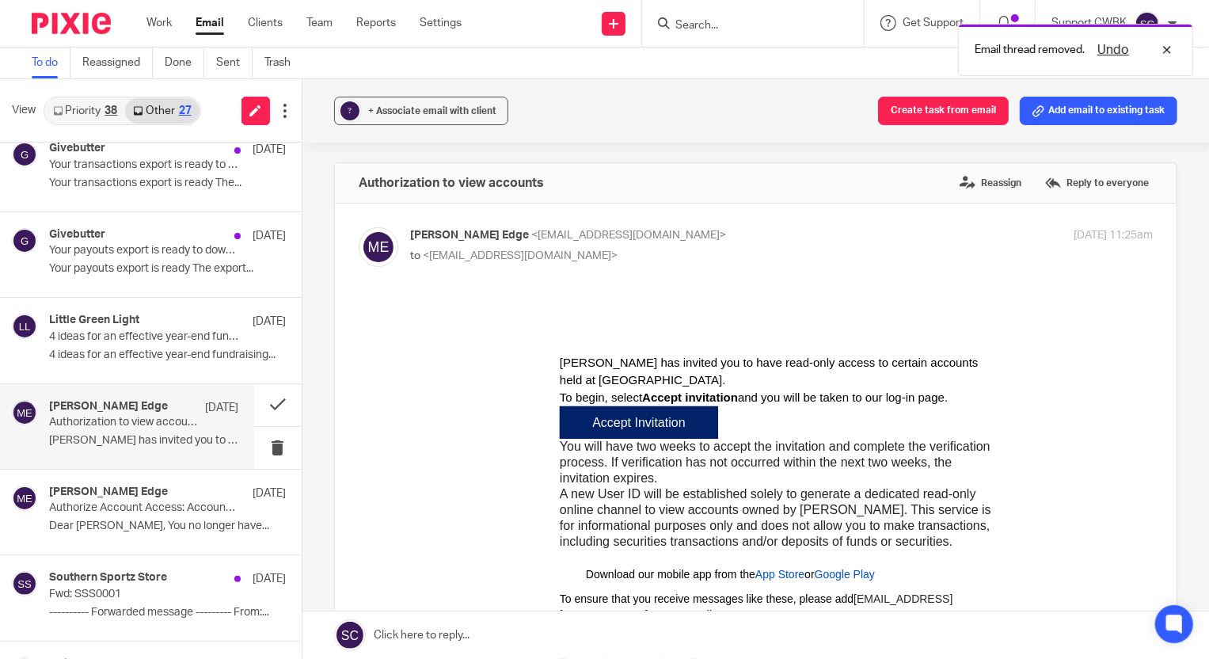
scroll to position [0, 0]
click at [628, 429] on div "Accept Invitation" at bounding box center [638, 421] width 133 height 15
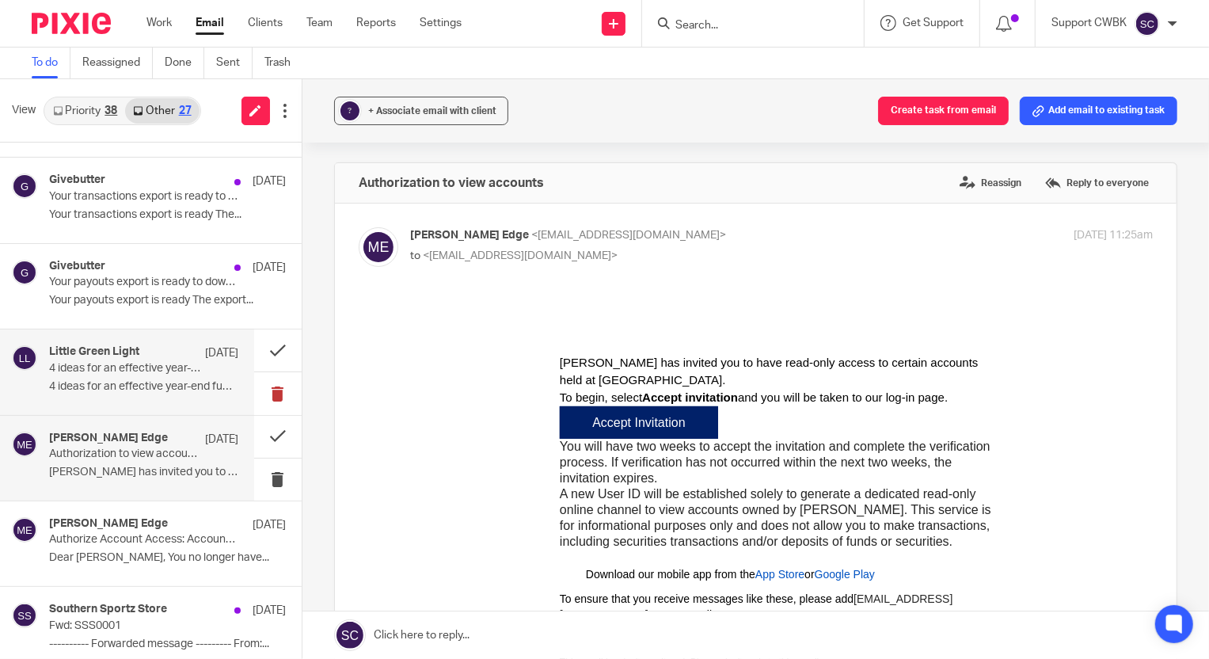
scroll to position [360, 0]
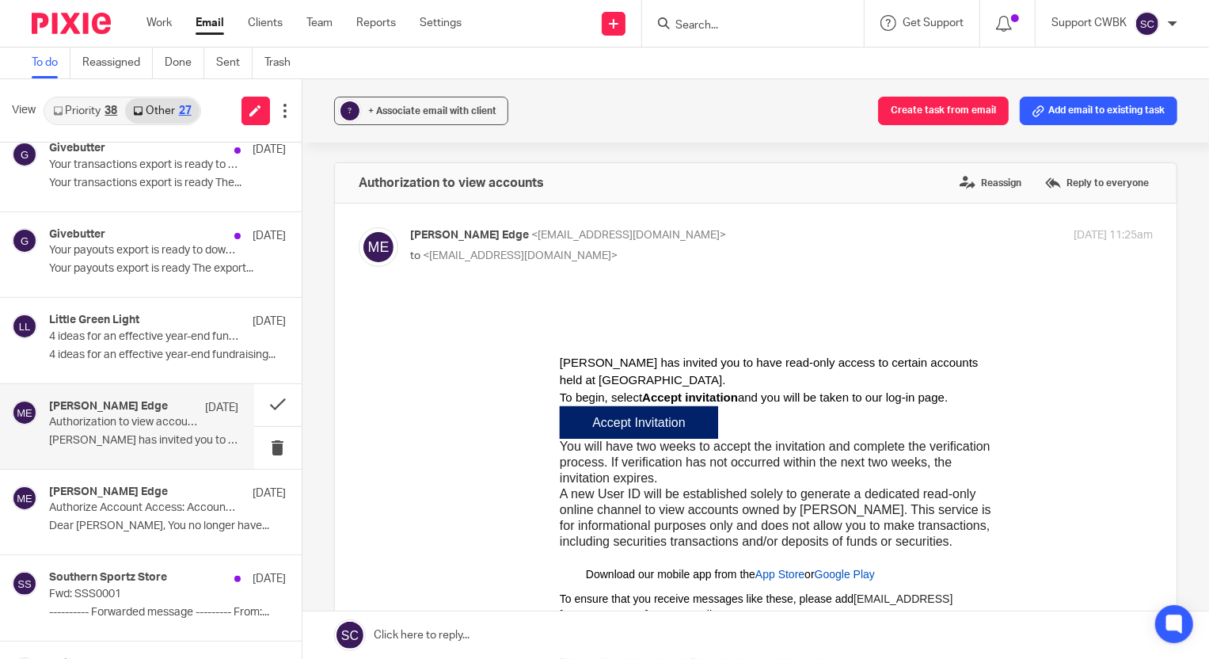
click at [623, 429] on div "Accept Invitation" at bounding box center [638, 421] width 133 height 15
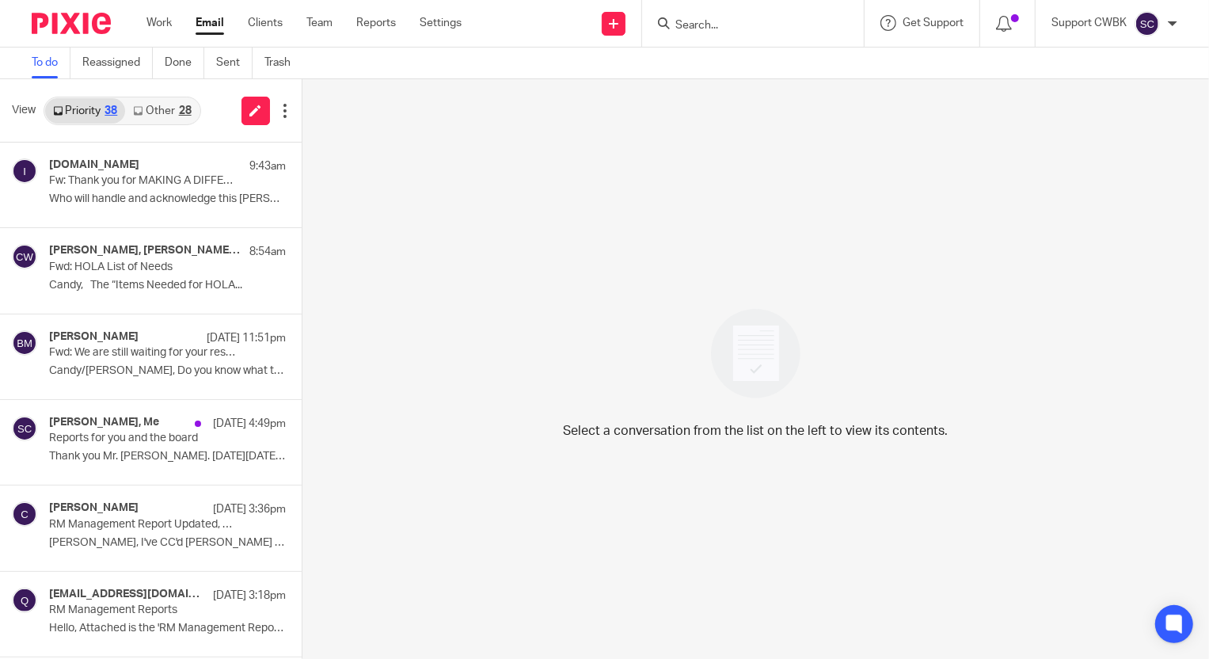
click at [144, 117] on link "Other 28" at bounding box center [162, 110] width 74 height 25
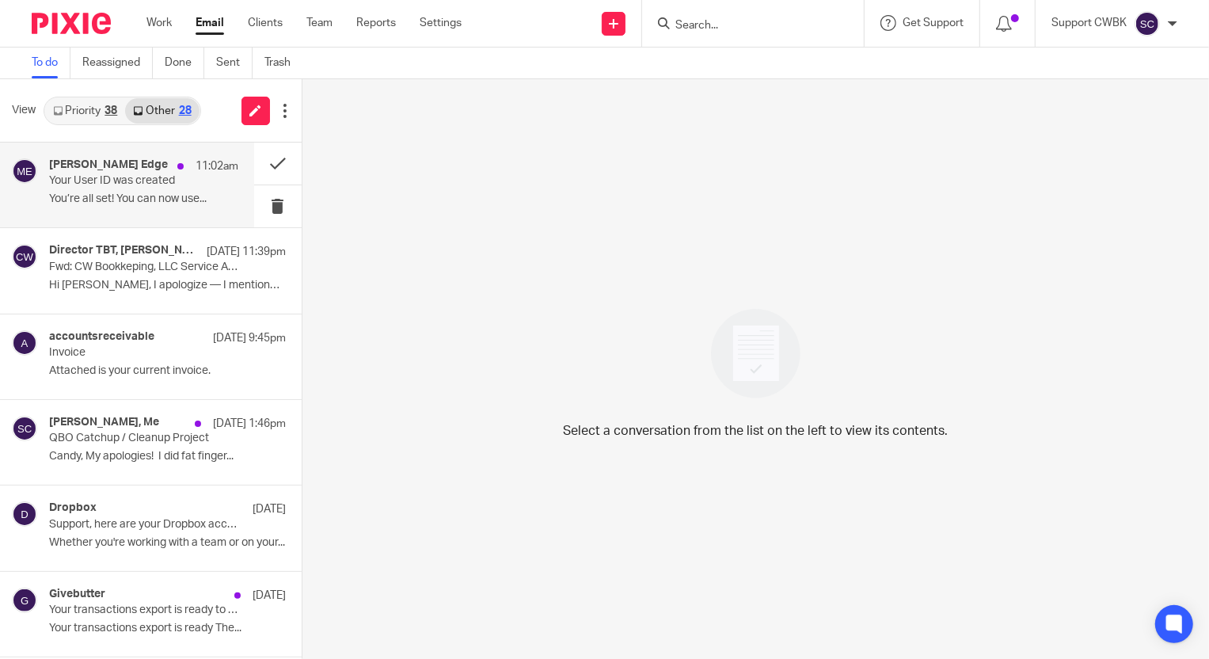
click at [121, 188] on div "[PERSON_NAME] Edge 11:02am Your User ID was created You’re all set! You can now…" at bounding box center [143, 184] width 189 height 53
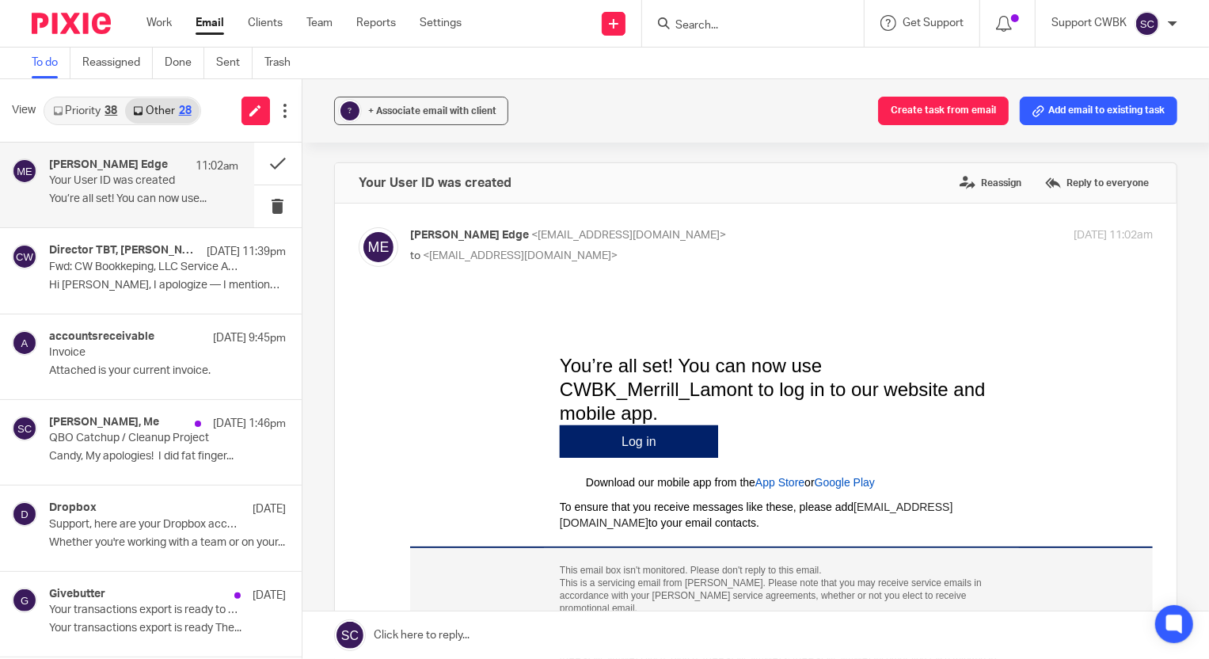
click at [642, 448] on div "Log in" at bounding box center [638, 440] width 133 height 15
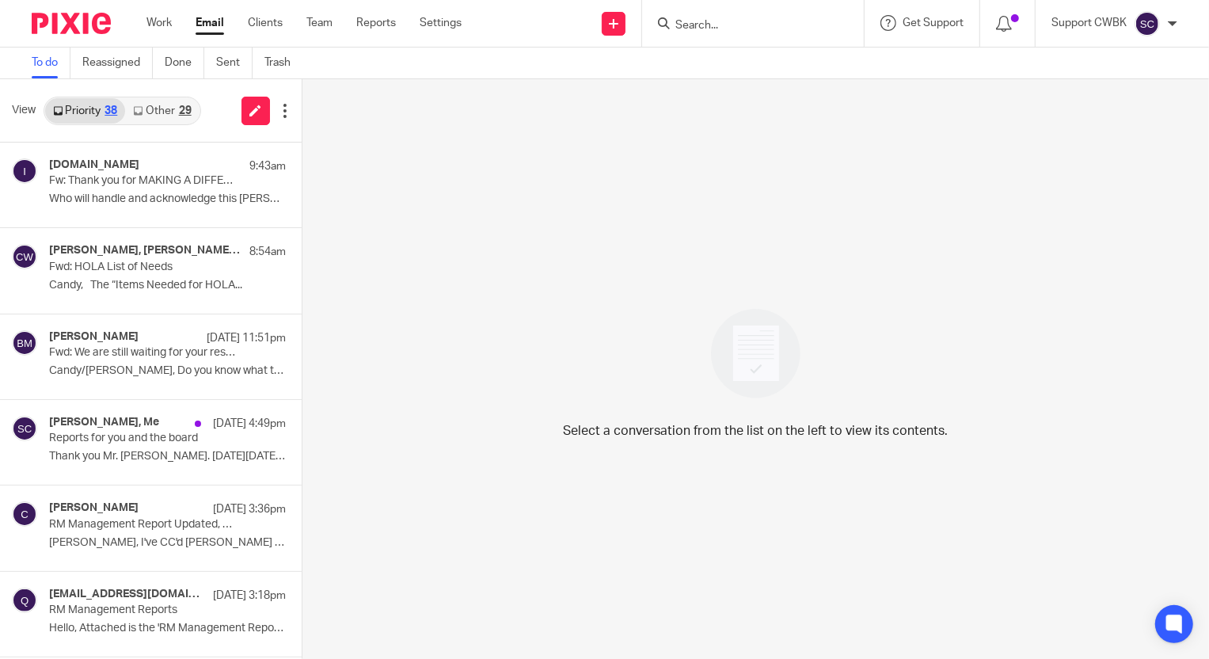
click at [153, 112] on link "Other 29" at bounding box center [162, 110] width 74 height 25
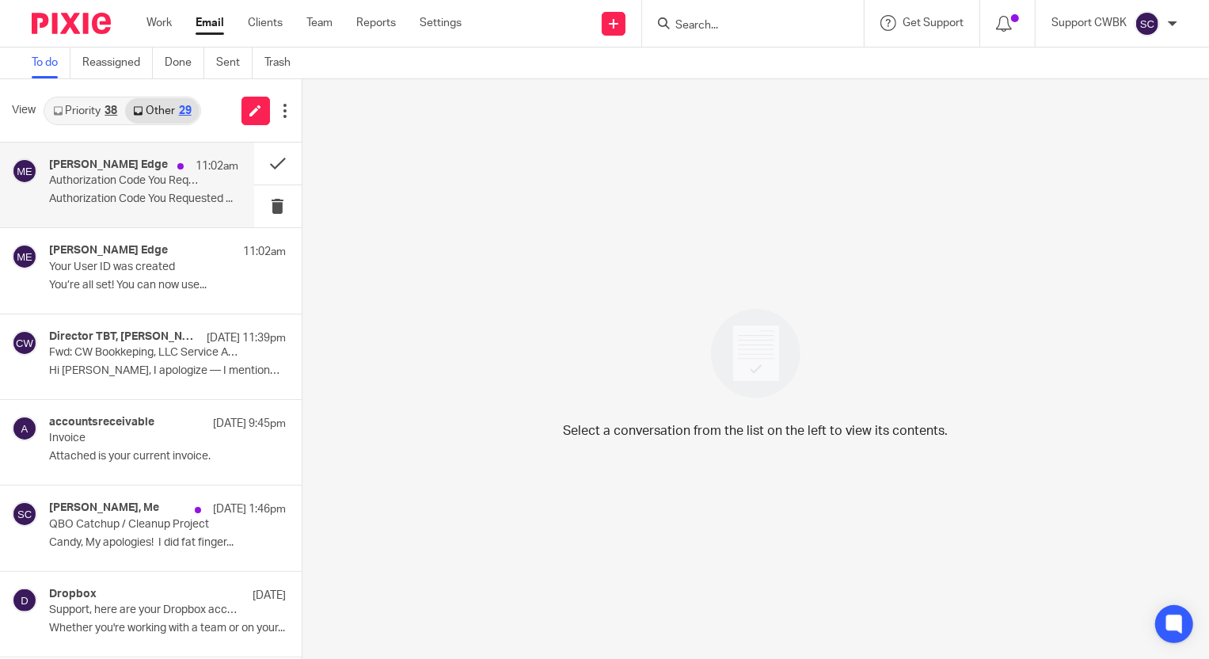
click at [116, 185] on p "Authorization Code You Requested" at bounding box center [124, 180] width 151 height 13
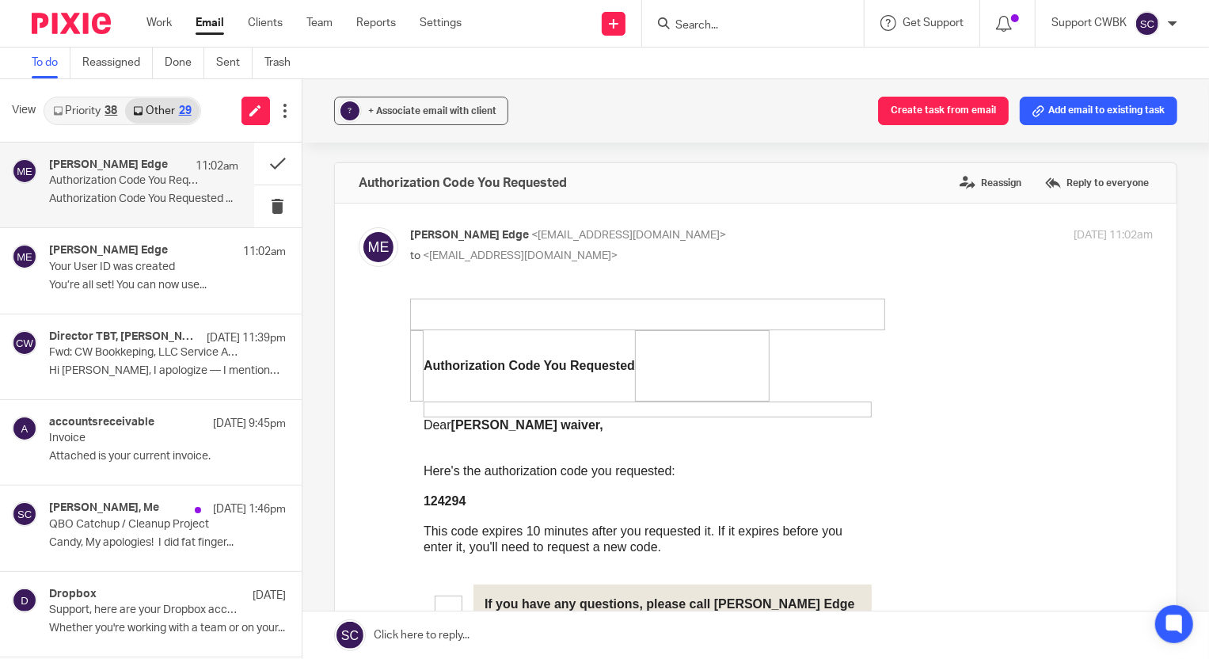
click at [443, 502] on b "124294" at bounding box center [444, 499] width 42 height 13
copy b "124294"
click at [264, 162] on button at bounding box center [278, 164] width 48 height 42
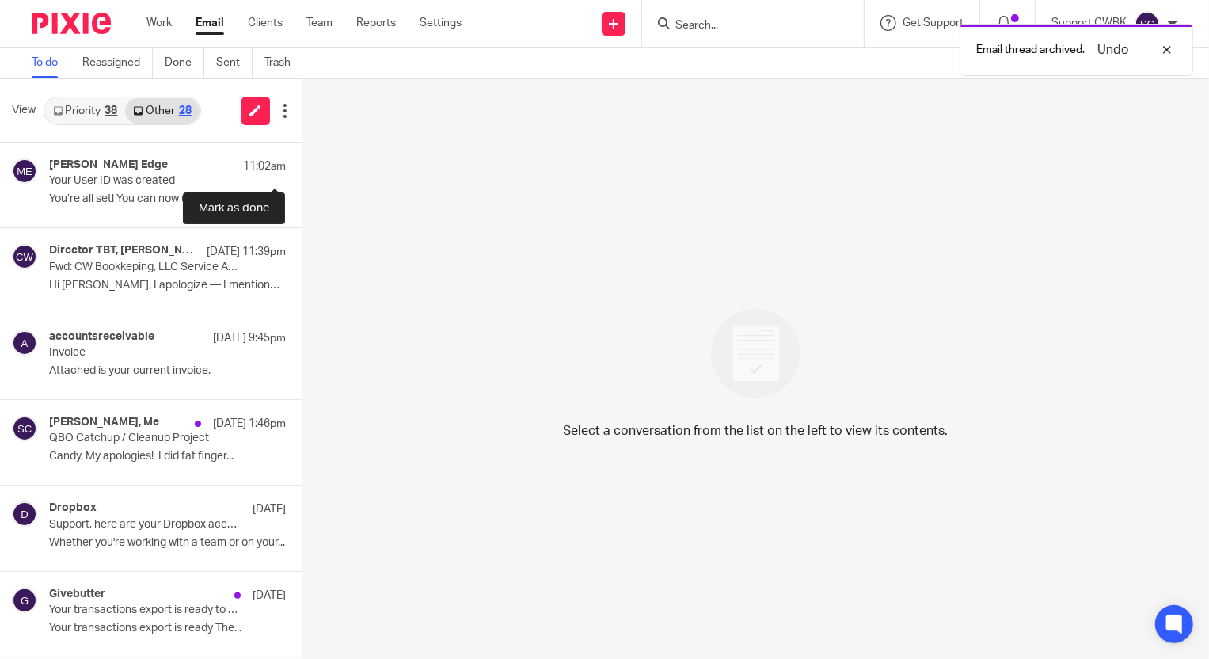
click at [302, 162] on button at bounding box center [308, 164] width 13 height 42
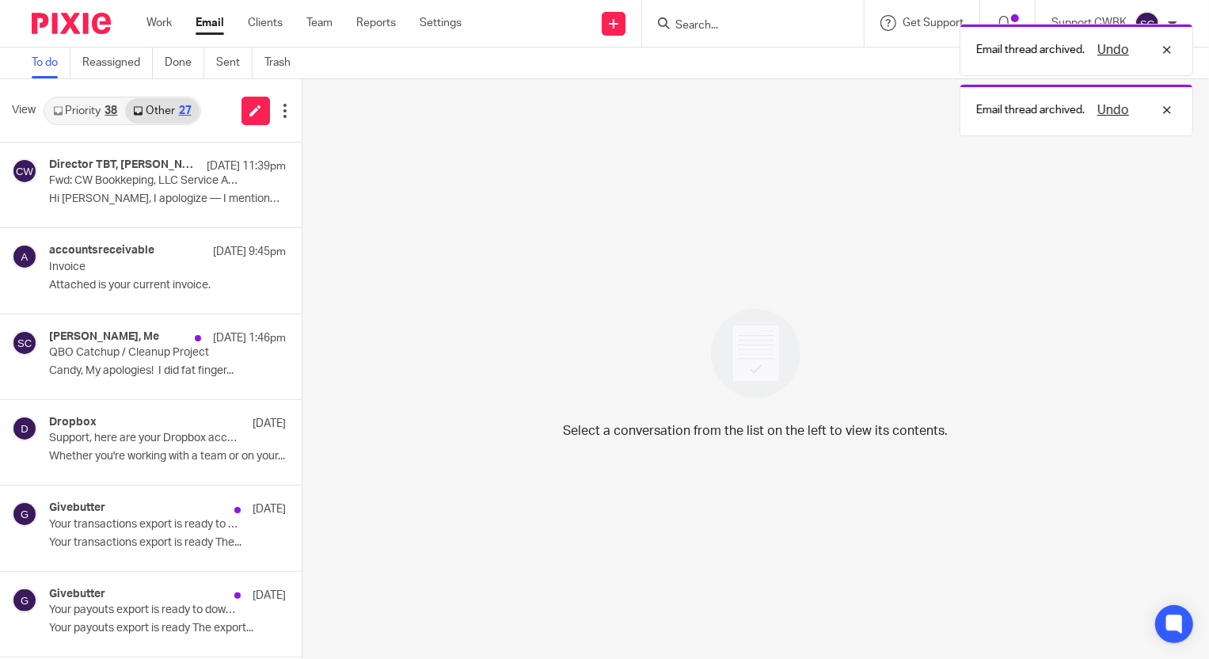
click at [66, 116] on link "Priority 38" at bounding box center [85, 110] width 80 height 25
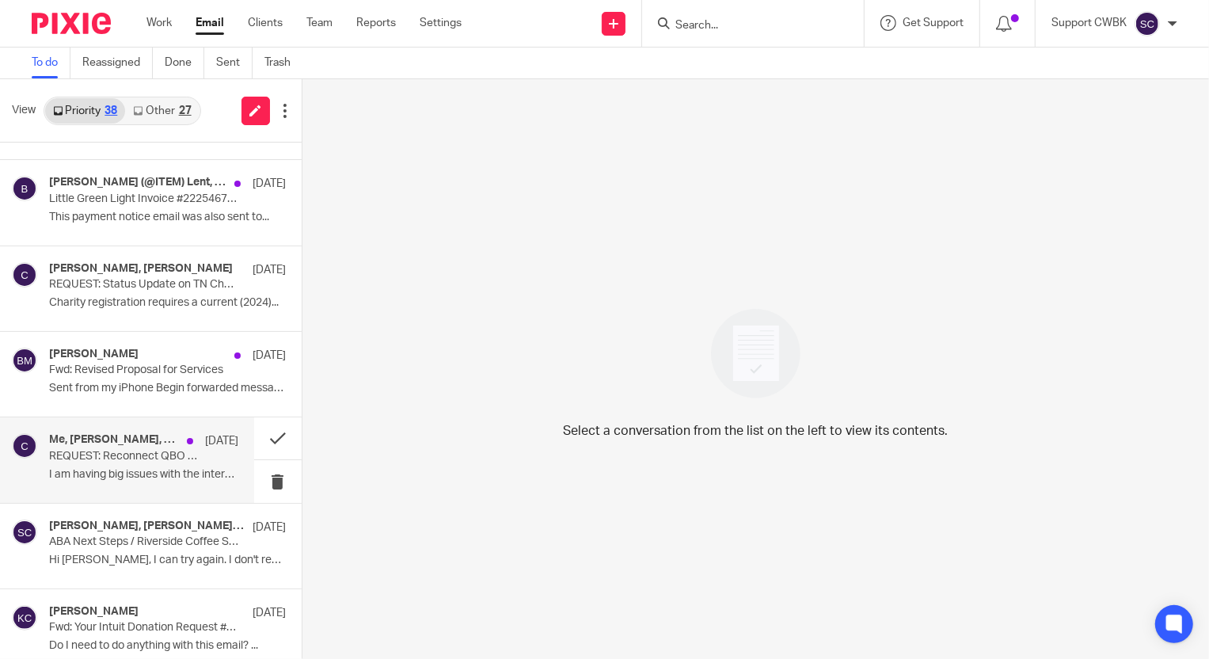
scroll to position [504, 0]
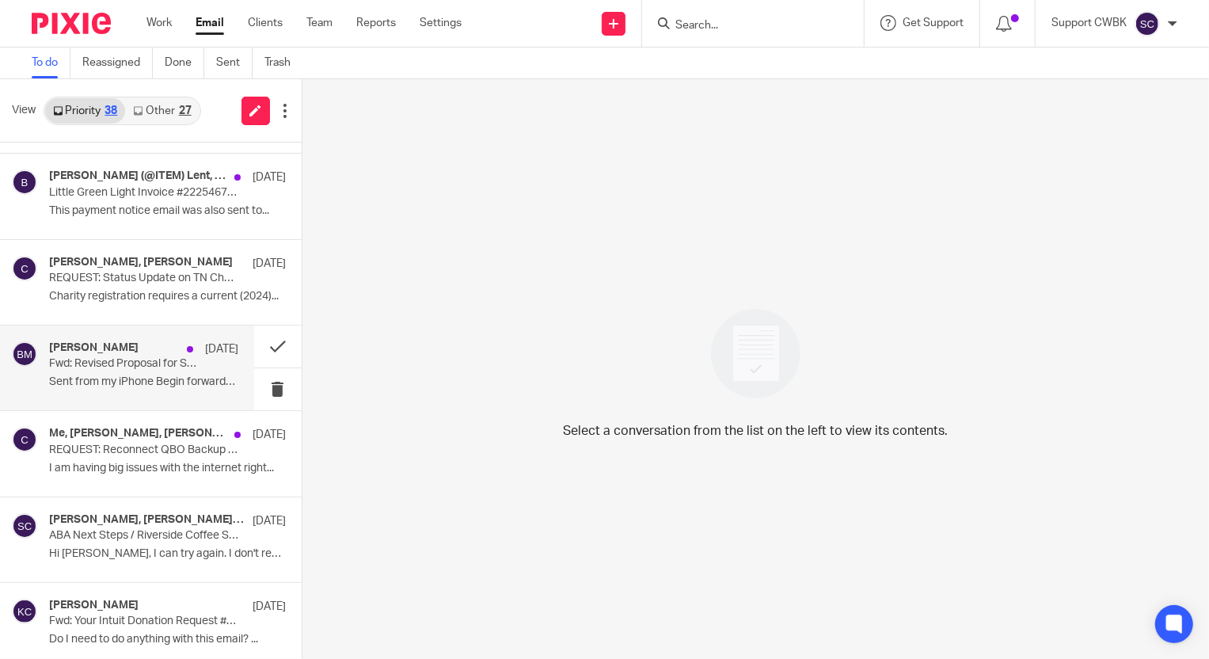
click at [107, 375] on p "Sent from my iPhone Begin forwarded message: ..." at bounding box center [143, 381] width 189 height 13
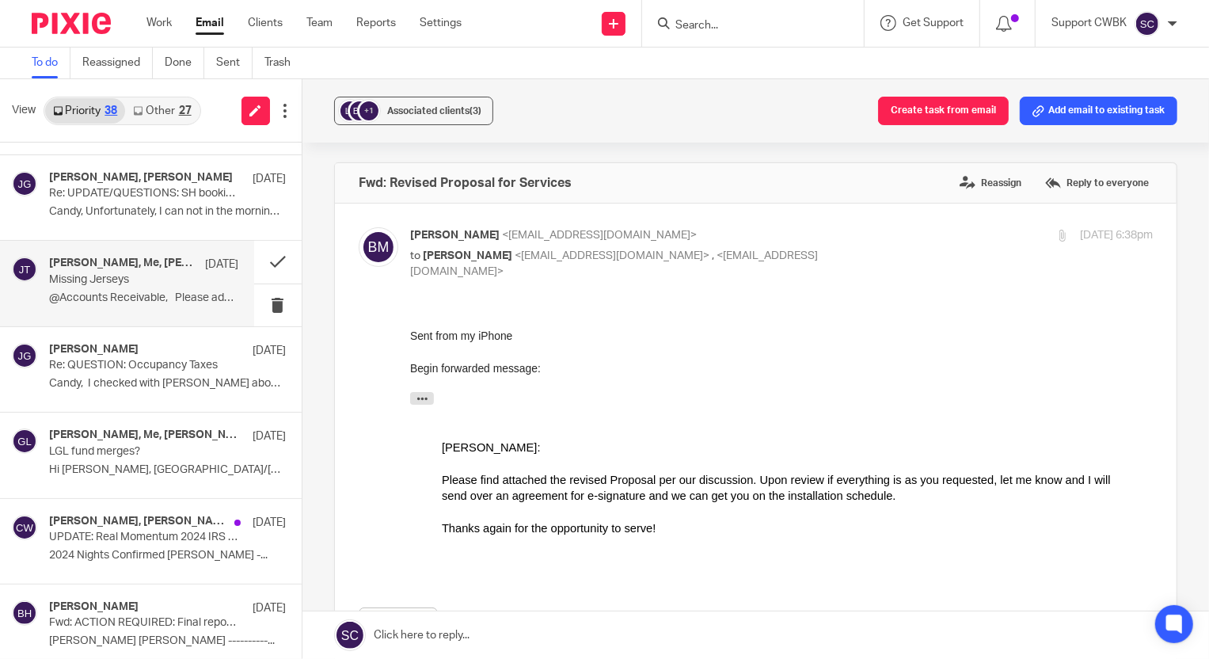
scroll to position [1014, 0]
